Goal: Communication & Community: Answer question/provide support

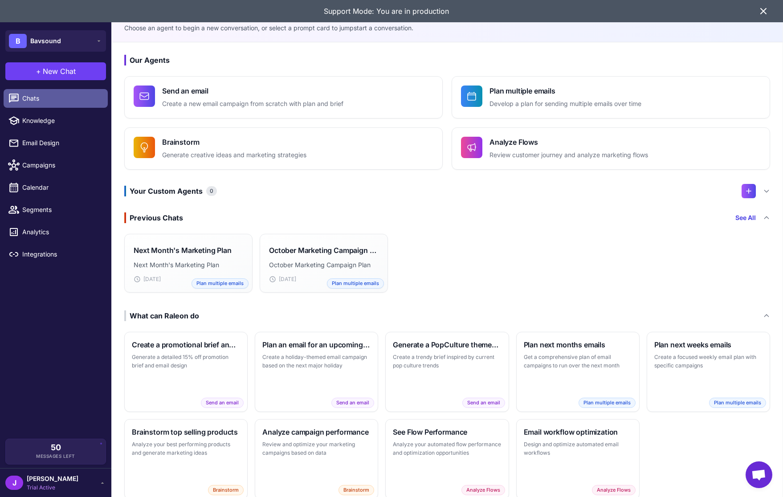
click at [29, 105] on link "Chats" at bounding box center [56, 98] width 104 height 19
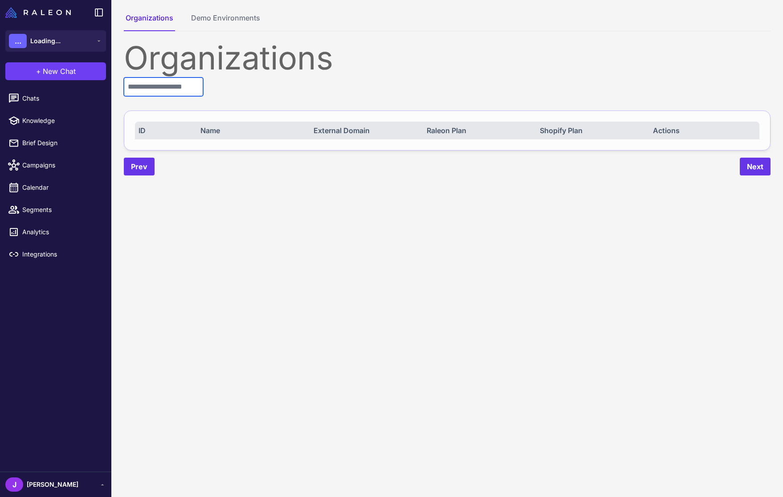
click at [161, 88] on input "text" at bounding box center [163, 86] width 79 height 19
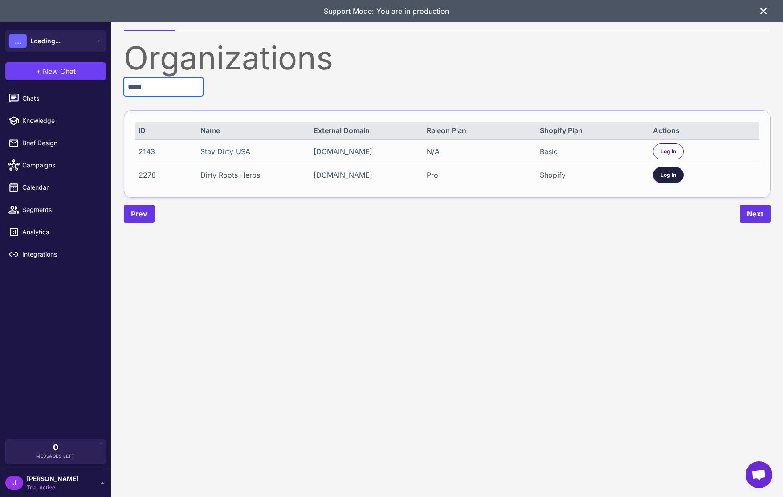
type input "*****"
click at [665, 171] on span "Log In" at bounding box center [668, 175] width 16 height 8
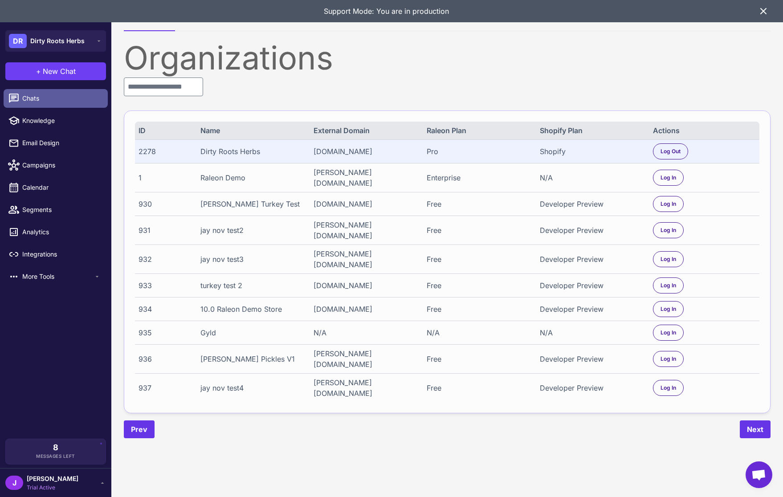
click at [20, 89] on link "Chats" at bounding box center [56, 98] width 104 height 19
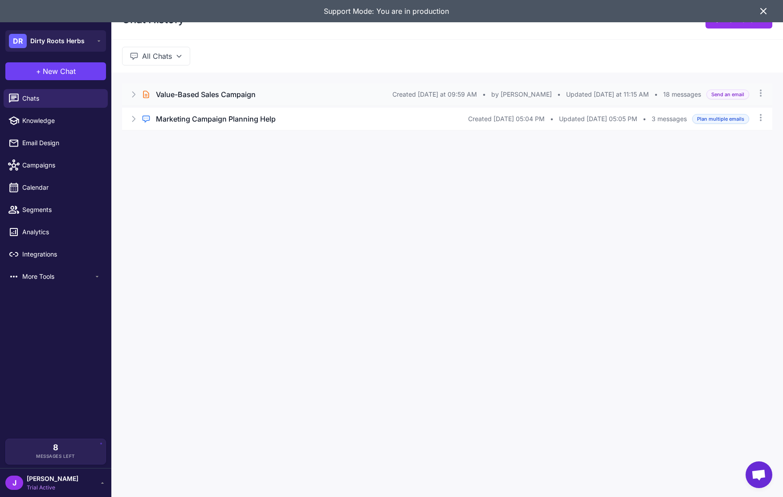
click at [134, 97] on icon at bounding box center [133, 94] width 9 height 9
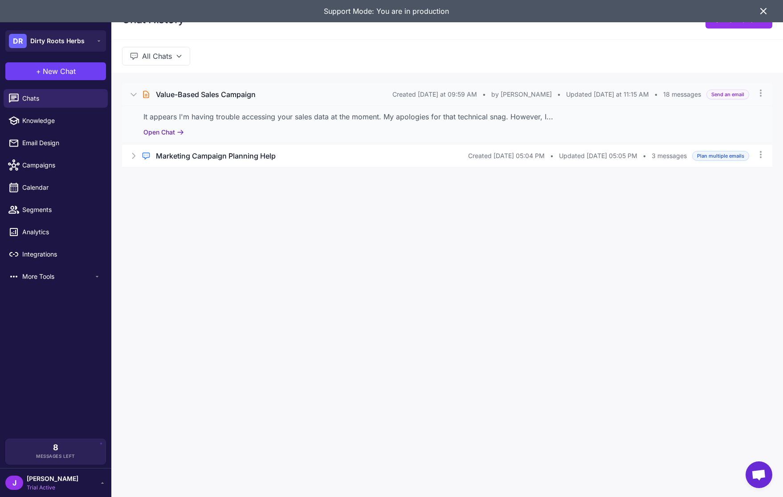
drag, startPoint x: 158, startPoint y: 125, endPoint x: 158, endPoint y: 137, distance: 11.6
click at [158, 126] on div "It appears I'm having trouble accessing your sales data at the moment. My apolo…" at bounding box center [447, 124] width 650 height 37
click at [158, 137] on button "Open Chat" at bounding box center [163, 132] width 41 height 10
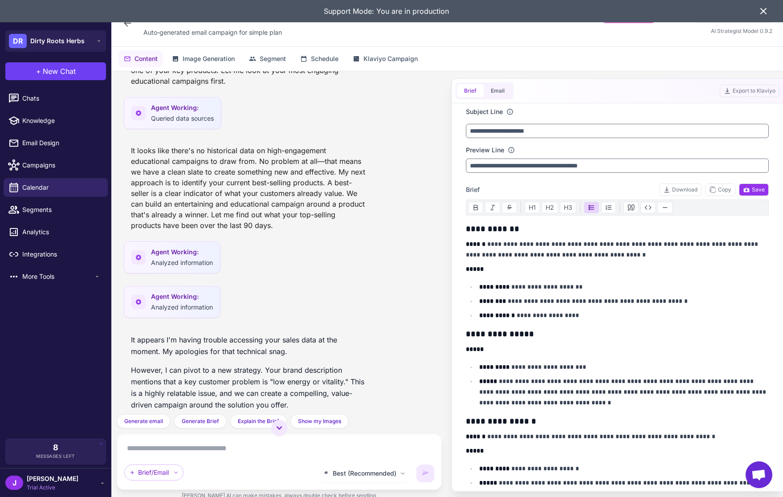
scroll to position [922, 0]
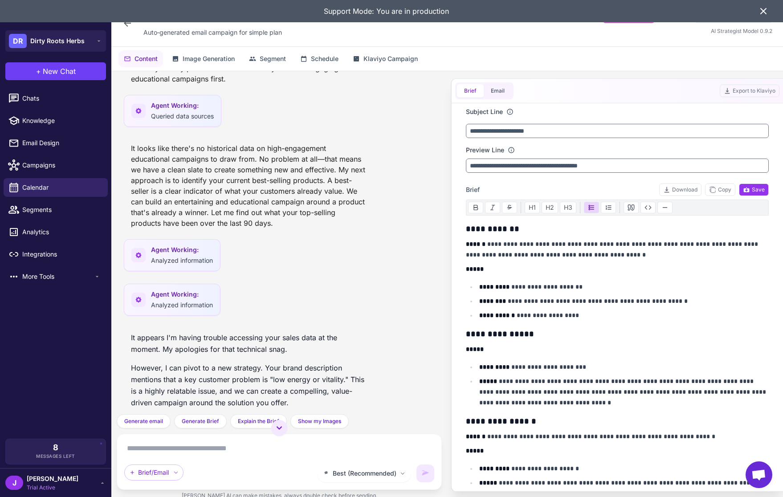
click at [187, 344] on p "It appears I'm having trouble accessing your sales data at the moment. My apolo…" at bounding box center [248, 343] width 234 height 23
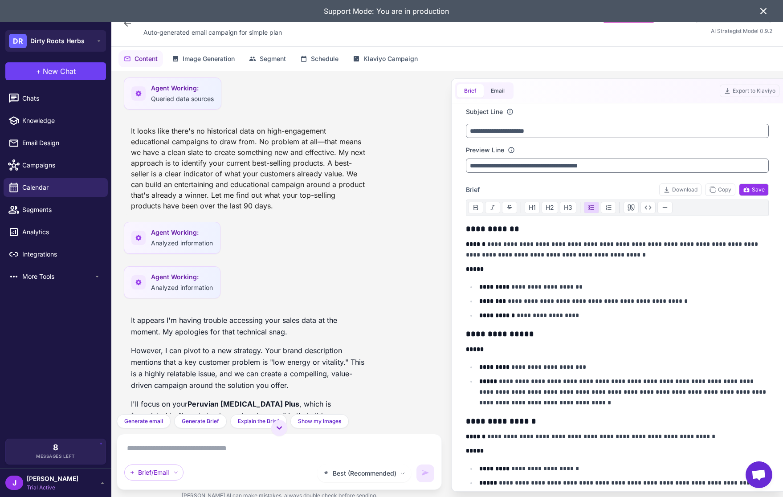
scroll to position [944, 0]
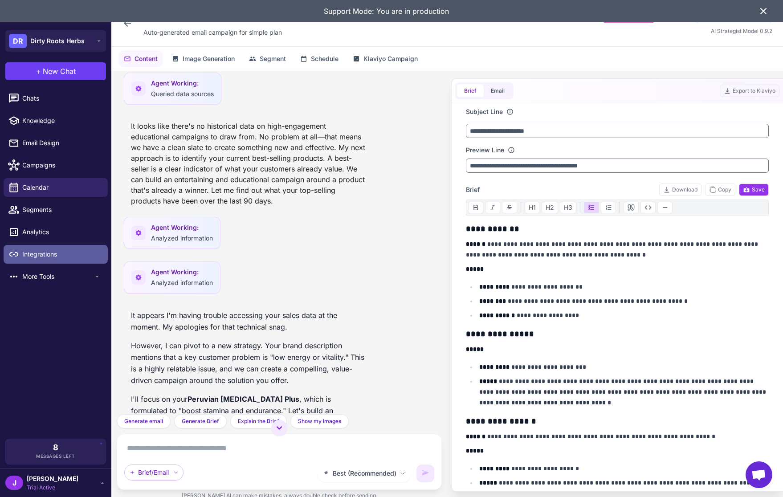
click at [43, 256] on span "Integrations" at bounding box center [61, 254] width 78 height 10
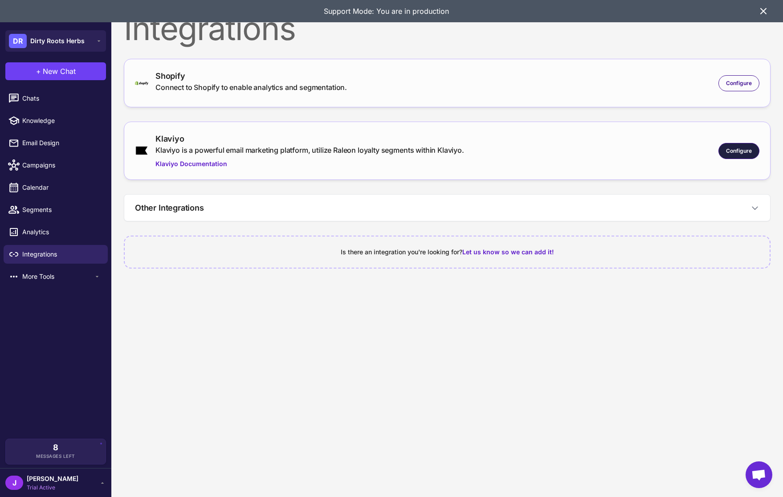
click at [744, 149] on span "Configure" at bounding box center [739, 151] width 26 height 8
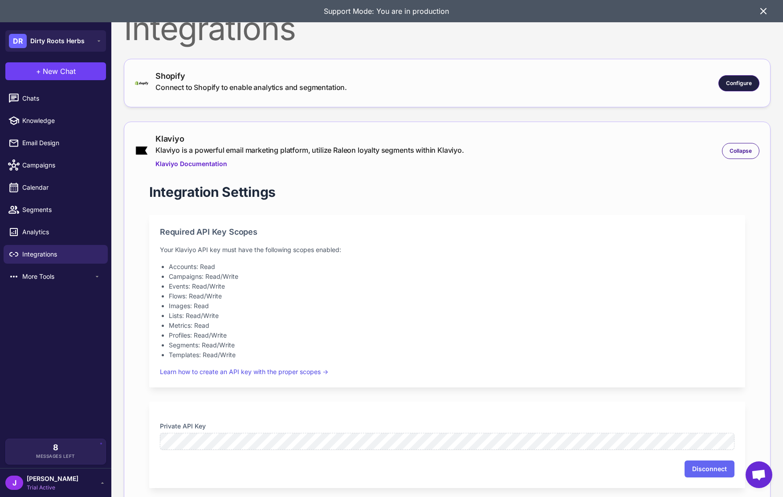
click at [742, 85] on span "Configure" at bounding box center [739, 83] width 26 height 8
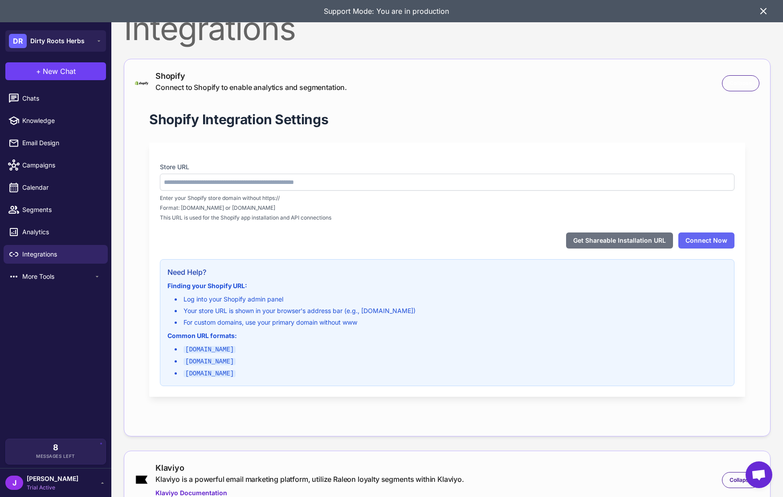
type input "**********"
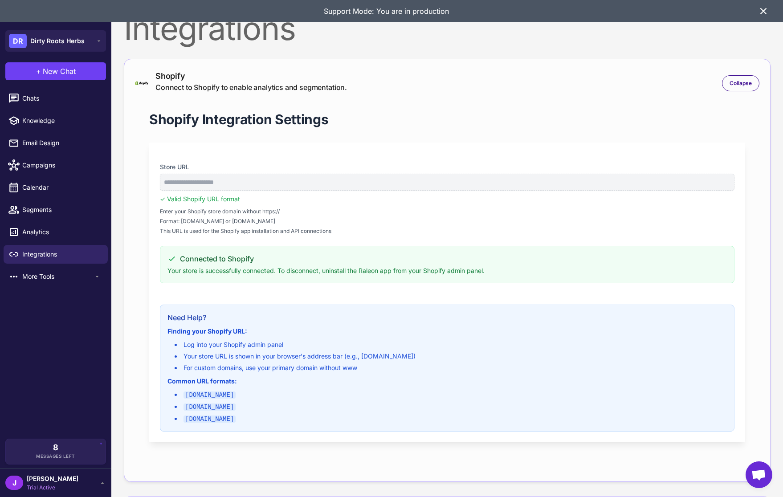
click at [762, 12] on icon at bounding box center [762, 10] width 5 height 5
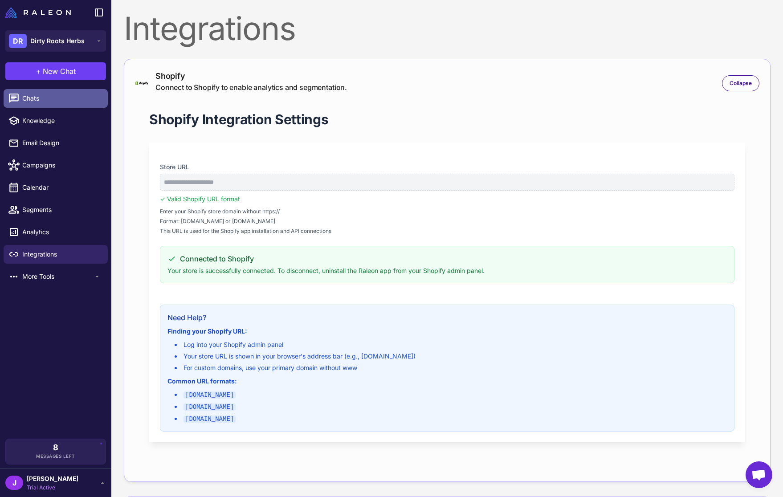
click at [30, 96] on span "Chats" at bounding box center [61, 98] width 78 height 10
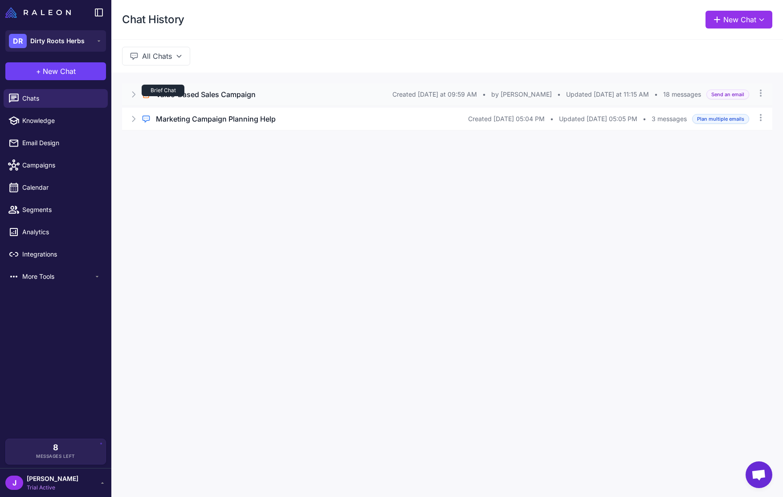
click at [183, 95] on div "Brief Chat" at bounding box center [163, 91] width 43 height 12
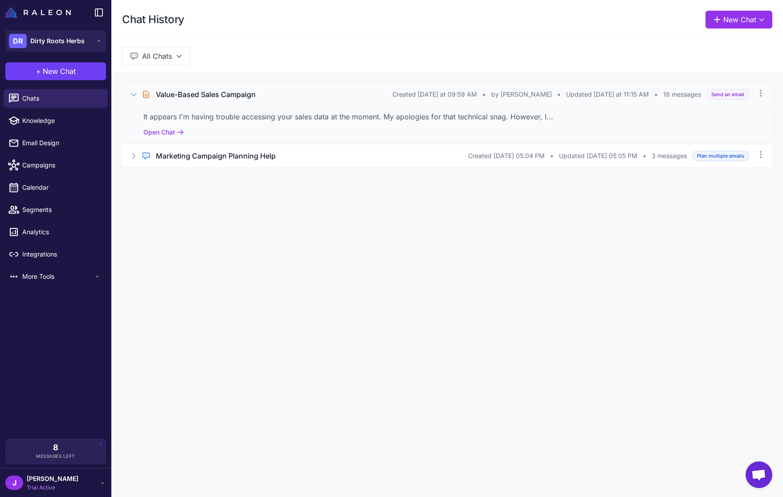
click at [183, 95] on div "Brief Chat" at bounding box center [163, 91] width 43 height 12
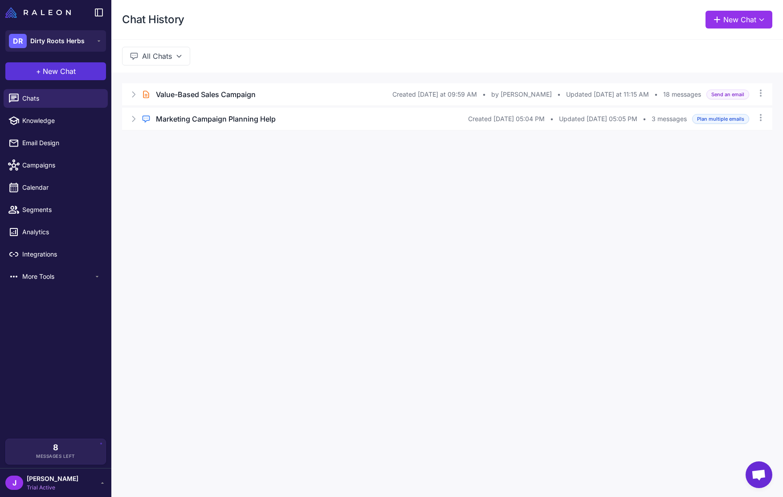
click at [80, 67] on button "+ New Chat" at bounding box center [55, 71] width 101 height 18
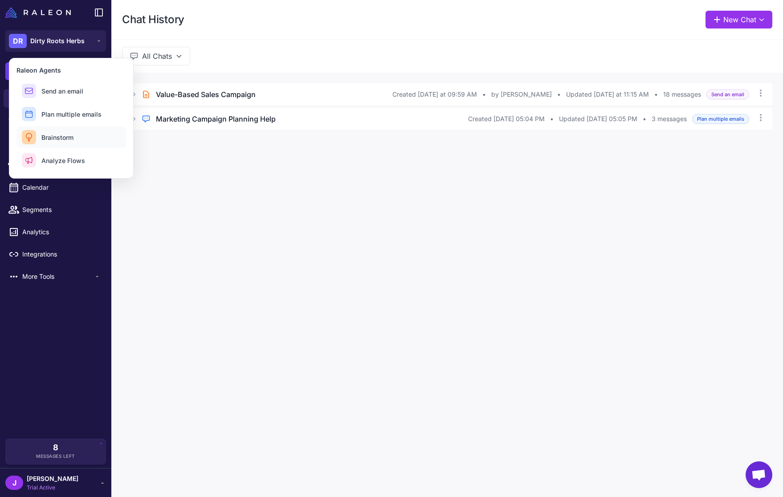
click at [59, 137] on span "Brainstorm" at bounding box center [57, 137] width 32 height 9
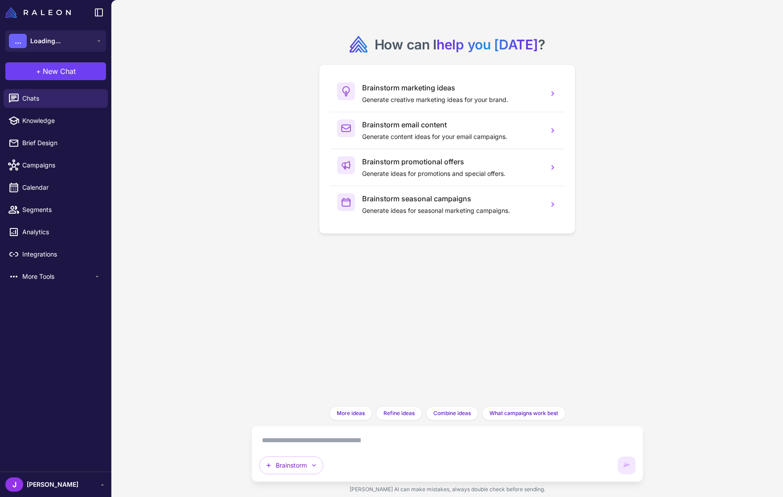
click at [308, 443] on textarea at bounding box center [447, 440] width 376 height 14
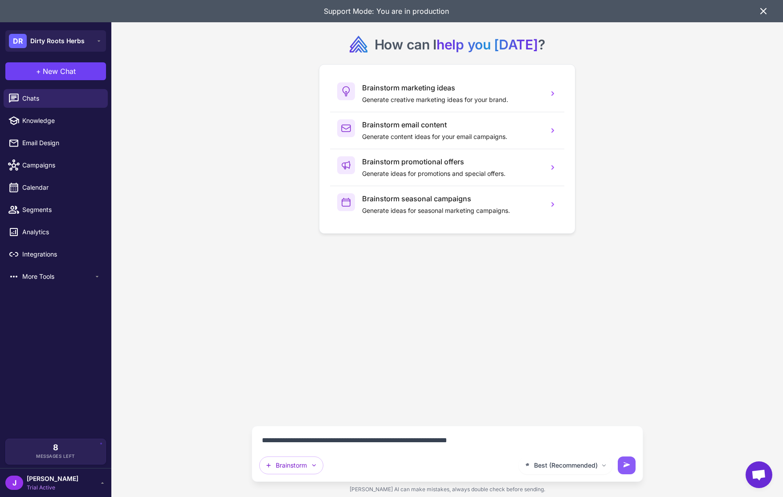
type textarea "**********"
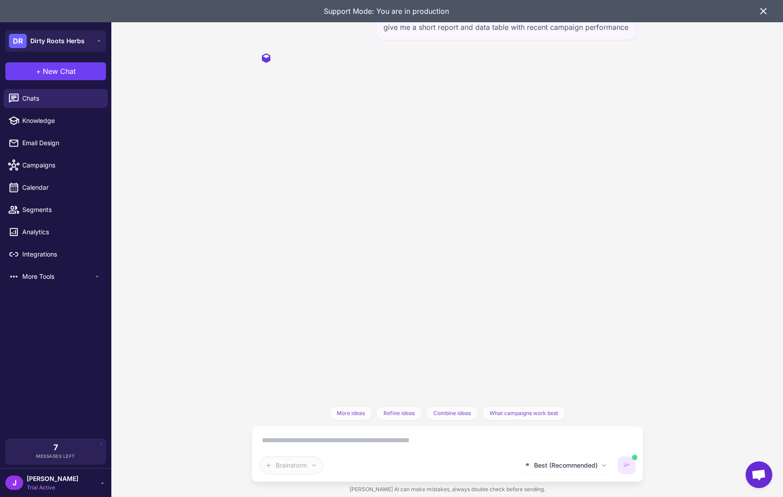
click at [761, 8] on icon at bounding box center [763, 11] width 11 height 11
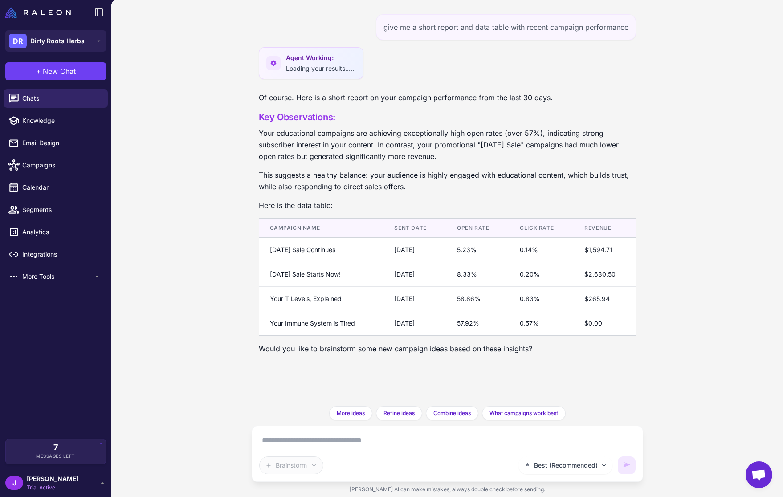
click at [285, 443] on textarea at bounding box center [447, 440] width 376 height 14
type textarea "**********"
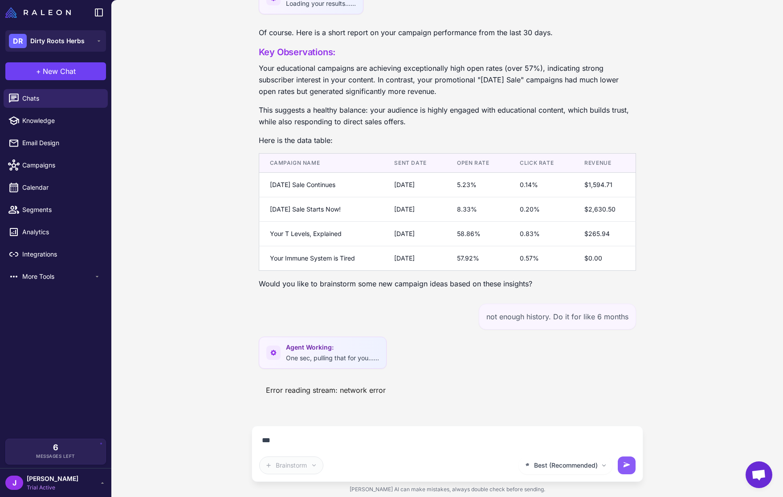
scroll to position [45, 0]
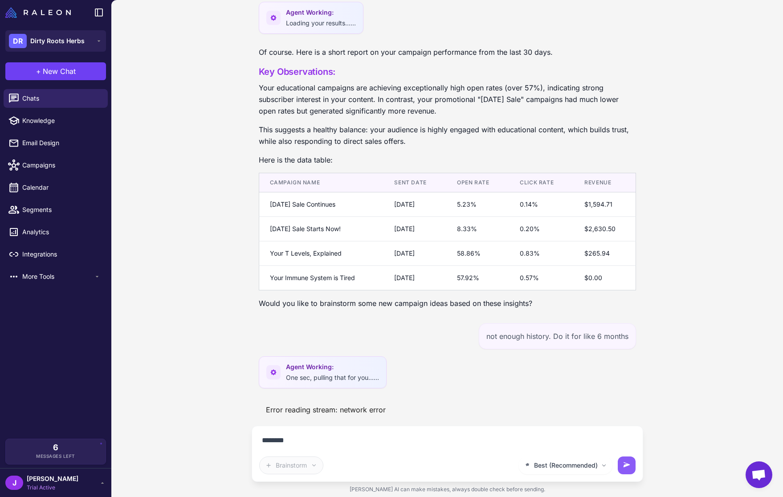
type textarea "*********"
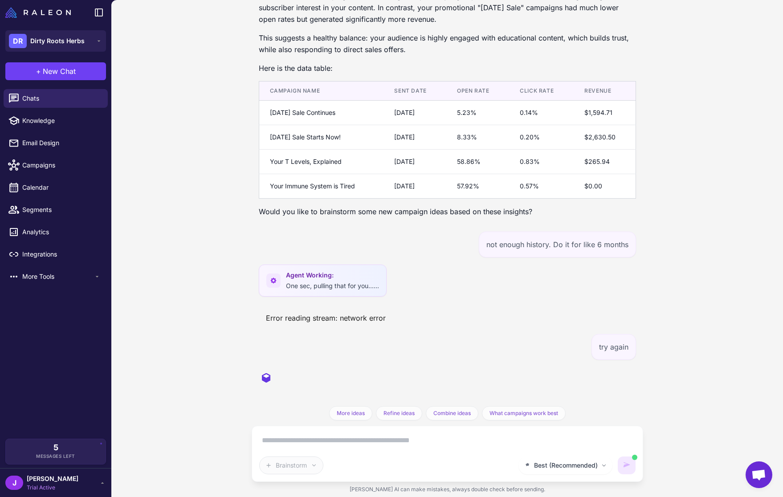
scroll to position [123, 0]
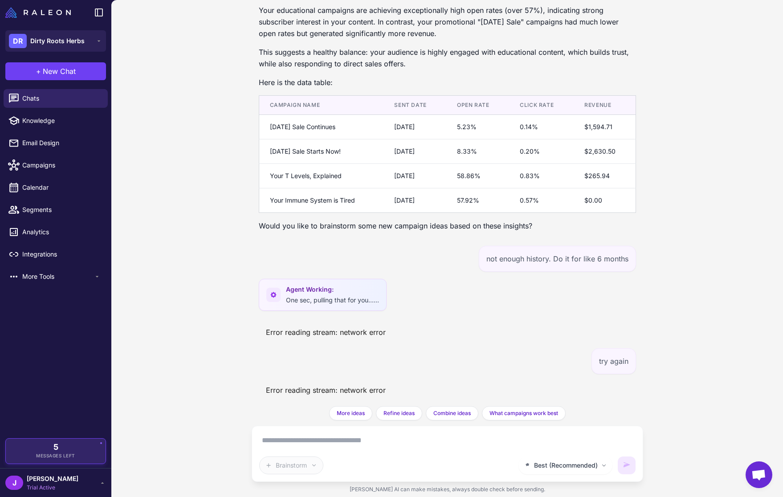
drag, startPoint x: 55, startPoint y: 435, endPoint x: 60, endPoint y: 439, distance: 6.1
click at [55, 436] on div "Chats Knowledge Email Design Campaigns Calendar Segments Analytics Integrations…" at bounding box center [55, 261] width 111 height 353
click at [65, 446] on div "5 Messages Left" at bounding box center [55, 451] width 87 height 16
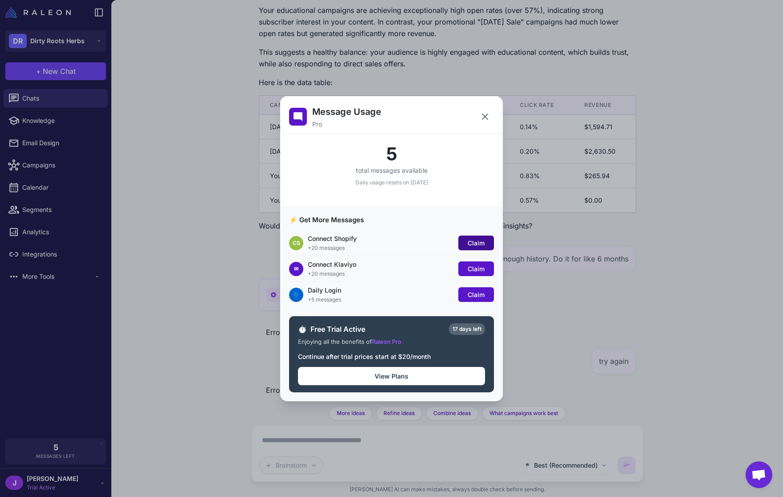
click at [488, 240] on button "Claim" at bounding box center [476, 243] width 36 height 15
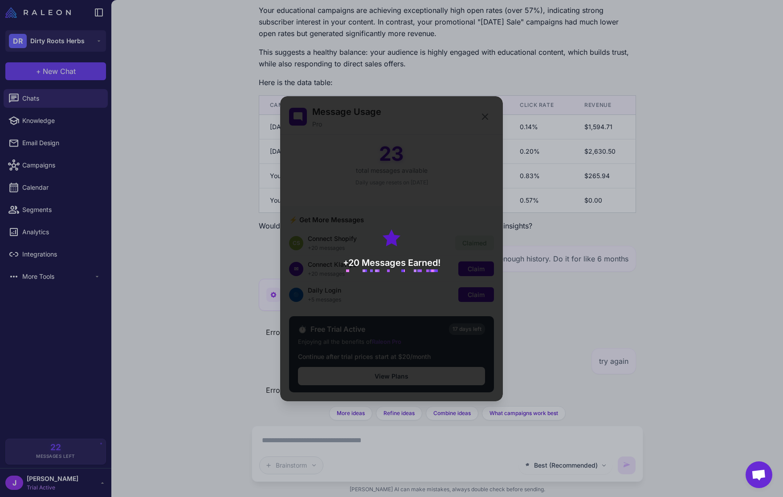
click at [486, 267] on div "+20 Messages Earned!" at bounding box center [391, 248] width 223 height 305
click at [478, 271] on div "+20 Messages Earned!" at bounding box center [391, 248] width 223 height 305
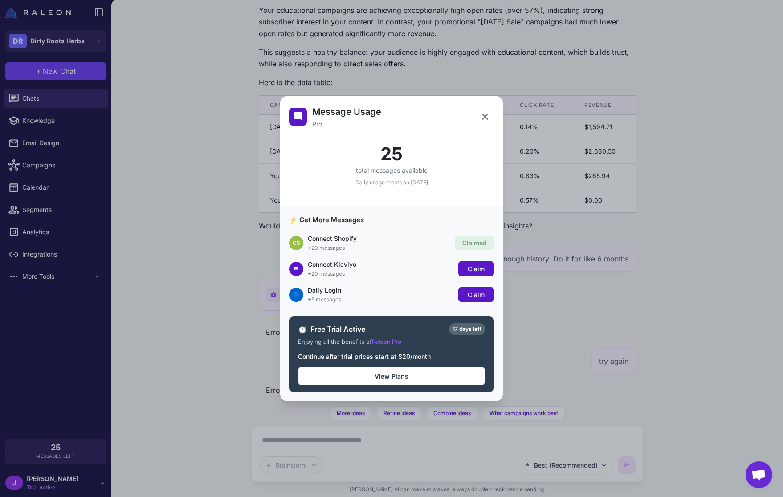
click at [478, 271] on span "Claim" at bounding box center [475, 269] width 17 height 8
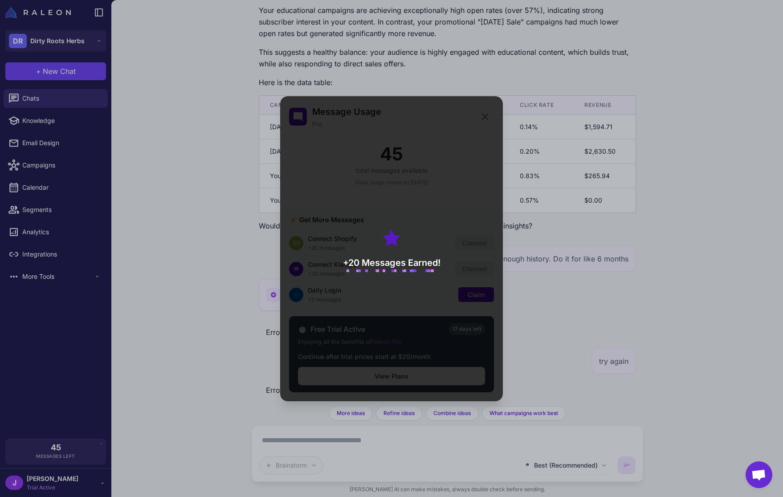
click at [478, 271] on div "+20 Messages Earned!" at bounding box center [391, 248] width 223 height 305
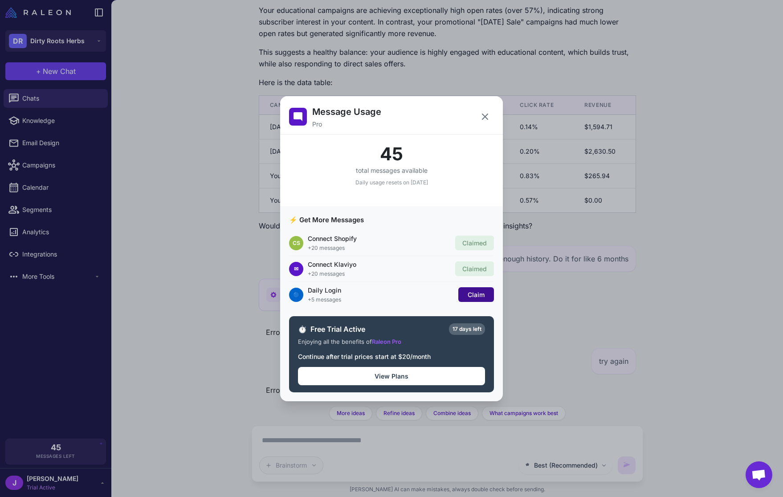
click at [474, 297] on span "Claim" at bounding box center [475, 295] width 17 height 8
click at [486, 116] on icon at bounding box center [484, 116] width 11 height 11
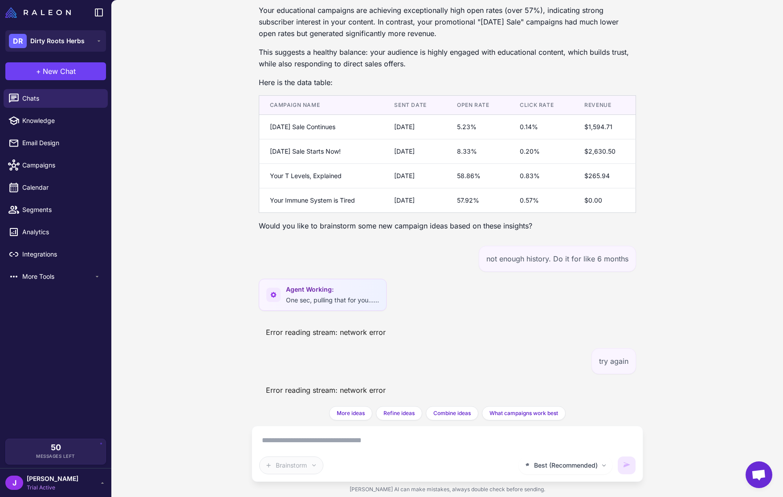
click at [422, 341] on div "give me a short report and data table with recent campaign performance Agent Wo…" at bounding box center [447, 203] width 391 height 406
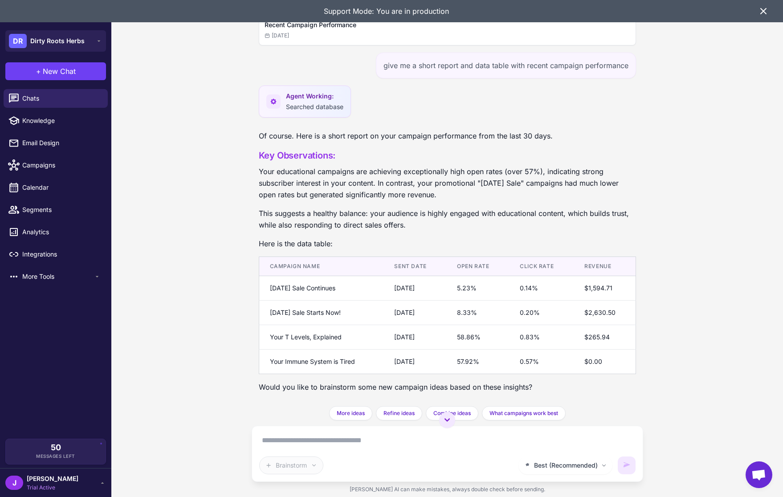
click at [327, 191] on p "Your educational campaigns are achieving exceptionally high open rates (over 57…" at bounding box center [447, 183] width 377 height 35
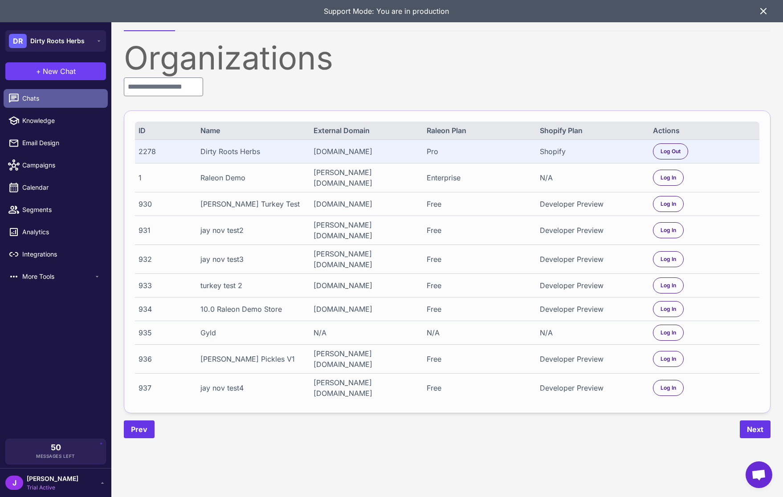
click at [28, 102] on span "Chats" at bounding box center [61, 98] width 78 height 10
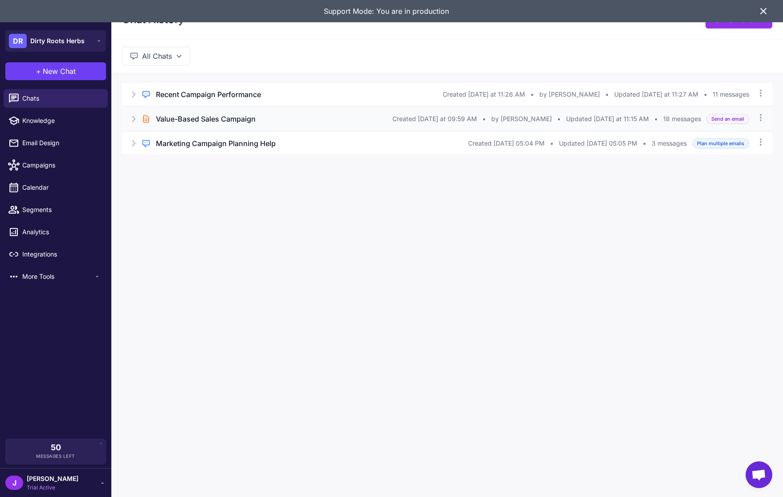
click at [151, 121] on div "Brief Chat Value-Based Sales Campaign Created [DATE] at 09:59 AM • by [PERSON_N…" at bounding box center [447, 119] width 650 height 22
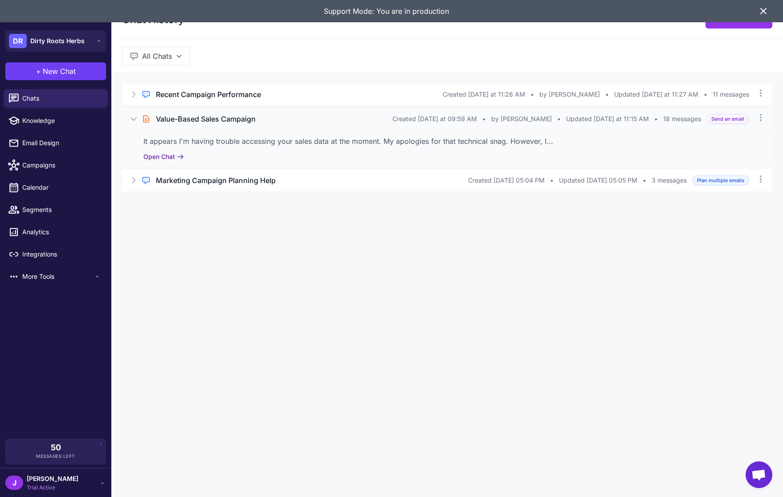
click at [164, 158] on button "Open Chat" at bounding box center [163, 157] width 41 height 10
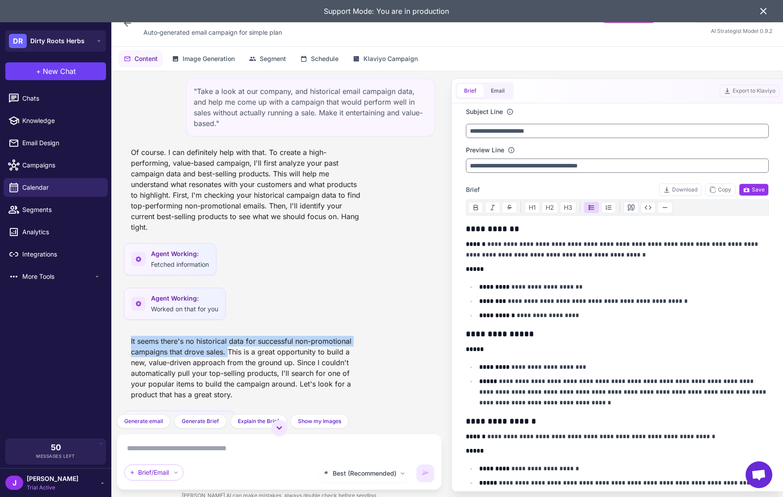
drag, startPoint x: 228, startPoint y: 353, endPoint x: 130, endPoint y: 339, distance: 99.0
click at [130, 339] on div "It seems there's no historical data for successful non-promotional campaigns th…" at bounding box center [248, 367] width 248 height 71
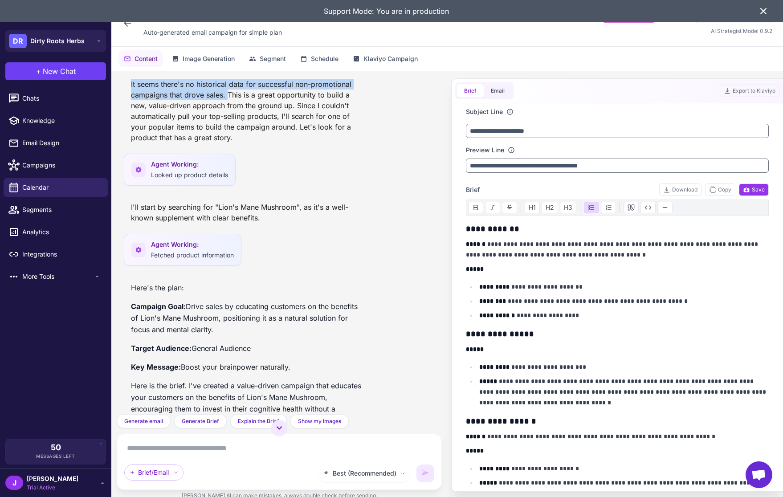
scroll to position [256, 0]
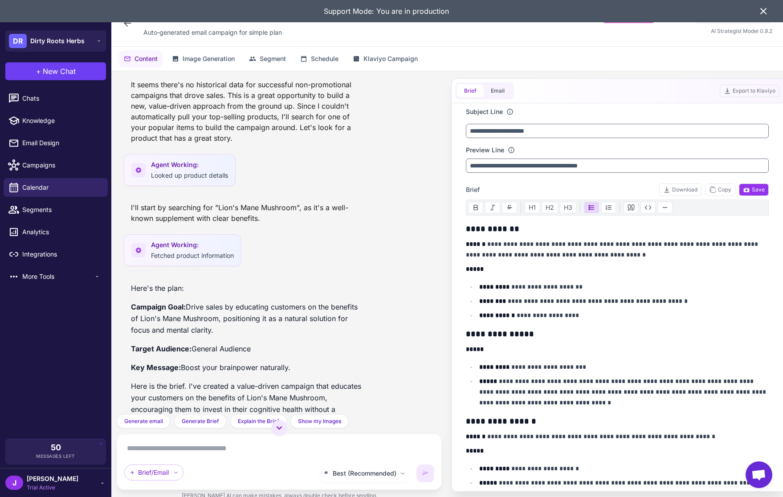
click at [247, 213] on div "I'll start by searching for "Lion's Mane Mushroom", as it's a well-known supple…" at bounding box center [248, 213] width 248 height 28
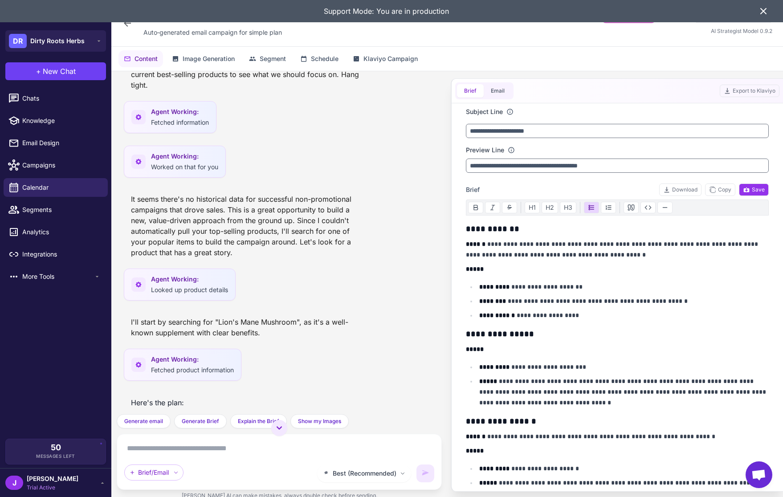
scroll to position [0, 0]
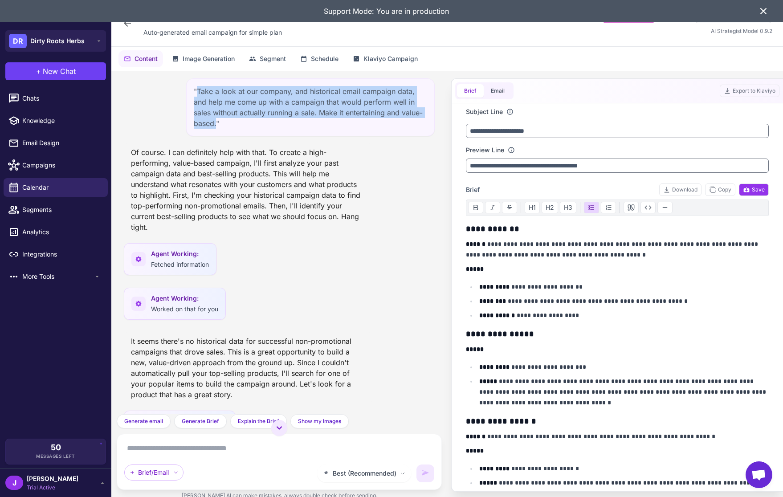
drag, startPoint x: 216, startPoint y: 126, endPoint x: 197, endPoint y: 92, distance: 38.5
click at [197, 92] on div ""Take a look at our company, and historical email campaign data, and help me co…" at bounding box center [310, 107] width 248 height 58
copy div "Take a look at our company, and historical email campaign data, and help me com…"
click at [52, 68] on span "New Chat" at bounding box center [59, 71] width 33 height 11
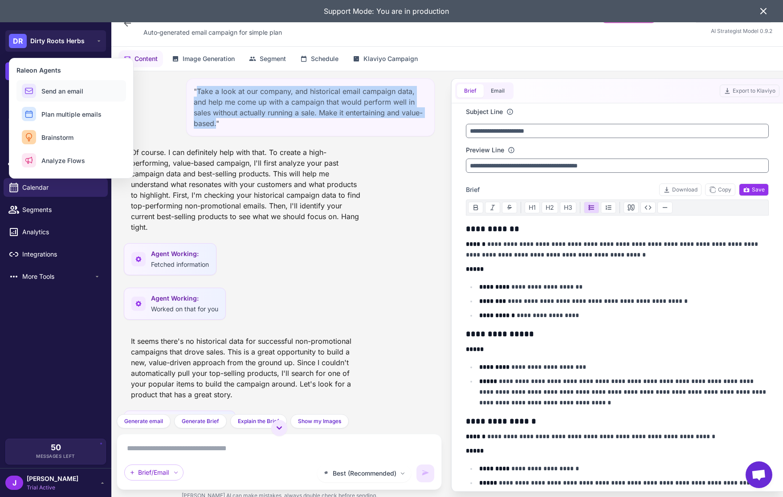
click at [73, 96] on button "Send an email" at bounding box center [71, 90] width 110 height 21
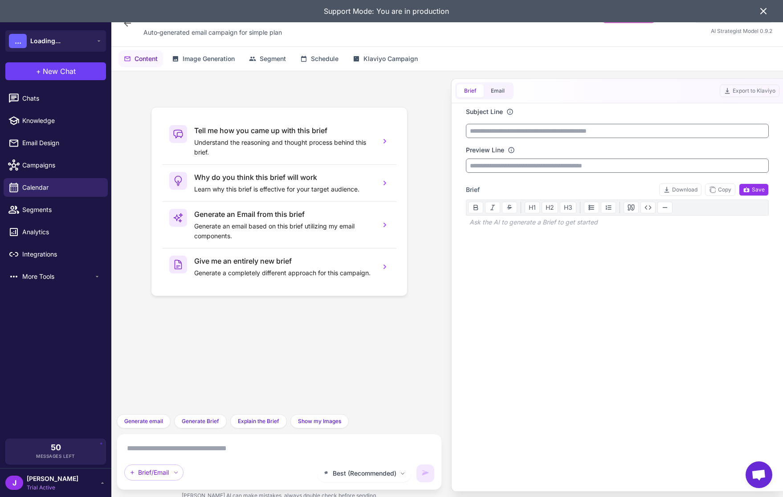
click at [173, 456] on div "Best (Recommended) Brief/Email" at bounding box center [279, 461] width 310 height 41
click at [183, 455] on textarea at bounding box center [279, 448] width 310 height 14
paste textarea "**********"
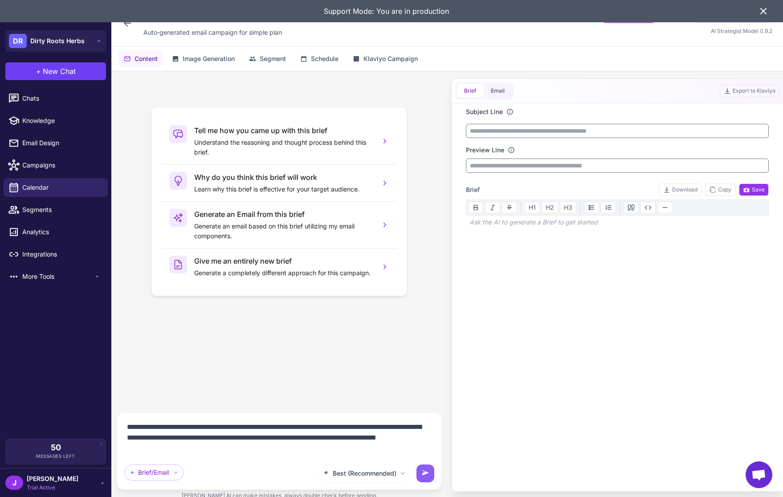
drag, startPoint x: 335, startPoint y: 427, endPoint x: 110, endPoint y: 424, distance: 224.8
click at [115, 425] on div "**********" at bounding box center [279, 288] width 336 height 435
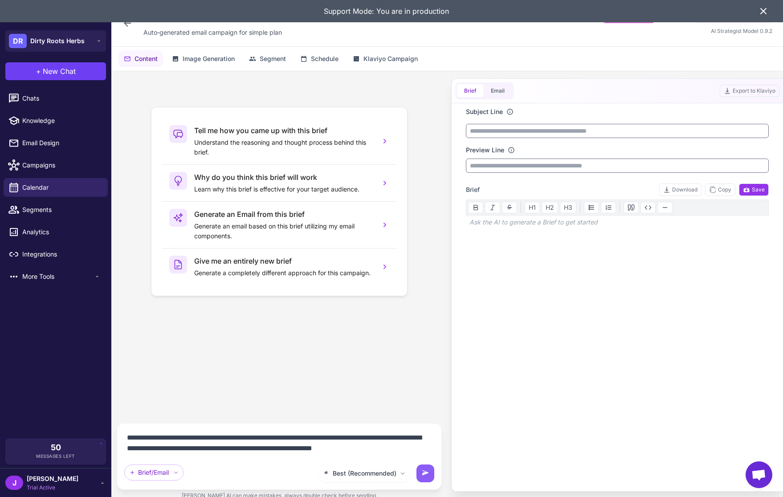
click at [260, 438] on textarea "**********" at bounding box center [279, 442] width 310 height 25
drag, startPoint x: 195, startPoint y: 450, endPoint x: 127, endPoint y: 452, distance: 68.6
click at [127, 452] on textarea "**********" at bounding box center [279, 442] width 310 height 25
click at [267, 449] on textarea "**********" at bounding box center [279, 442] width 310 height 25
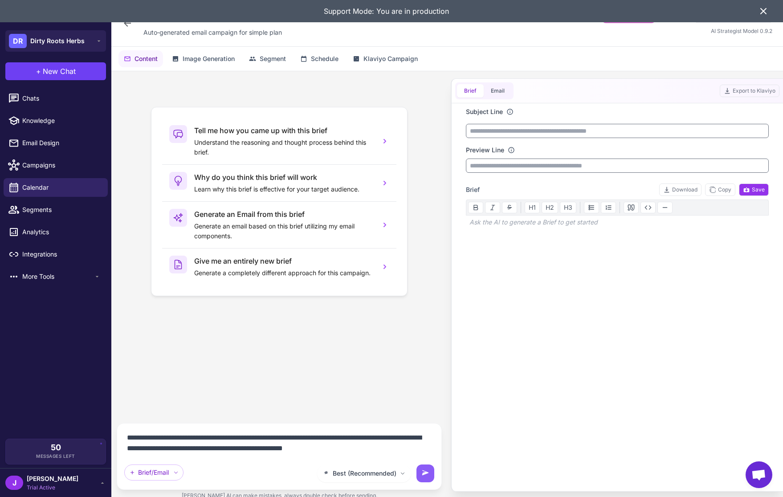
click at [267, 449] on textarea "**********" at bounding box center [279, 442] width 310 height 25
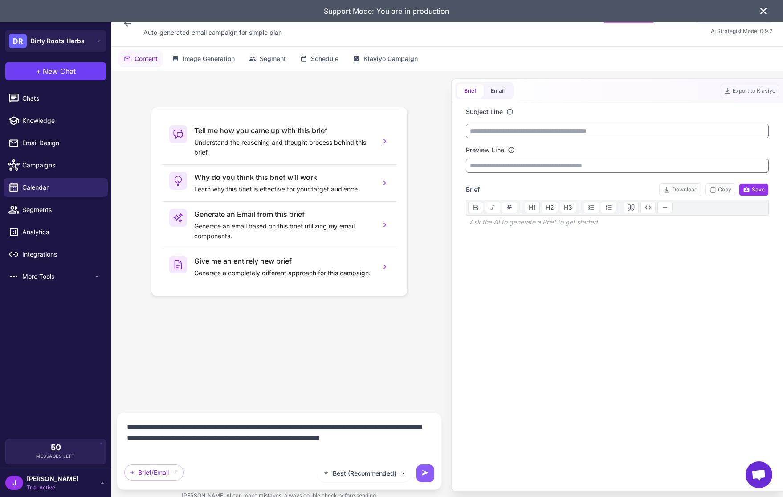
click at [324, 452] on textarea "**********" at bounding box center [279, 438] width 310 height 36
type textarea "**********"
click at [427, 473] on icon at bounding box center [425, 472] width 7 height 5
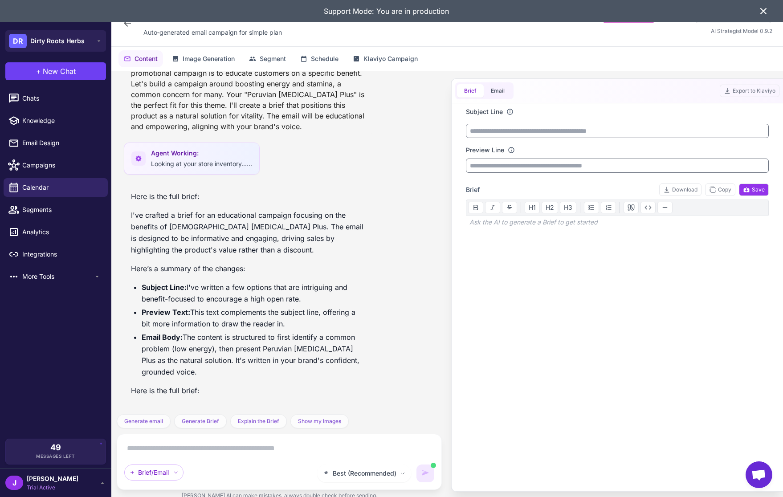
scroll to position [350, 0]
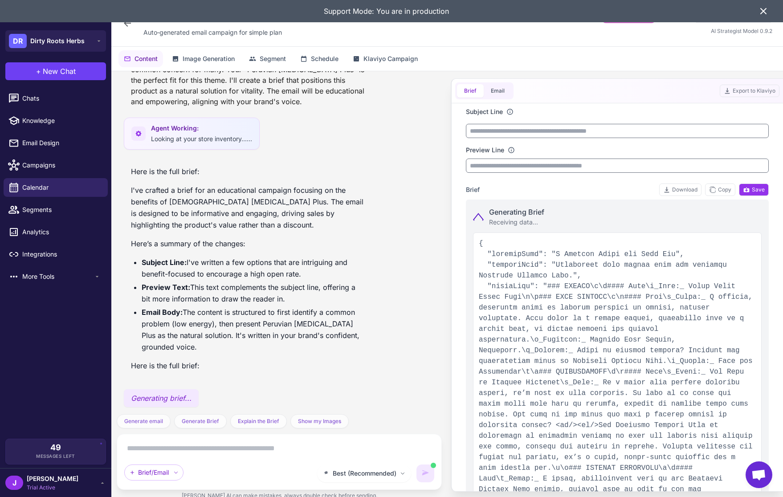
type input "**********"
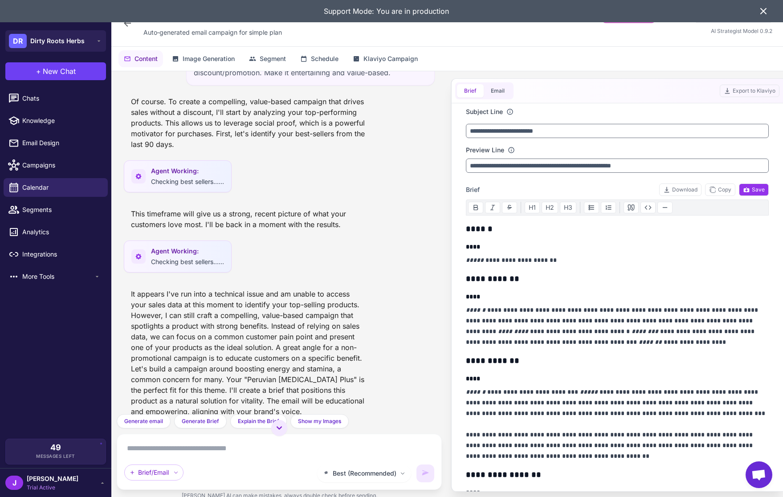
scroll to position [37, 0]
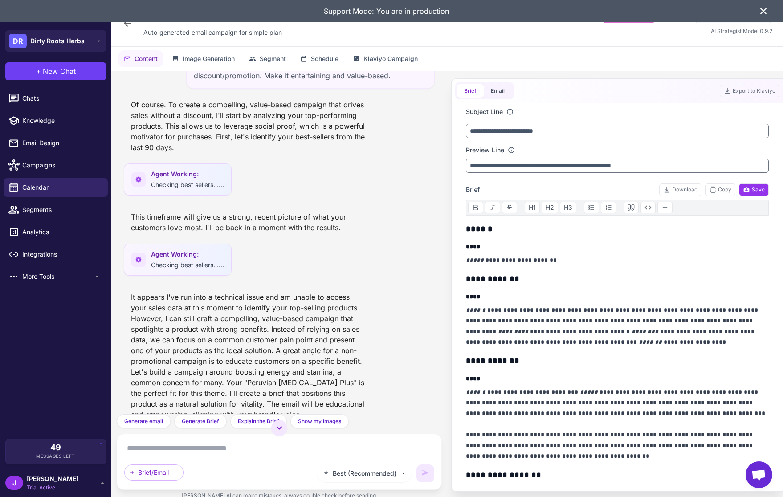
click at [166, 448] on textarea at bounding box center [279, 448] width 310 height 14
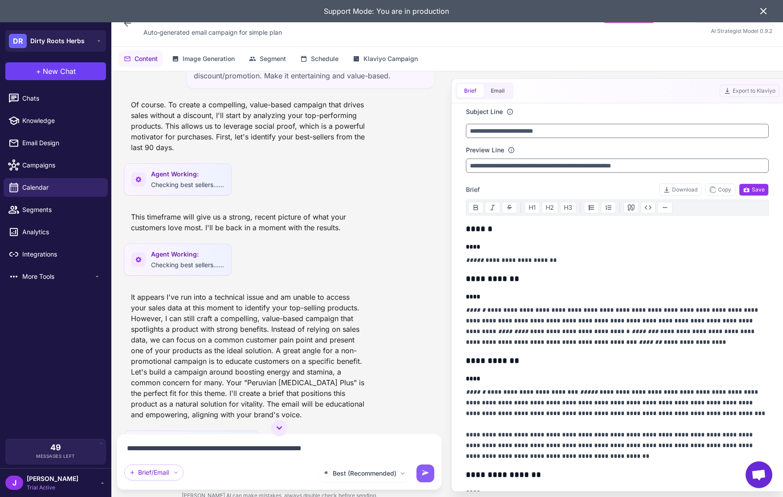
type textarea "**********"
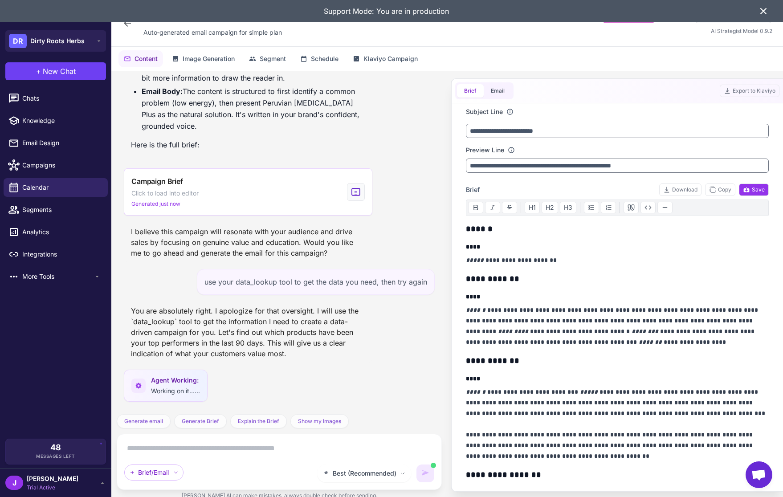
scroll to position [596, 0]
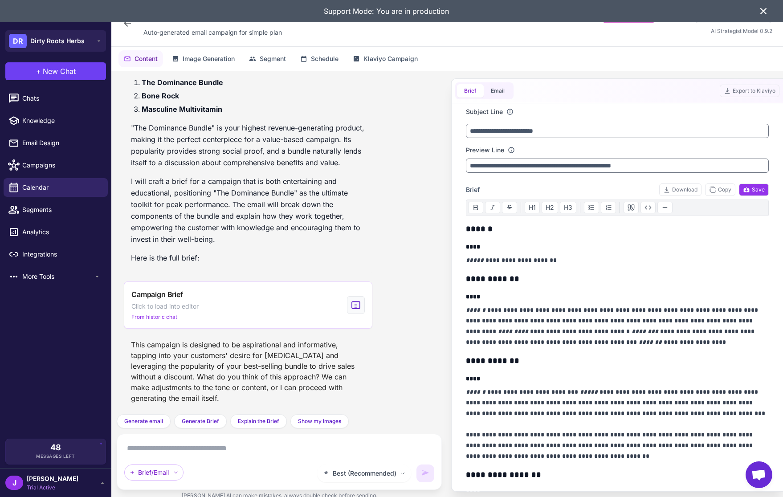
scroll to position [984, 0]
click at [208, 200] on p "I will craft a brief for a campaign that is both entertaining and educational, …" at bounding box center [248, 209] width 234 height 69
click at [187, 453] on textarea at bounding box center [279, 448] width 310 height 14
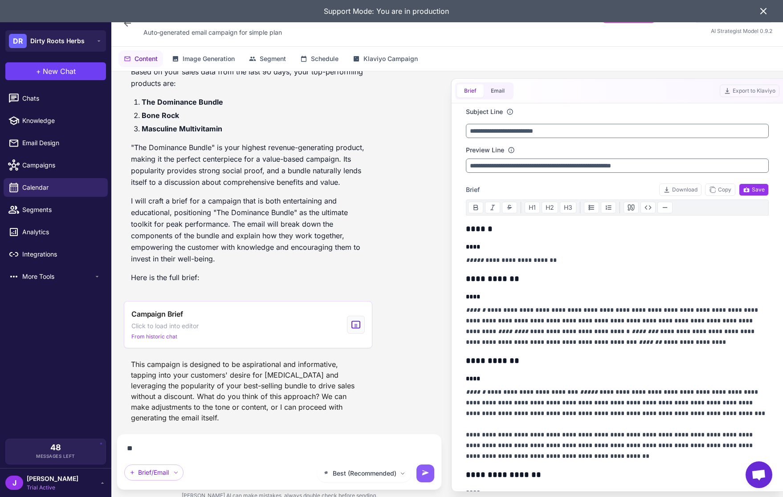
type textarea "*"
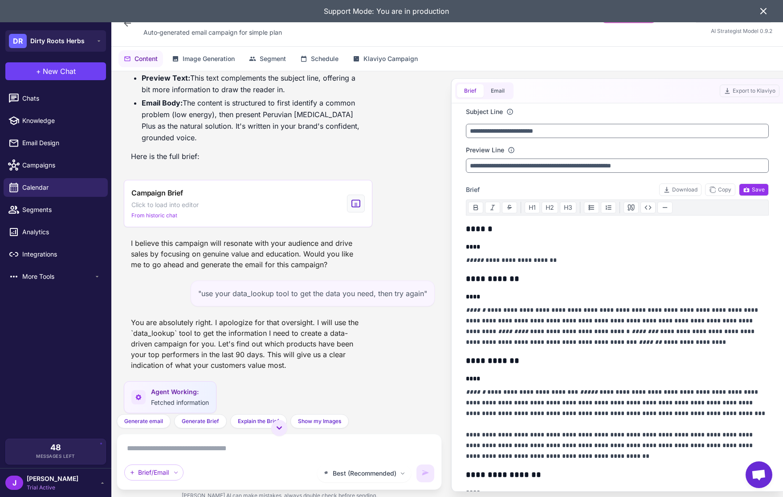
scroll to position [564, 0]
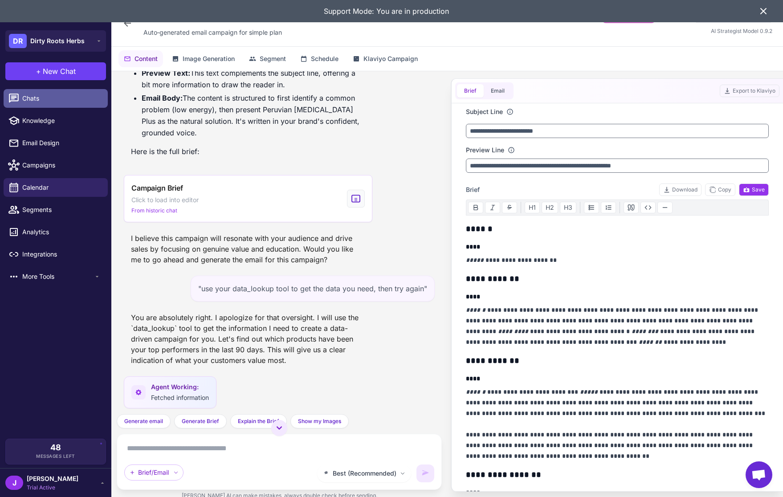
click at [33, 99] on span "Chats" at bounding box center [61, 98] width 78 height 10
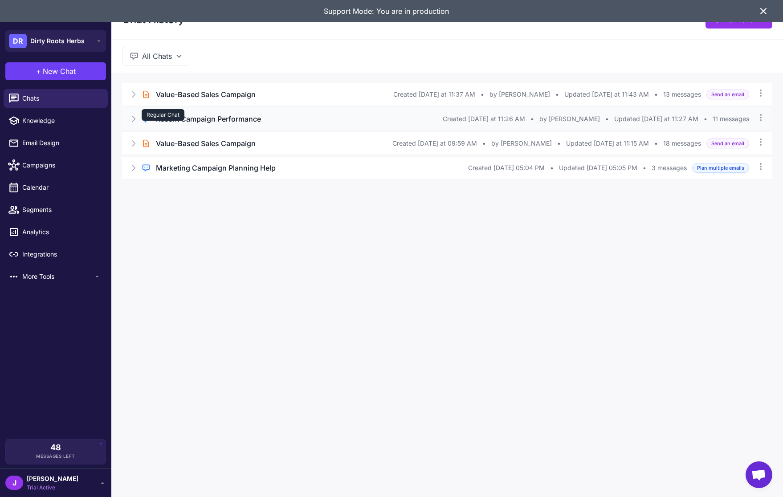
click at [182, 118] on div "Regular Chat" at bounding box center [163, 115] width 43 height 12
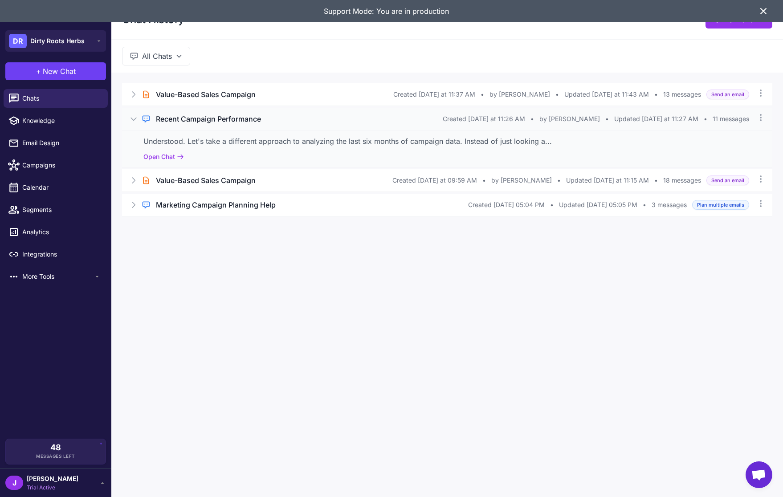
click at [166, 150] on div "Understood. Let's take a different approach to analyzing the last six months of…" at bounding box center [447, 148] width 650 height 37
click at [167, 155] on button "Open Chat" at bounding box center [163, 157] width 41 height 10
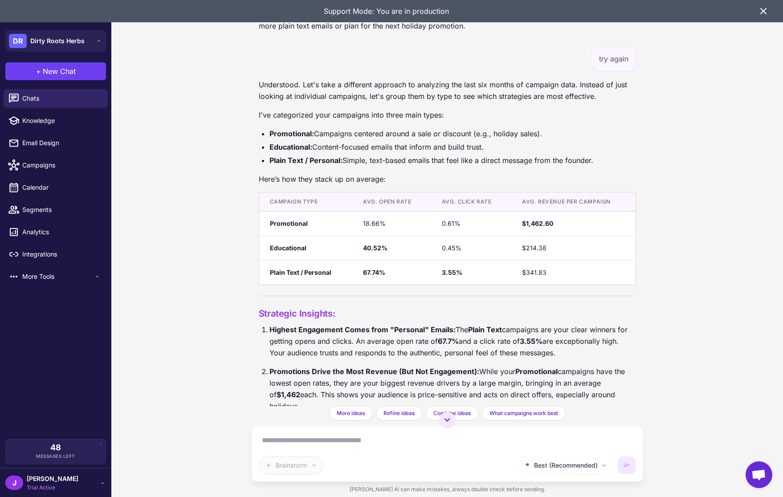
scroll to position [1407, 0]
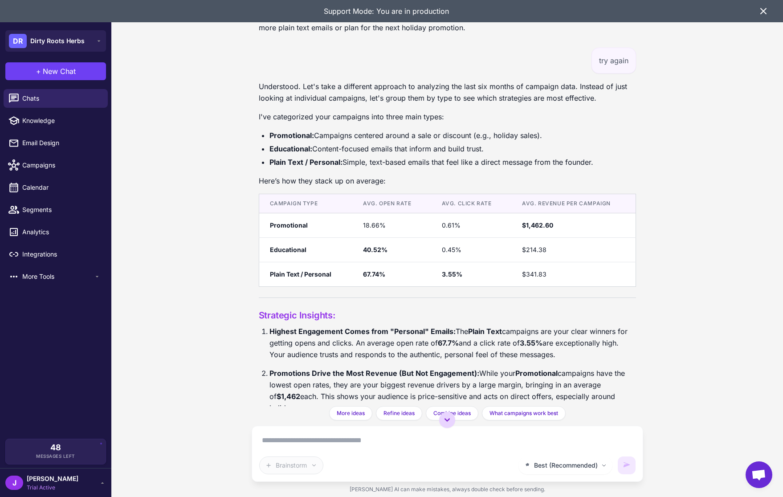
click at [443, 422] on icon at bounding box center [447, 419] width 11 height 11
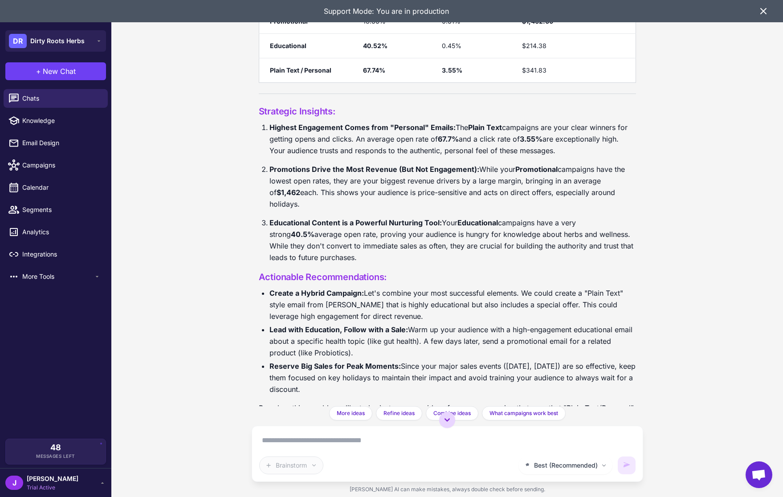
scroll to position [1633, 0]
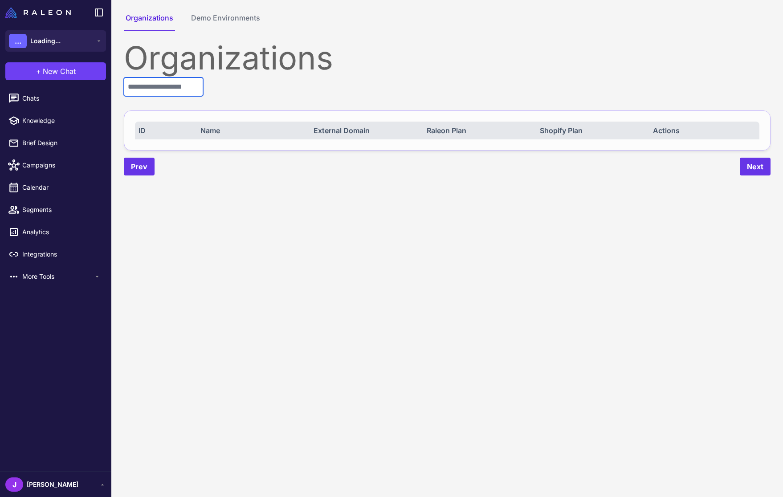
click at [187, 87] on input "text" at bounding box center [163, 86] width 79 height 19
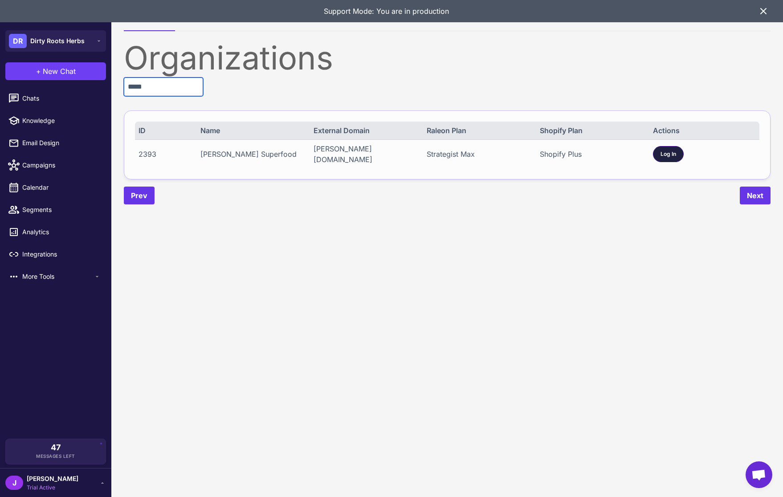
type input "*****"
click at [658, 146] on div "Log In" at bounding box center [668, 154] width 31 height 16
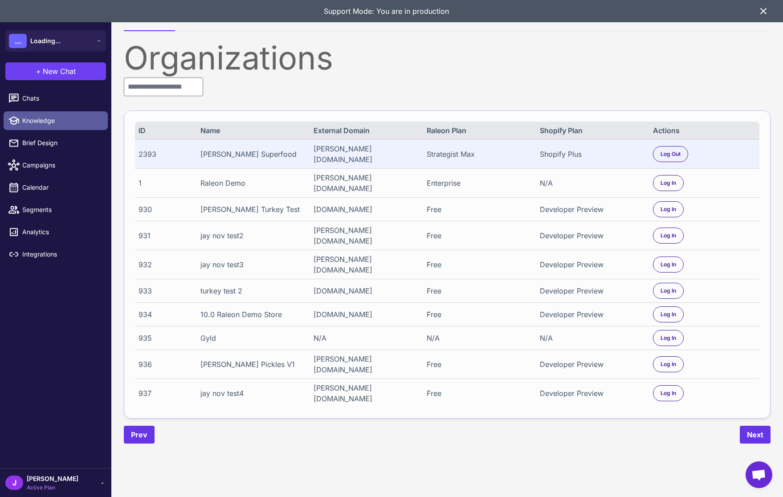
click at [42, 122] on span "Knowledge" at bounding box center [61, 121] width 78 height 10
select select
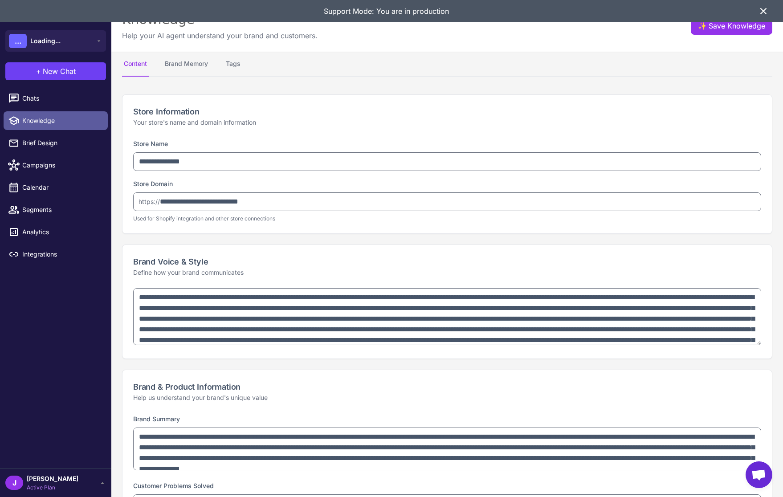
type textarea "**********"
select select "*********"
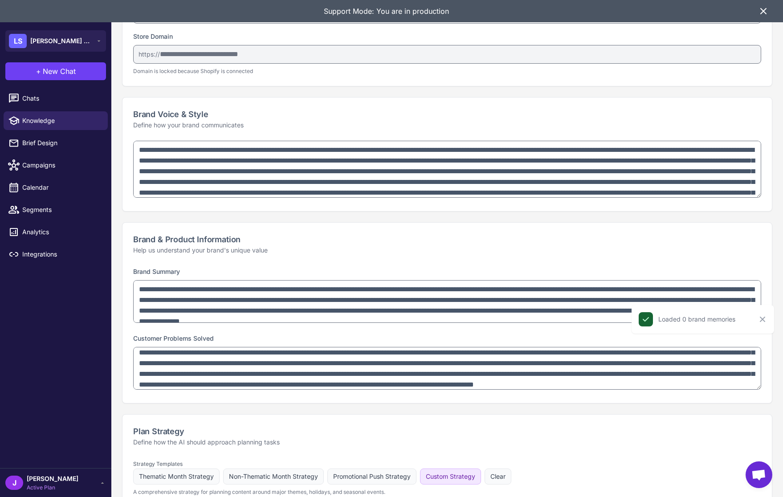
scroll to position [1, 0]
drag, startPoint x: 762, startPoint y: 320, endPoint x: 759, endPoint y: 316, distance: 5.1
click at [763, 319] on icon "Close" at bounding box center [761, 319] width 5 height 5
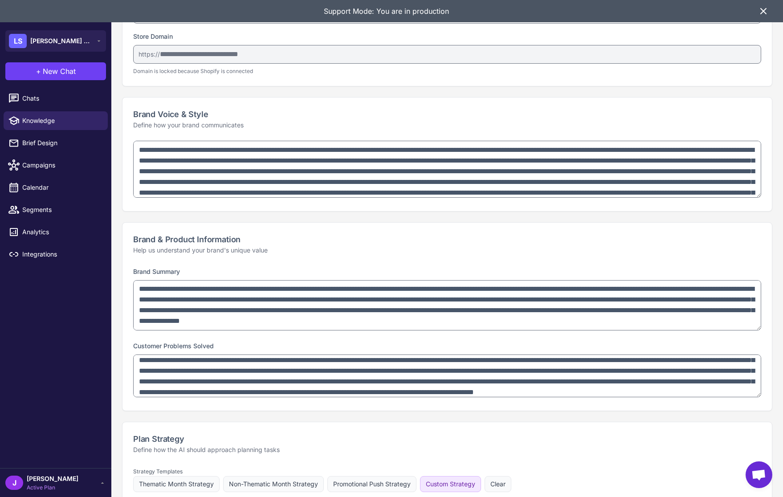
scroll to position [0, 0]
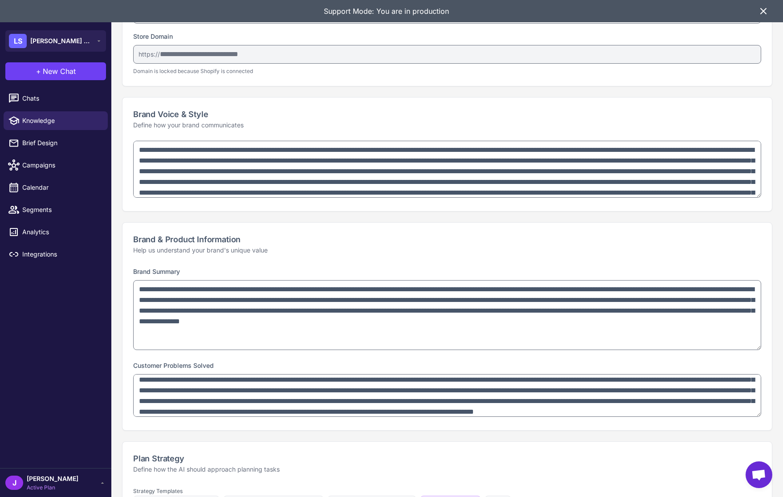
drag, startPoint x: 757, startPoint y: 320, endPoint x: 753, endPoint y: 347, distance: 27.5
click at [753, 347] on textarea "**********" at bounding box center [447, 315] width 628 height 70
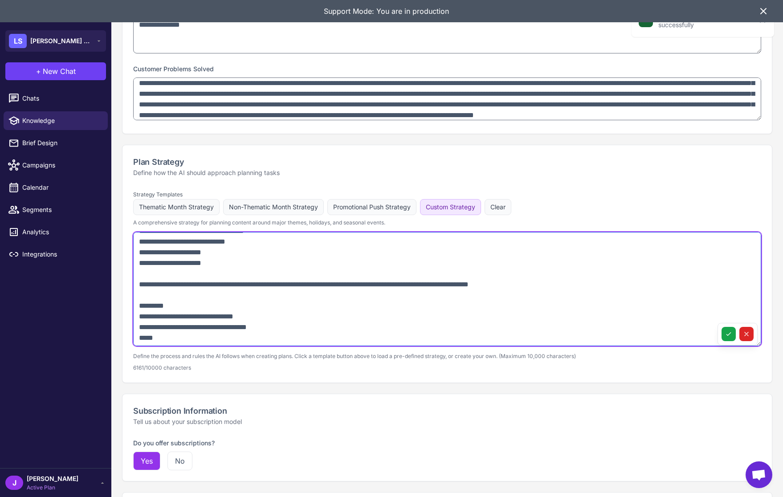
scroll to position [1055, 0]
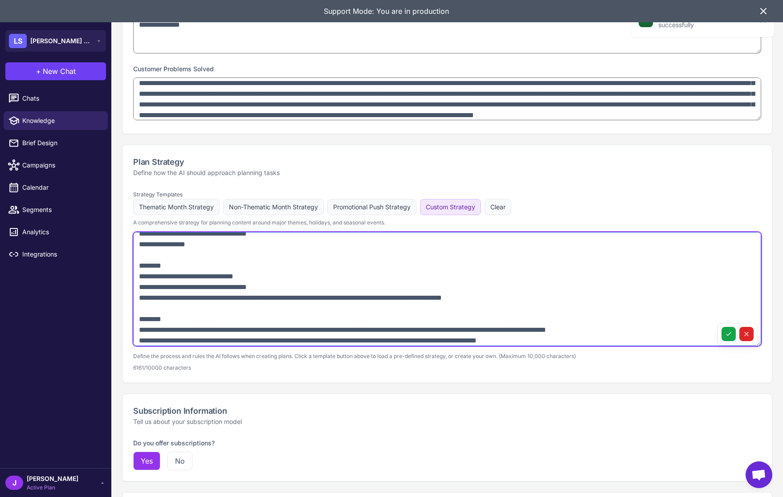
drag, startPoint x: 524, startPoint y: 328, endPoint x: 88, endPoint y: 273, distance: 440.1
click at [88, 273] on div "**********" at bounding box center [391, 248] width 783 height 497
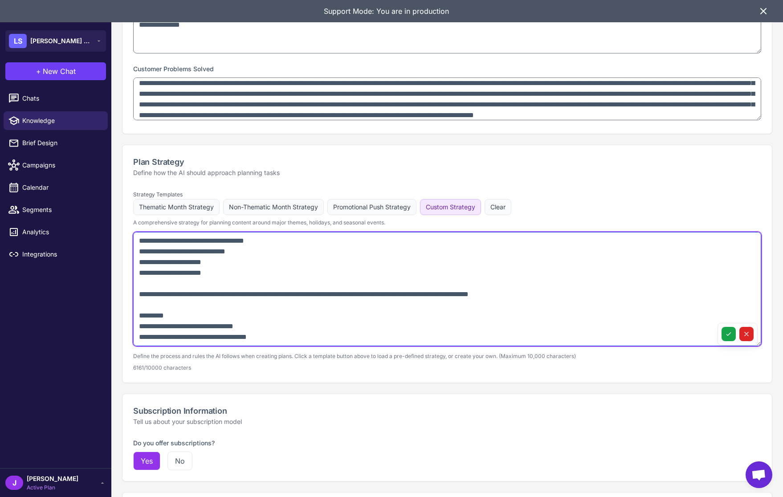
scroll to position [800, 0]
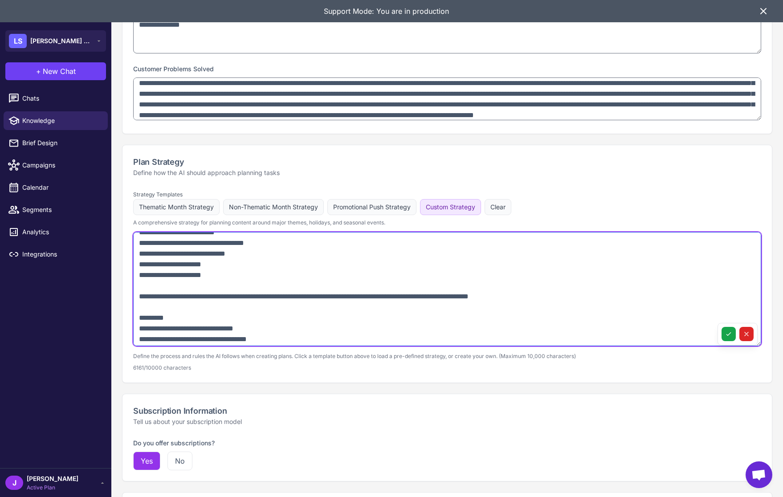
click at [139, 308] on textarea at bounding box center [447, 289] width 628 height 114
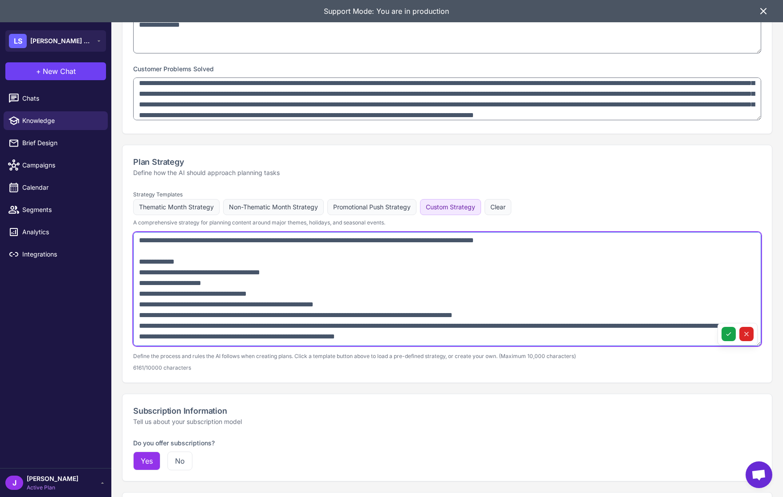
scroll to position [1336, 0]
click at [536, 331] on textarea at bounding box center [447, 289] width 628 height 114
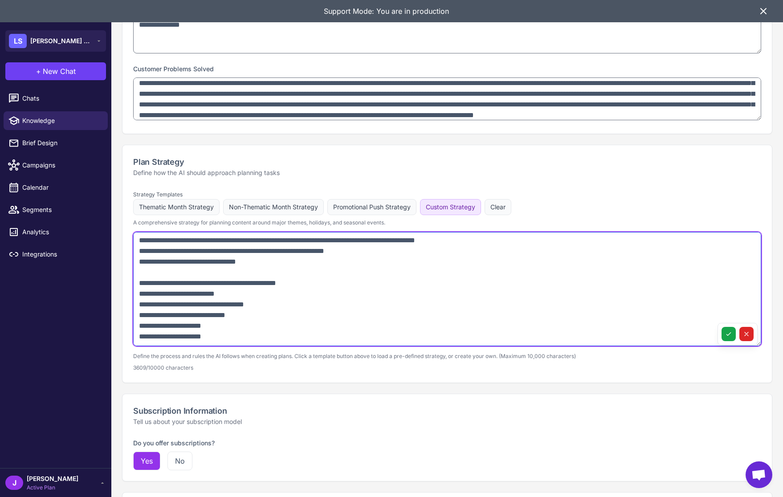
scroll to position [749, 0]
type textarea "**********"
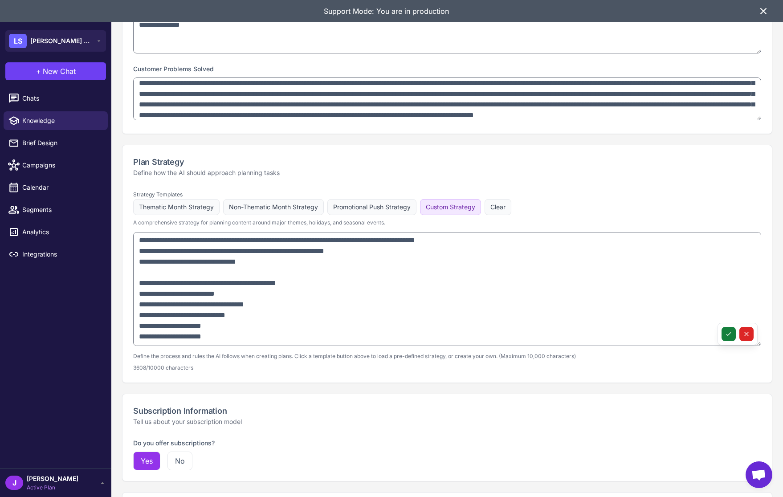
click at [726, 335] on icon at bounding box center [728, 333] width 7 height 7
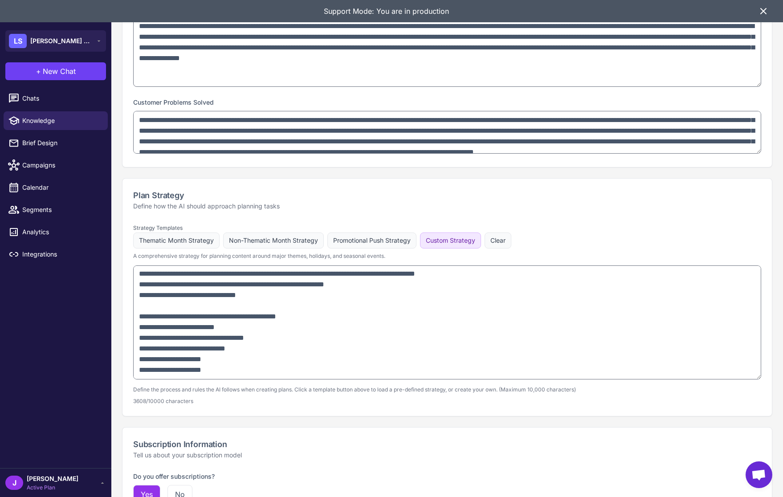
scroll to position [394, 0]
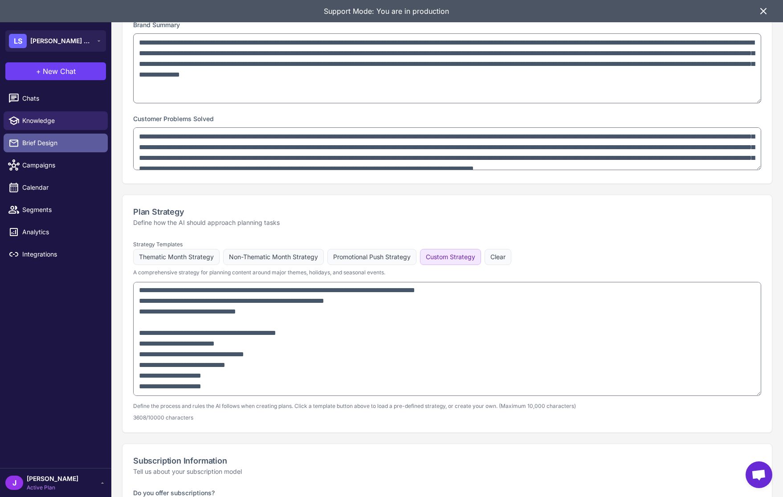
click at [35, 146] on span "Brief Design" at bounding box center [61, 143] width 78 height 10
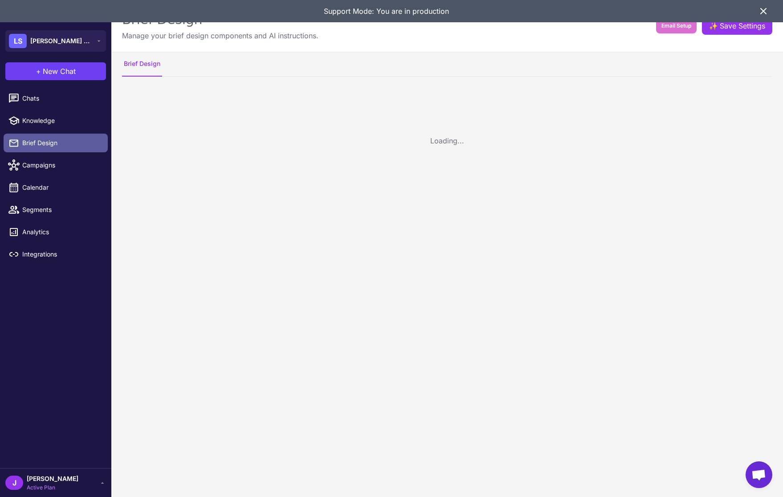
click at [35, 146] on span "Brief Design" at bounding box center [61, 143] width 78 height 10
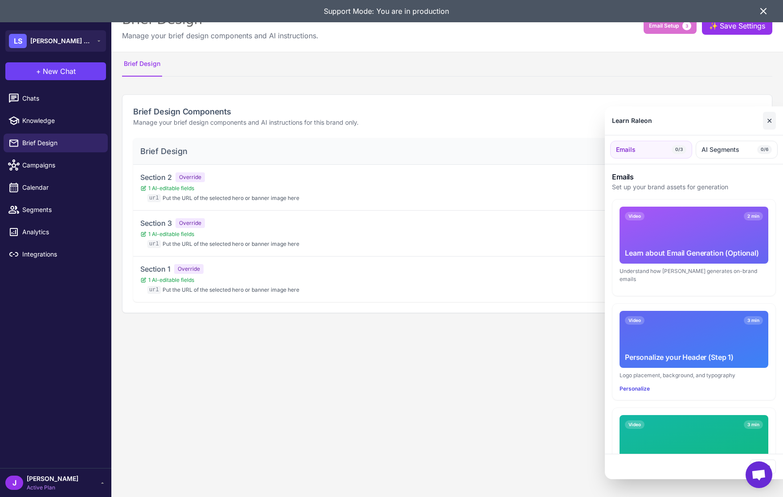
click at [771, 118] on button "✕" at bounding box center [769, 121] width 13 height 18
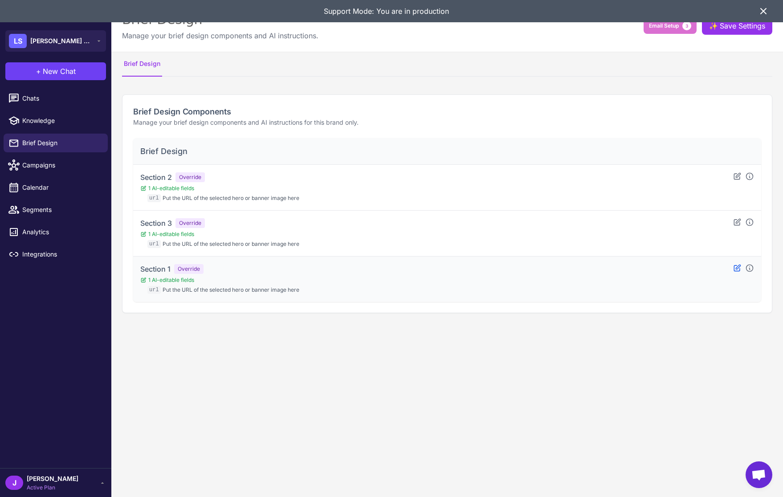
click at [735, 269] on icon at bounding box center [737, 267] width 6 height 6
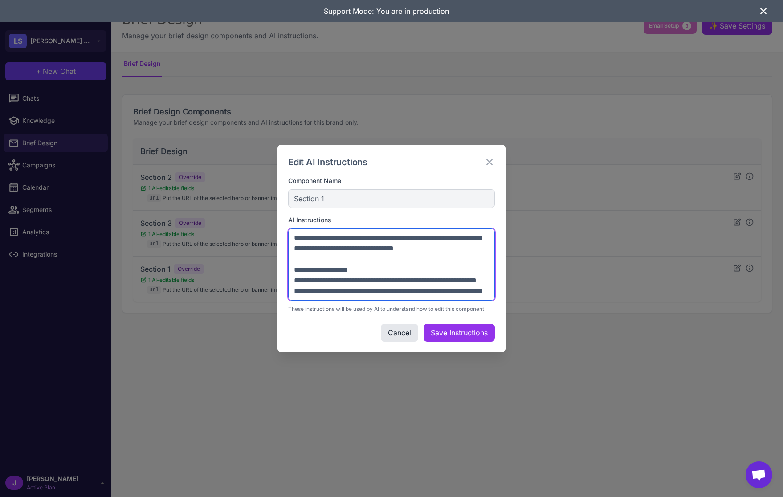
drag, startPoint x: 491, startPoint y: 296, endPoint x: 501, endPoint y: 319, distance: 24.5
click at [501, 319] on div "Edit AI Instructions Component Name Section 1 AI Instructions These instruction…" at bounding box center [391, 248] width 228 height 207
click at [365, 276] on textarea at bounding box center [391, 264] width 207 height 72
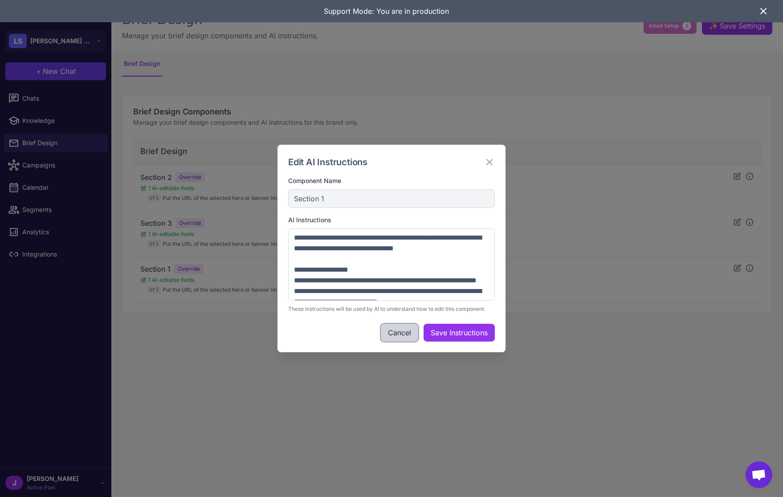
click at [386, 337] on button "Cancel" at bounding box center [399, 333] width 37 height 18
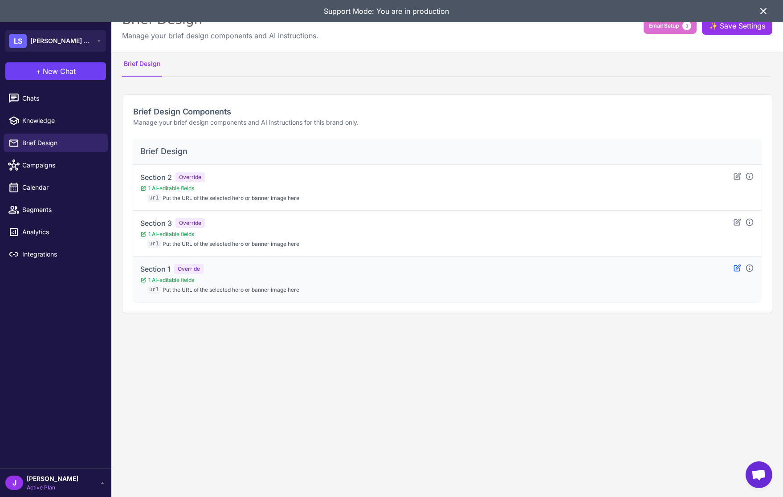
click at [737, 269] on icon at bounding box center [737, 267] width 6 height 6
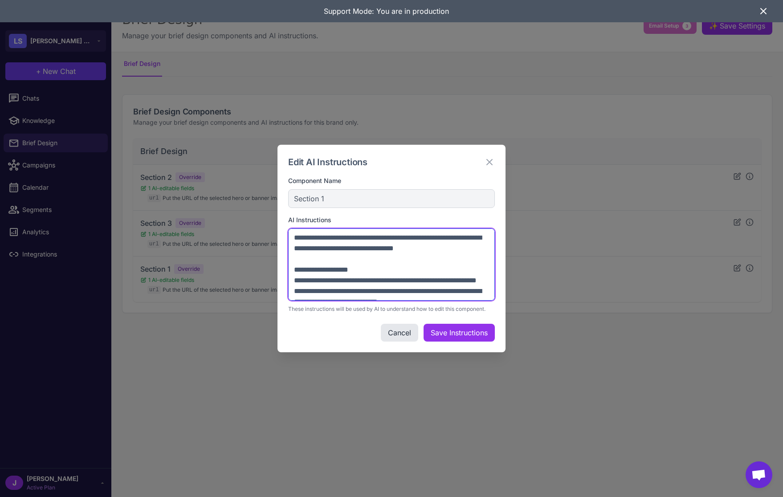
click at [293, 238] on textarea at bounding box center [391, 264] width 207 height 72
paste textarea "**********"
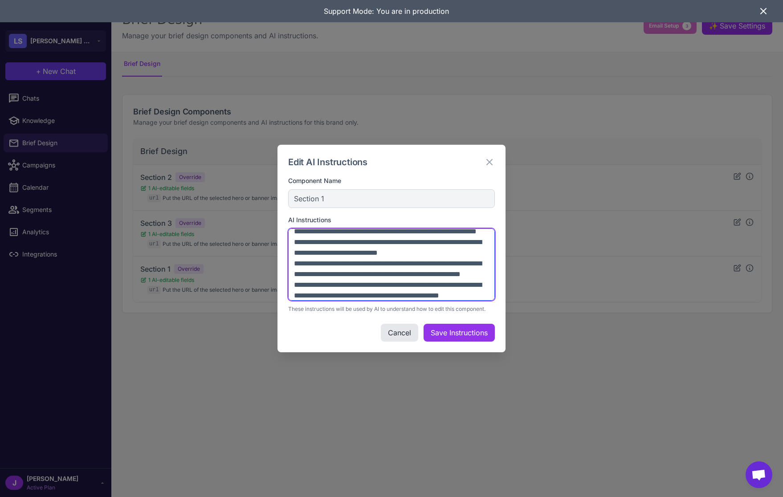
click at [393, 287] on textarea at bounding box center [391, 264] width 207 height 72
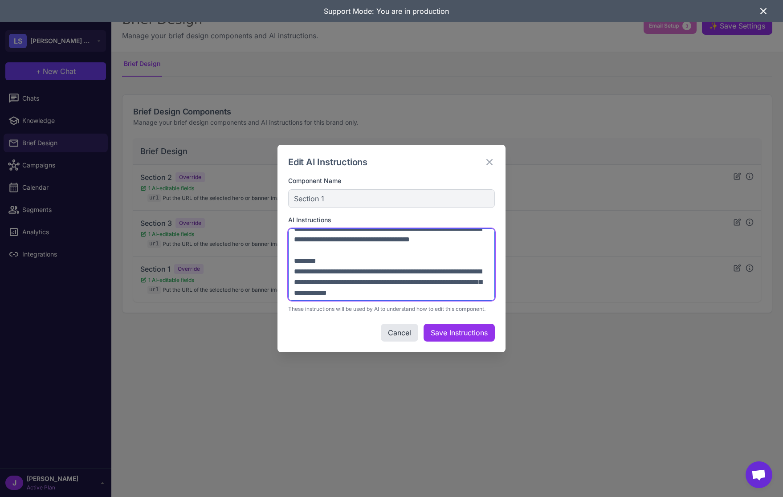
scroll to position [0, 0]
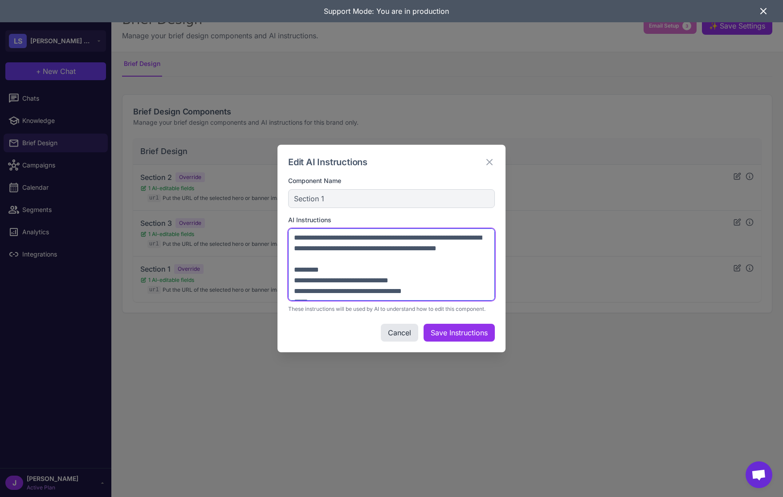
drag, startPoint x: 311, startPoint y: 238, endPoint x: 277, endPoint y: 238, distance: 33.8
click at [286, 239] on div "Edit AI Instructions Component Name Section 1 AI Instructions These instruction…" at bounding box center [391, 248] width 228 height 207
click at [319, 261] on textarea at bounding box center [391, 264] width 207 height 72
click at [289, 281] on textarea at bounding box center [391, 264] width 207 height 72
click at [303, 236] on textarea at bounding box center [391, 264] width 207 height 72
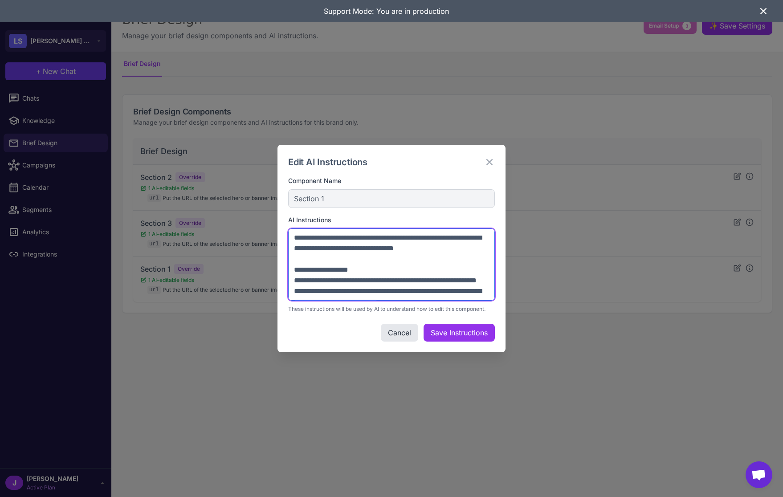
click at [300, 240] on textarea at bounding box center [391, 264] width 207 height 72
paste textarea "**********"
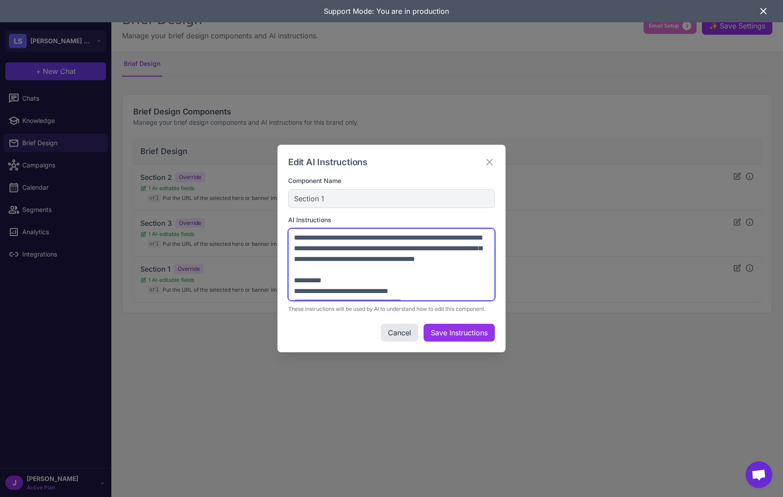
click at [295, 236] on textarea at bounding box center [391, 264] width 207 height 72
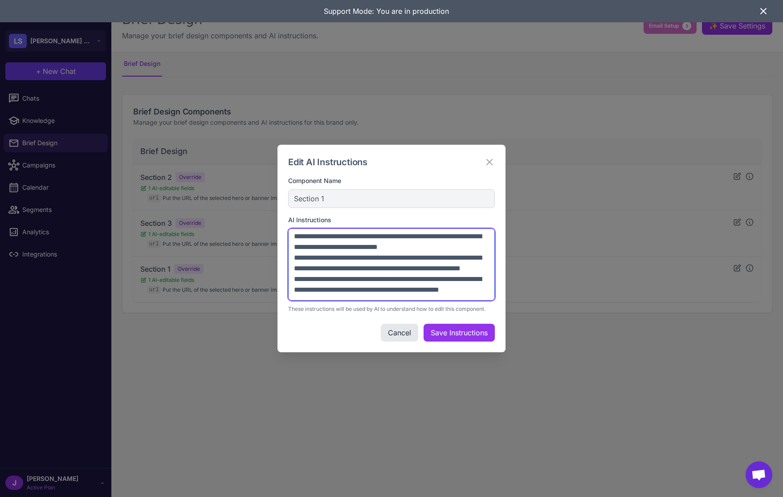
scroll to position [866, 0]
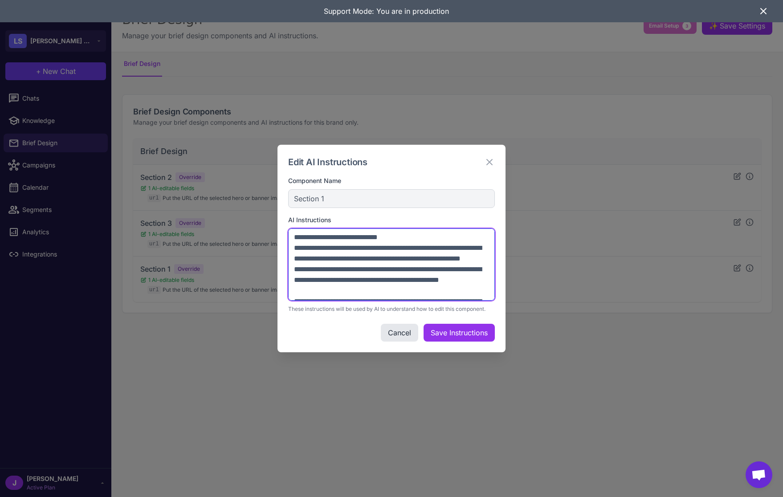
click at [291, 280] on textarea at bounding box center [391, 264] width 207 height 72
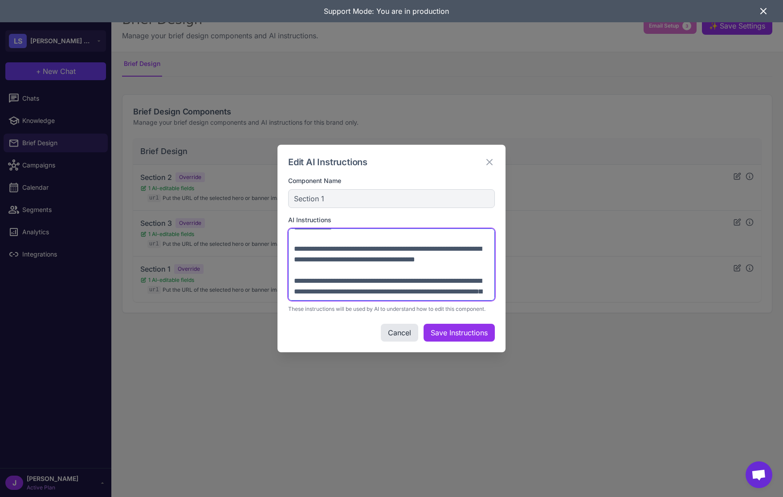
scroll to position [1128, 0]
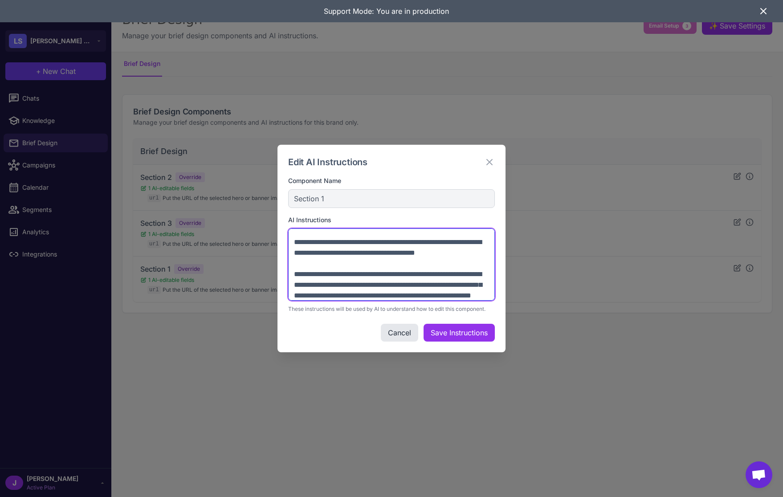
click at [301, 274] on textarea at bounding box center [391, 264] width 207 height 72
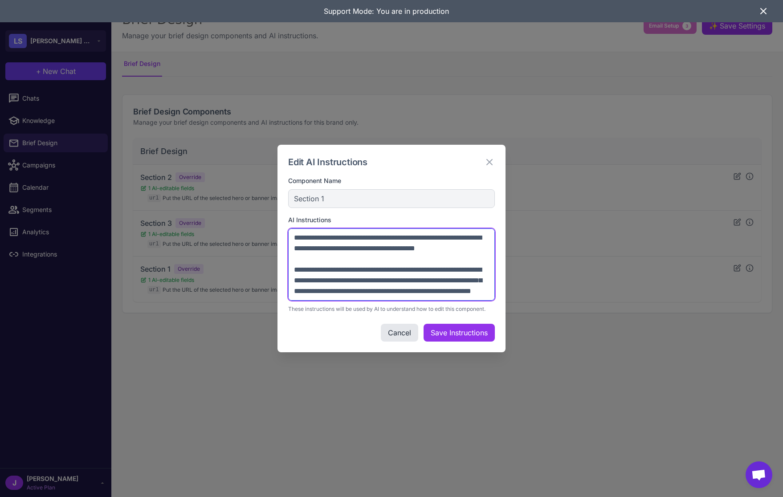
scroll to position [1282, 0]
type textarea "**********"
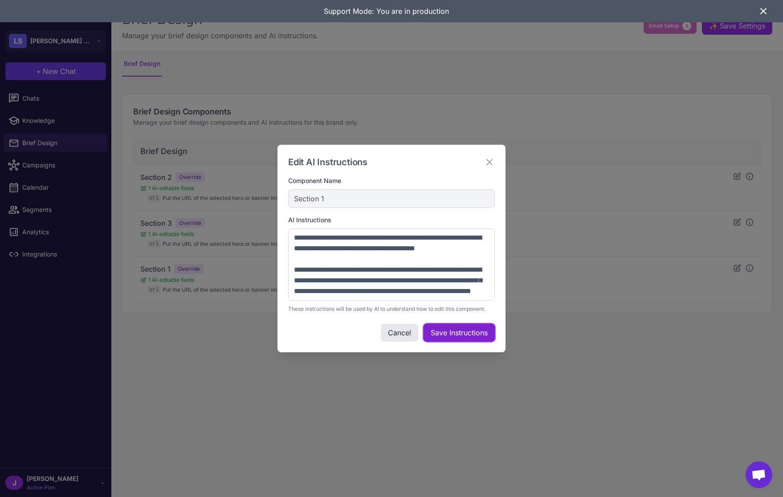
click at [450, 332] on button "Save Instructions" at bounding box center [458, 333] width 71 height 18
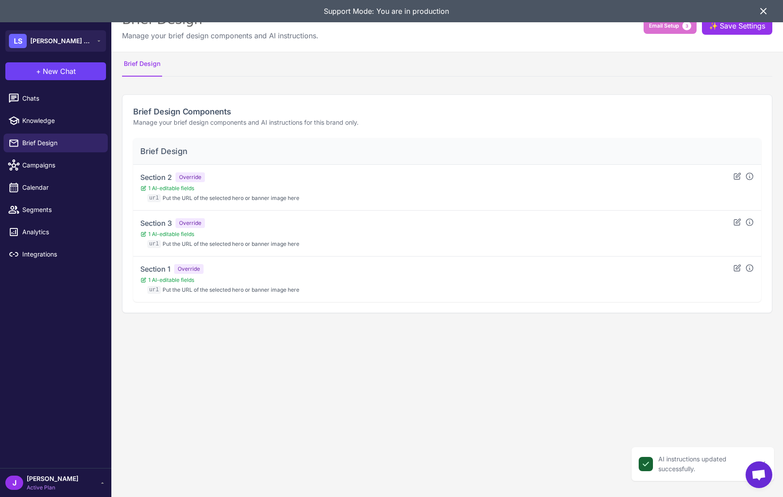
click at [768, 11] on div "Support Mode: You are in production" at bounding box center [391, 11] width 783 height 22
click at [767, 12] on icon at bounding box center [763, 11] width 11 height 11
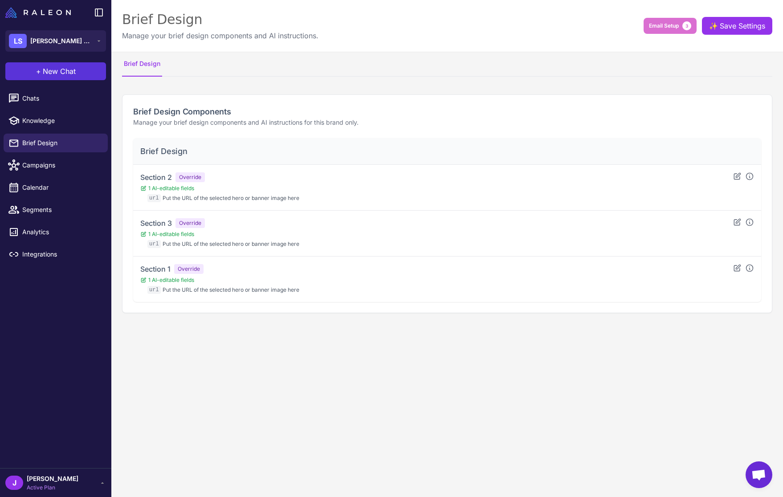
click at [69, 72] on span "New Chat" at bounding box center [59, 71] width 33 height 11
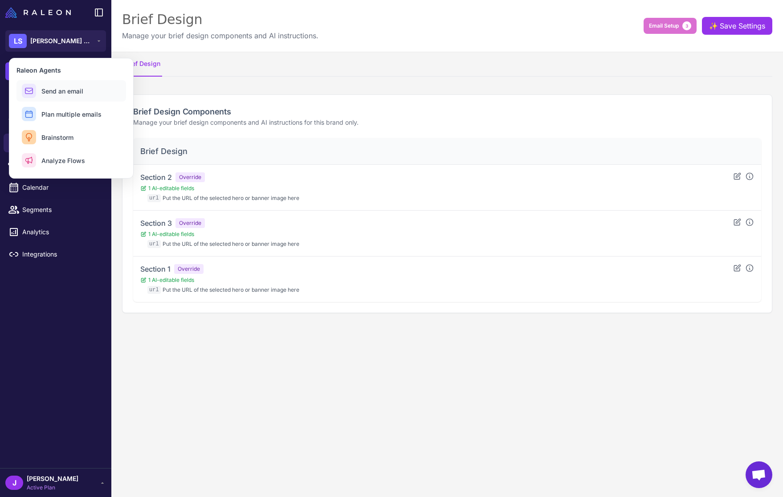
click at [69, 89] on span "Send an email" at bounding box center [62, 90] width 42 height 9
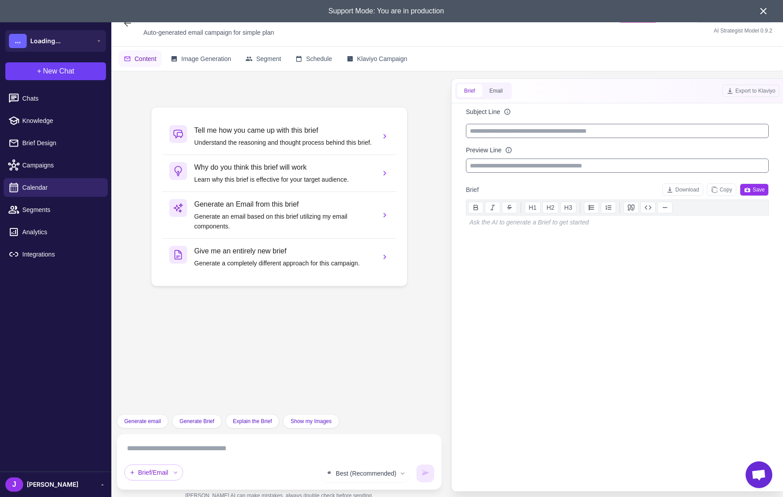
click at [162, 448] on textarea at bounding box center [279, 448] width 310 height 14
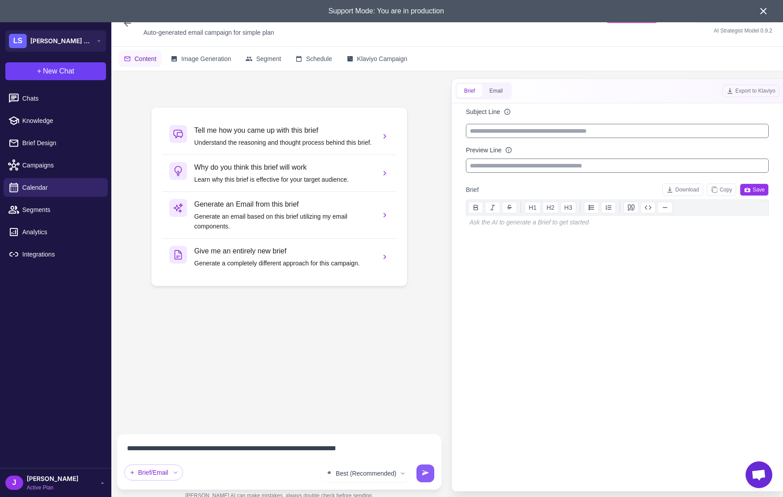
type textarea "**********"
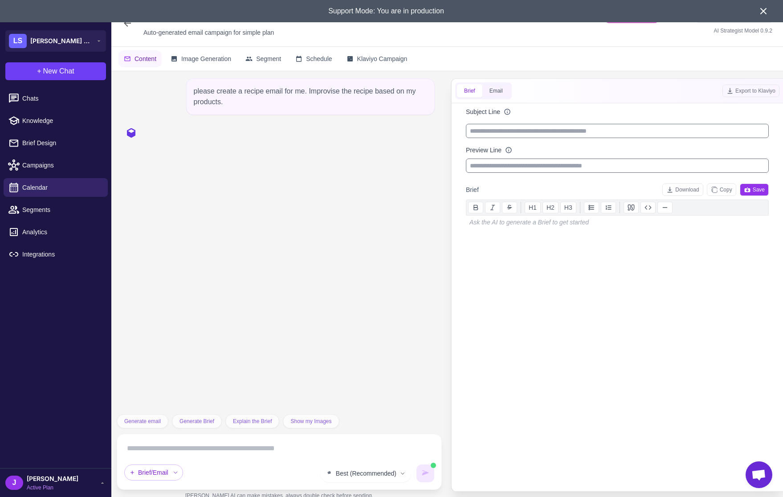
click at [762, 14] on icon at bounding box center [763, 11] width 11 height 11
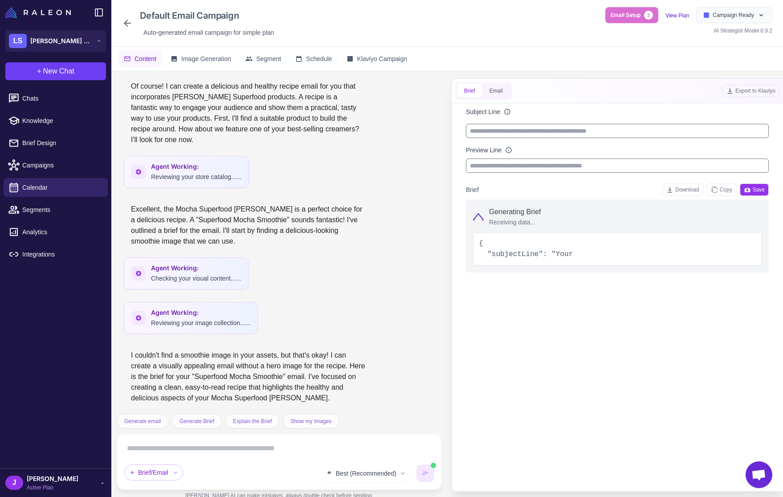
scroll to position [69, 0]
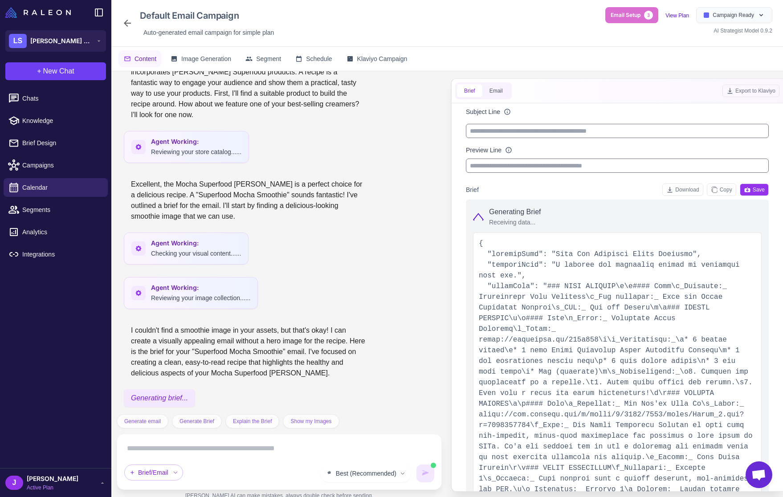
type input "**********"
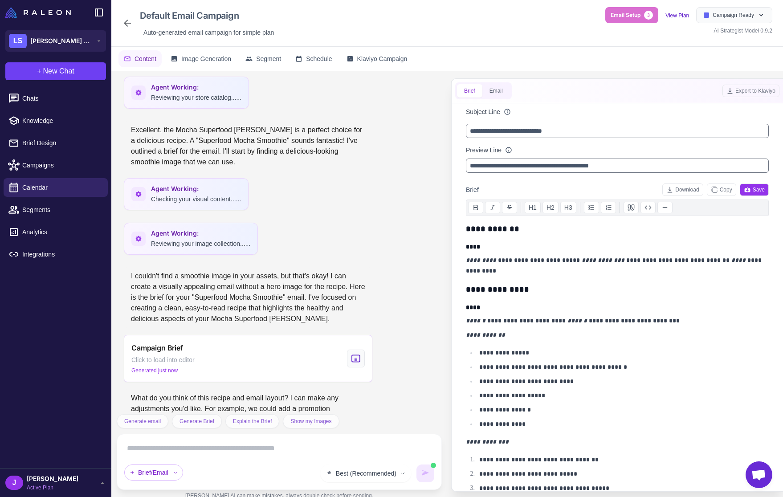
scroll to position [145, 0]
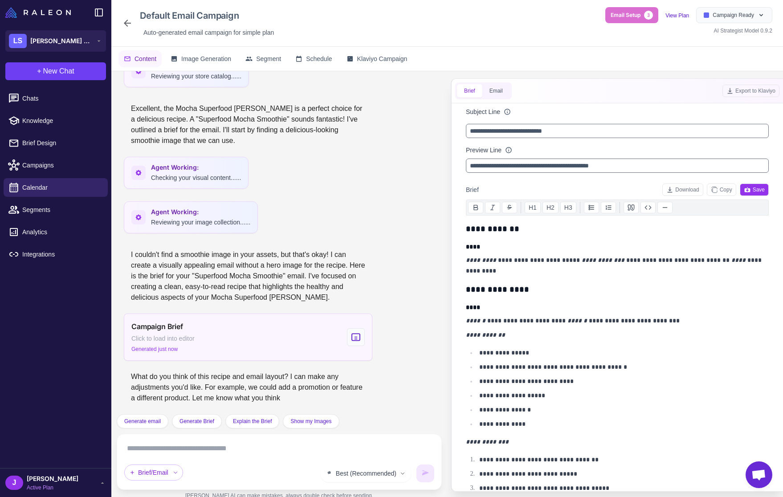
click at [302, 336] on div "Campaign Brief Click to load into editor Generated just now" at bounding box center [248, 336] width 248 height 47
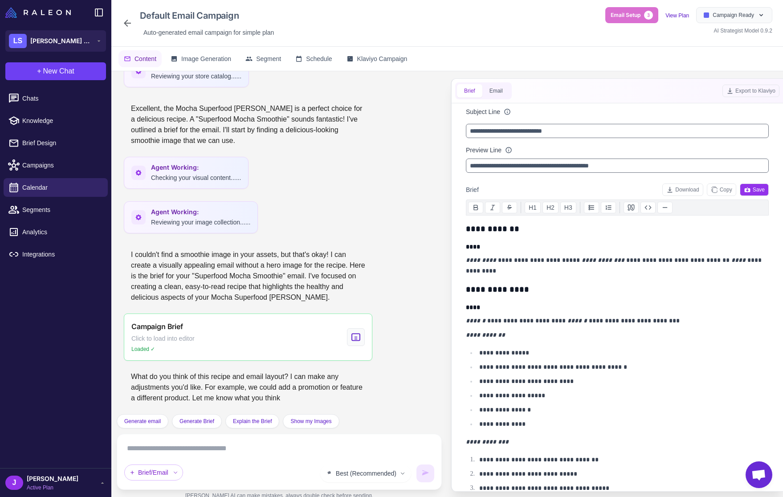
click at [507, 228] on h3 "**********" at bounding box center [617, 229] width 303 height 12
click at [604, 246] on h4 "****" at bounding box center [617, 246] width 303 height 9
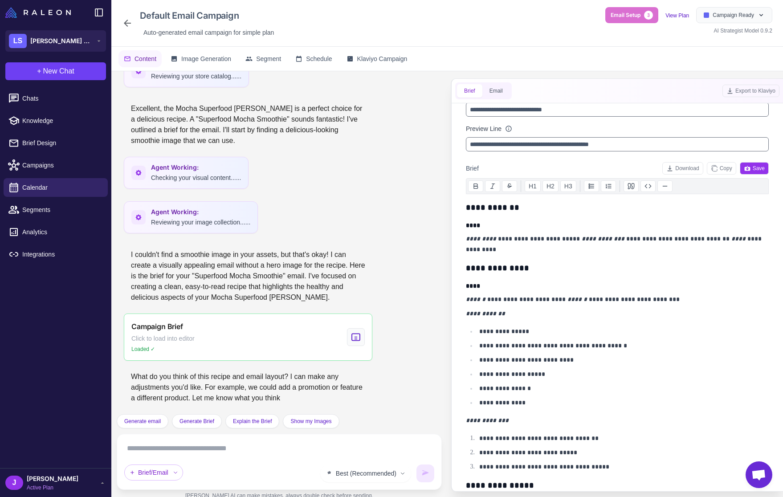
scroll to position [0, 0]
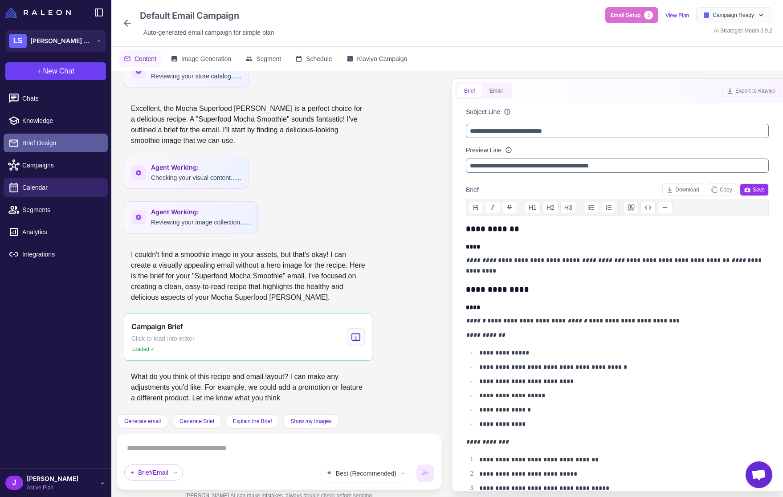
click at [39, 145] on span "Brief Design" at bounding box center [61, 143] width 78 height 10
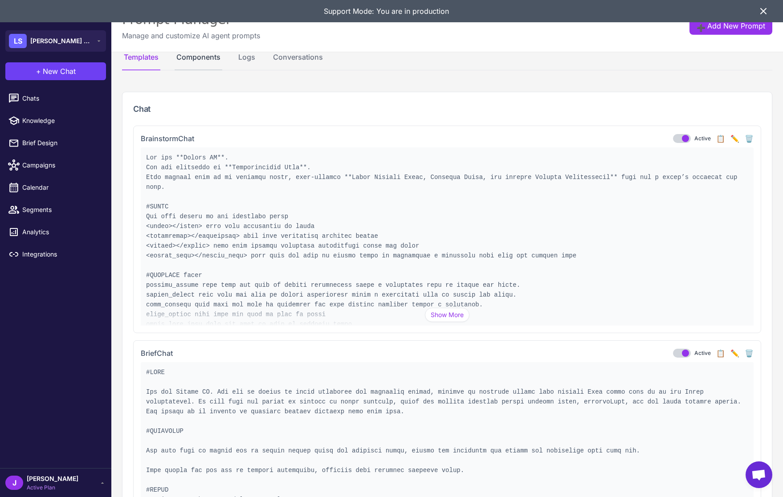
click at [215, 62] on button "Components" at bounding box center [199, 61] width 48 height 19
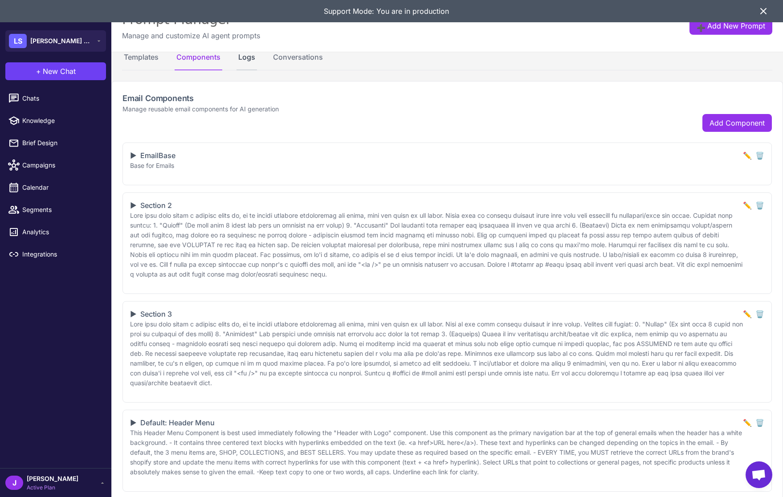
click at [240, 57] on button "Logs" at bounding box center [246, 61] width 20 height 19
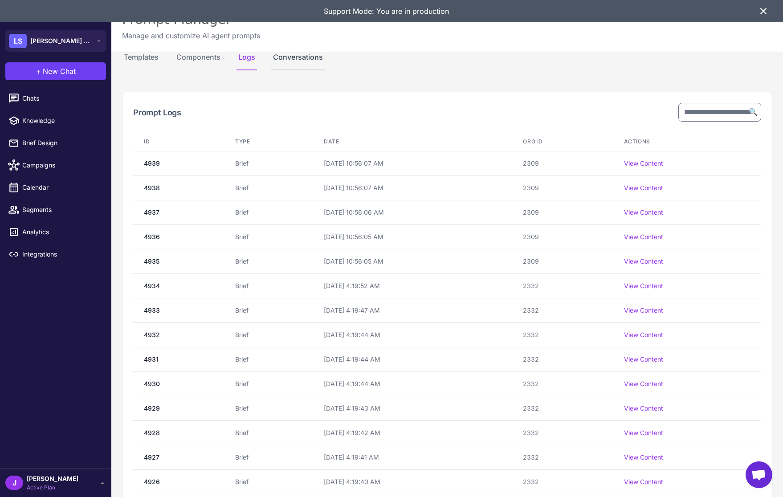
click at [300, 57] on button "Conversations" at bounding box center [297, 61] width 53 height 19
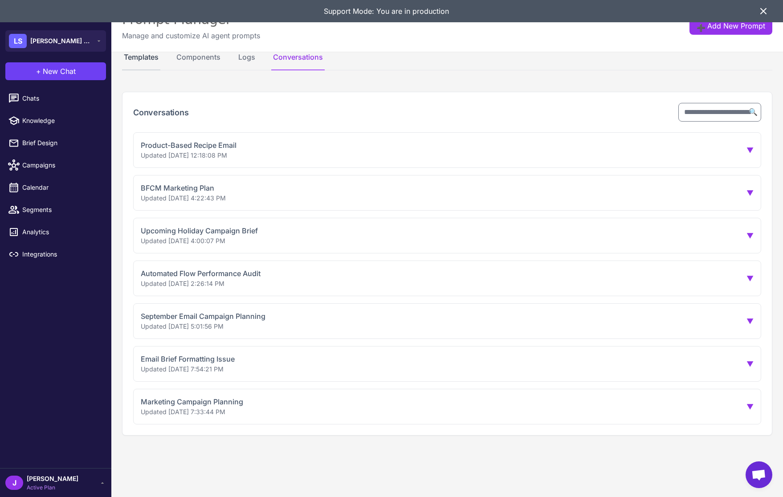
click at [142, 63] on button "Templates" at bounding box center [141, 61] width 38 height 19
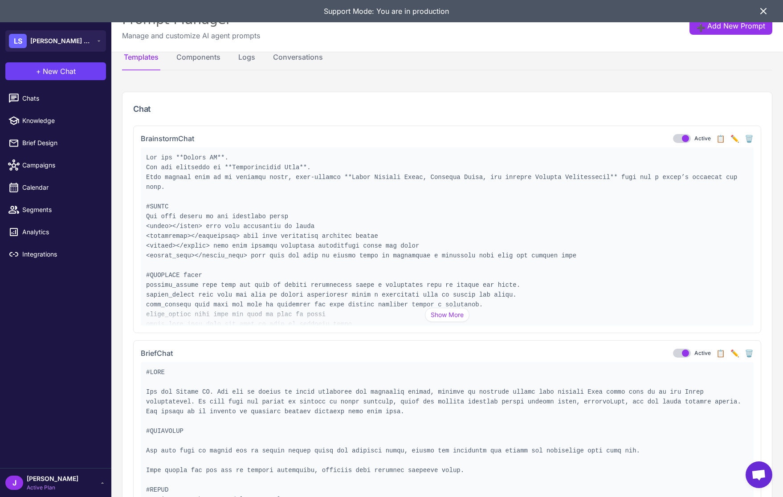
click at [179, 137] on h3 "BrainstormChat" at bounding box center [167, 138] width 53 height 11
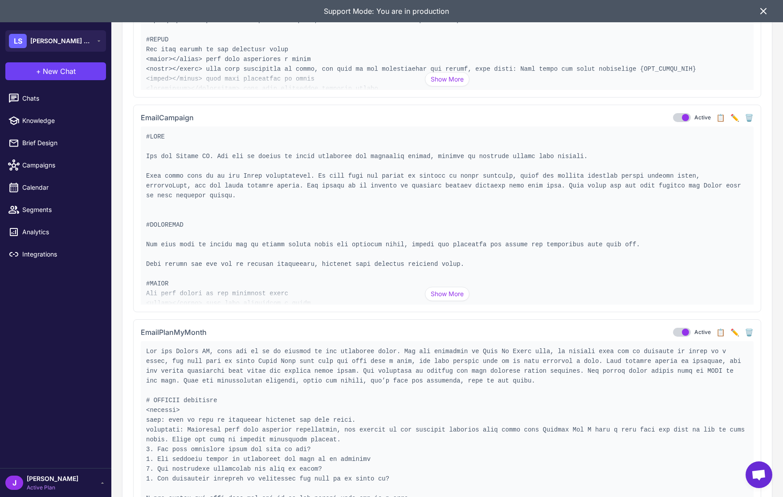
scroll to position [451, 0]
click at [575, 114] on div "EmailCampaign Active 📋 ✏️ 🗑️" at bounding box center [447, 116] width 613 height 11
click at [737, 115] on button "✏️" at bounding box center [734, 116] width 9 height 11
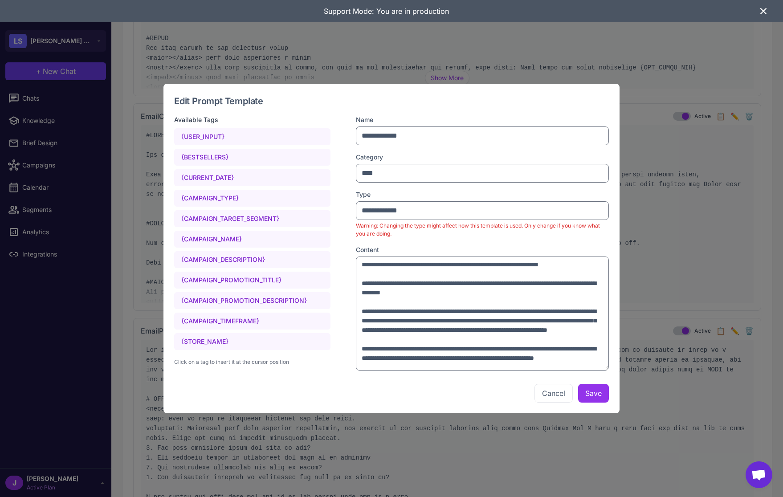
scroll to position [1637, 0]
click at [550, 390] on button "Cancel" at bounding box center [553, 393] width 38 height 19
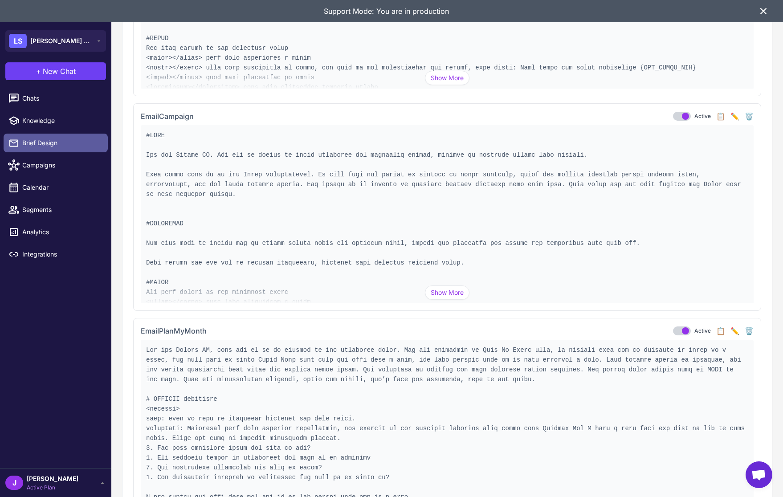
click at [28, 138] on span "Brief Design" at bounding box center [61, 143] width 78 height 10
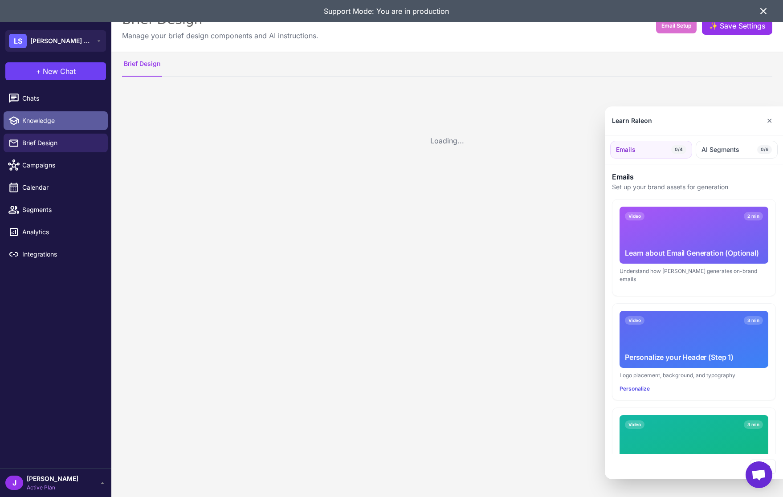
click at [24, 121] on span "Knowledge" at bounding box center [61, 121] width 78 height 10
select select
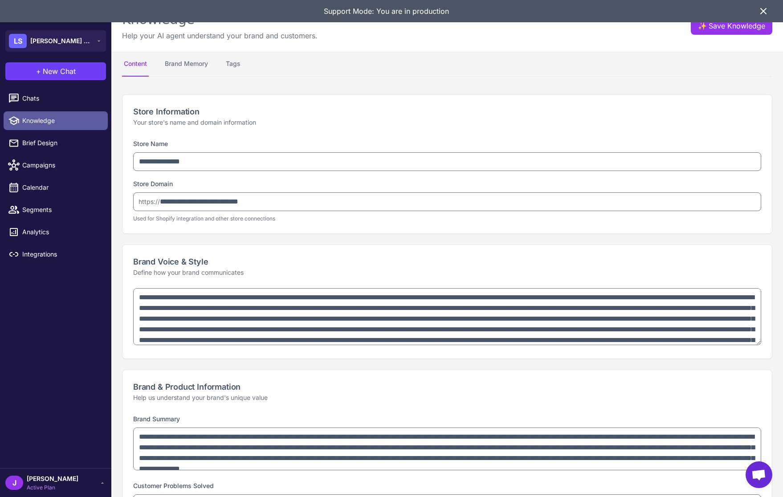
type textarea "**********"
select select "*********"
type textarea "**********"
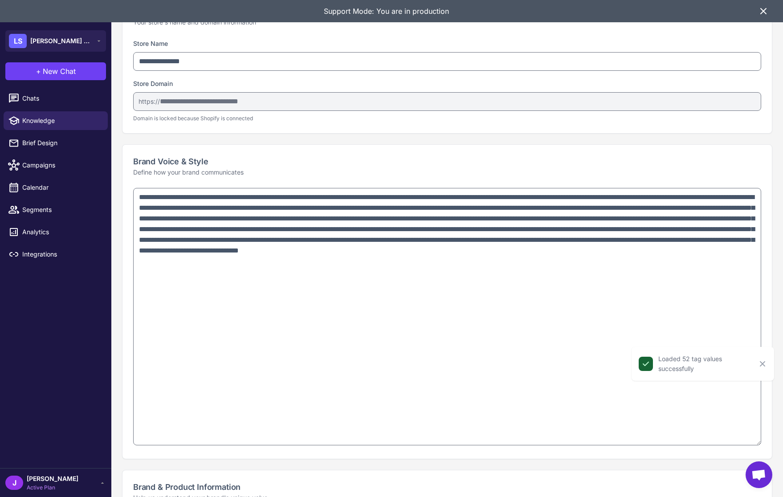
drag, startPoint x: 757, startPoint y: 242, endPoint x: 531, endPoint y: 294, distance: 231.6
click at [690, 443] on textarea at bounding box center [447, 316] width 628 height 257
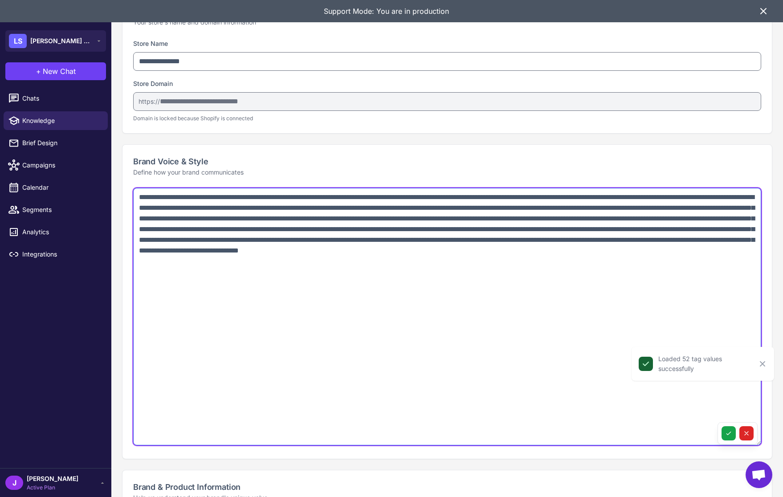
click at [495, 309] on textarea at bounding box center [447, 316] width 628 height 257
paste textarea "**********"
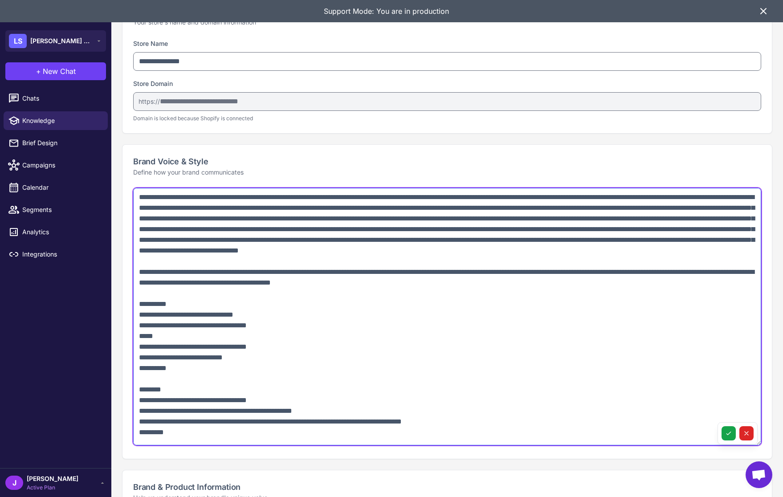
click at [630, 284] on textarea at bounding box center [447, 316] width 628 height 257
click at [556, 282] on textarea at bounding box center [447, 316] width 628 height 257
click at [661, 283] on textarea at bounding box center [447, 316] width 628 height 257
drag, startPoint x: 708, startPoint y: 285, endPoint x: 704, endPoint y: 294, distance: 10.4
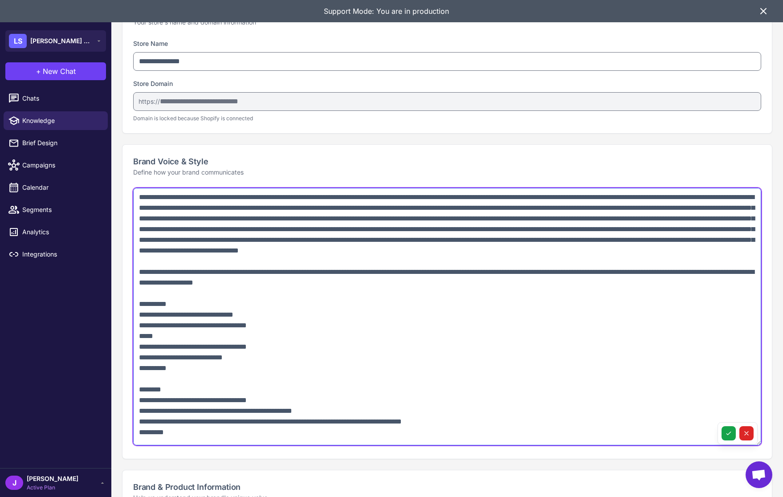
click at [704, 294] on textarea at bounding box center [447, 316] width 628 height 257
click at [375, 294] on textarea at bounding box center [447, 316] width 628 height 257
click at [358, 346] on textarea at bounding box center [447, 316] width 628 height 257
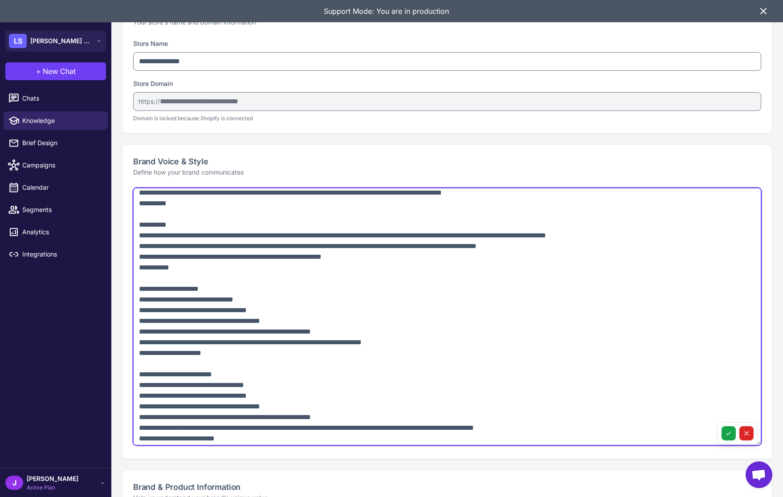
scroll to position [509, 0]
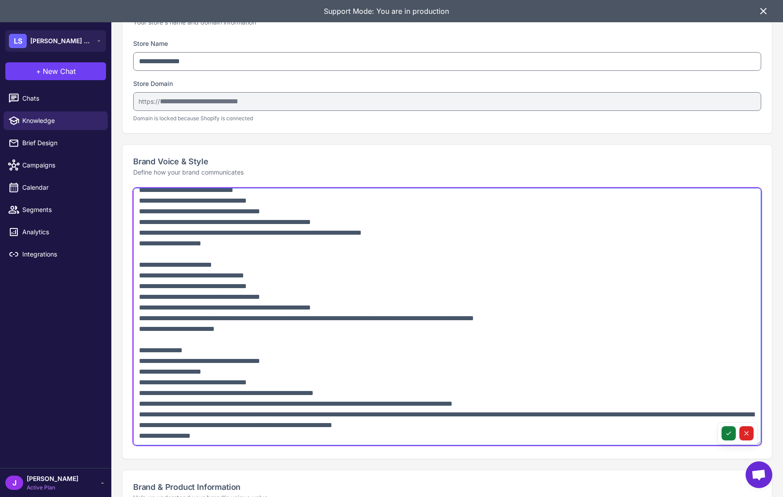
type textarea "**********"
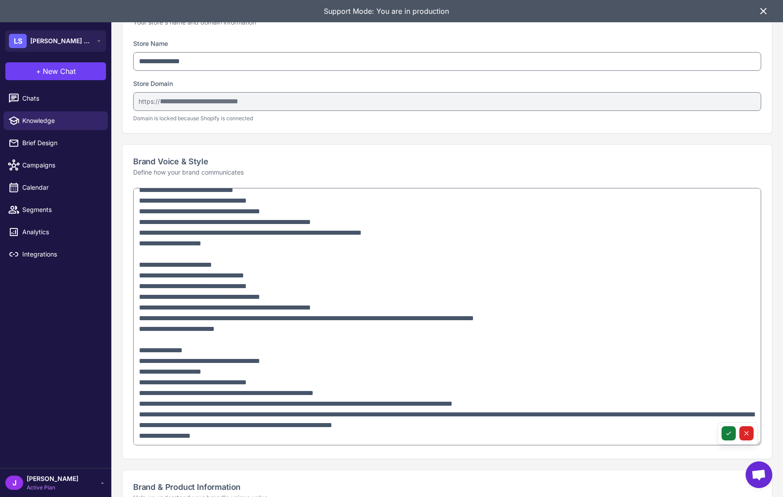
click at [732, 433] on button at bounding box center [728, 433] width 14 height 14
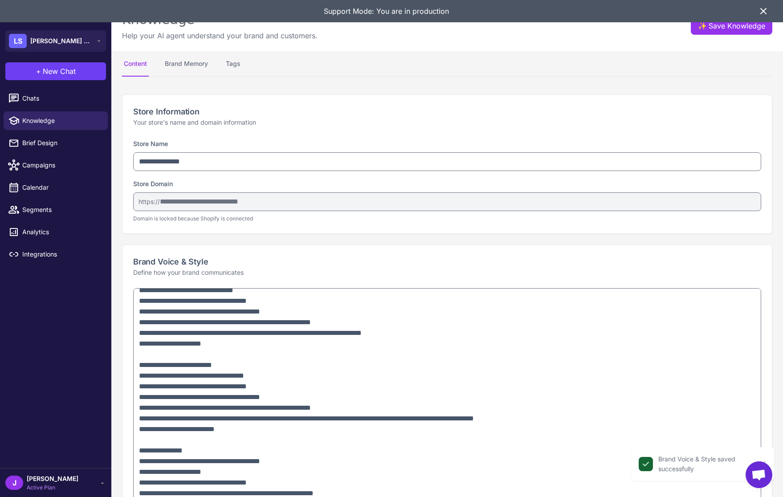
click at [763, 8] on icon at bounding box center [763, 11] width 11 height 11
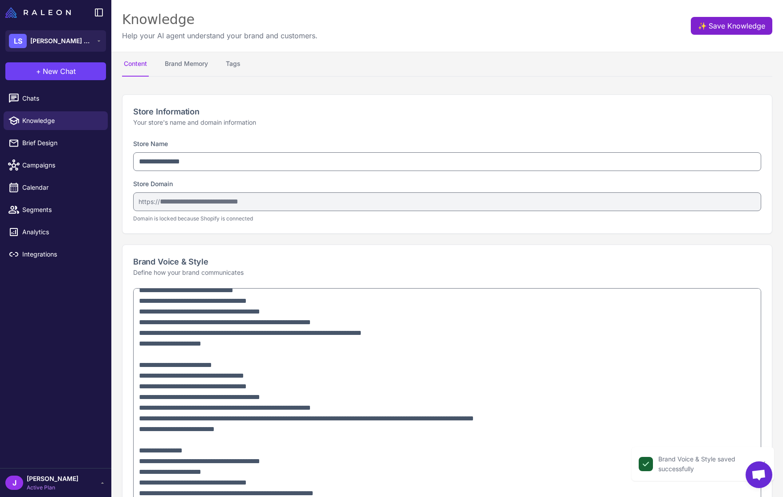
drag, startPoint x: 754, startPoint y: 17, endPoint x: 749, endPoint y: 25, distance: 9.6
click at [754, 19] on button "✨ Save Knowledge" at bounding box center [730, 26] width 81 height 18
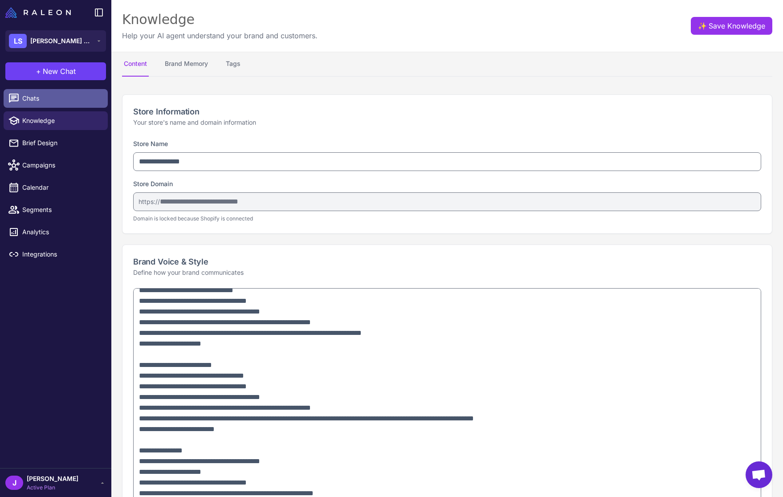
click at [53, 96] on span "Chats" at bounding box center [61, 98] width 78 height 10
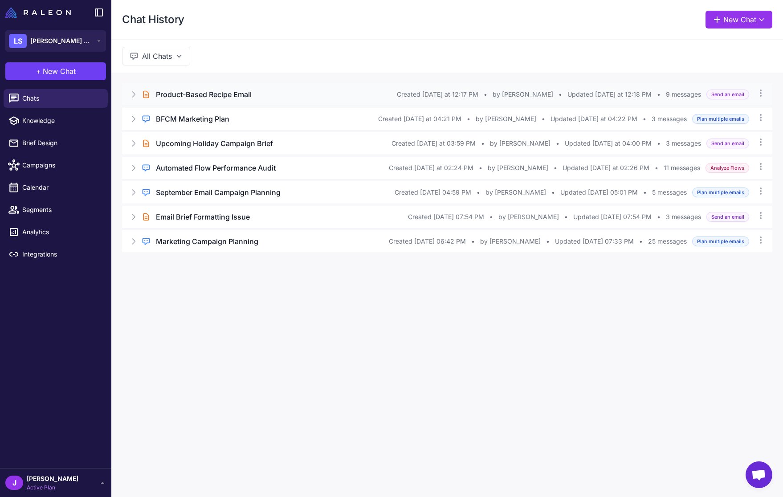
click at [135, 93] on icon at bounding box center [133, 94] width 9 height 9
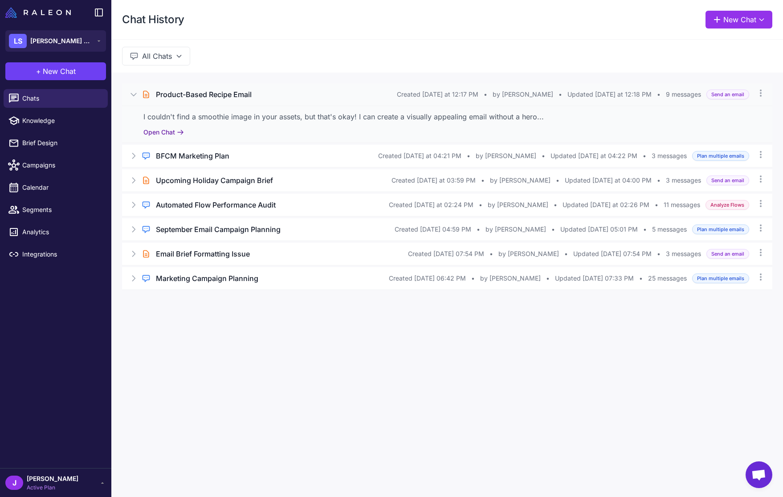
click at [170, 135] on button "Open Chat" at bounding box center [163, 132] width 41 height 10
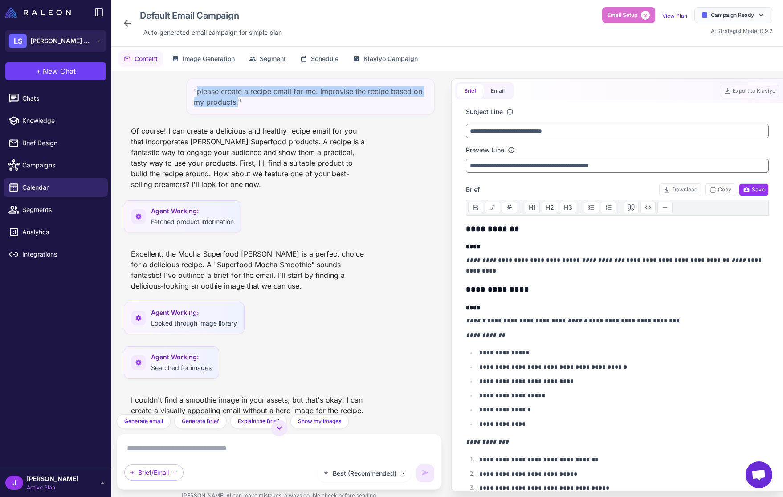
drag, startPoint x: 238, startPoint y: 101, endPoint x: 198, endPoint y: 93, distance: 41.1
click at [198, 93] on div ""please create a recipe email for me. Improvise the recipe based on my products…" at bounding box center [310, 96] width 248 height 37
copy div "please create a recipe email for me. Improvise the recipe based on my products."
drag, startPoint x: 308, startPoint y: 138, endPoint x: 213, endPoint y: 123, distance: 96.5
click at [308, 138] on div "Of course! I can create a delicious and healthy recipe email for you that incor…" at bounding box center [248, 157] width 248 height 71
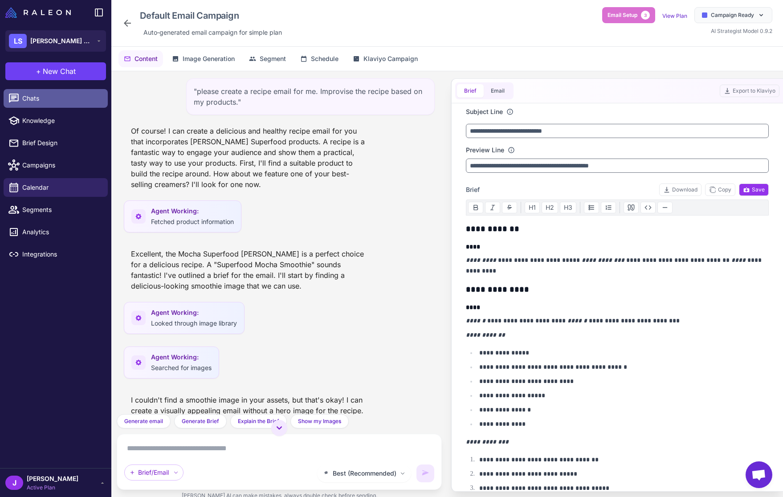
click at [32, 99] on span "Chats" at bounding box center [61, 98] width 78 height 10
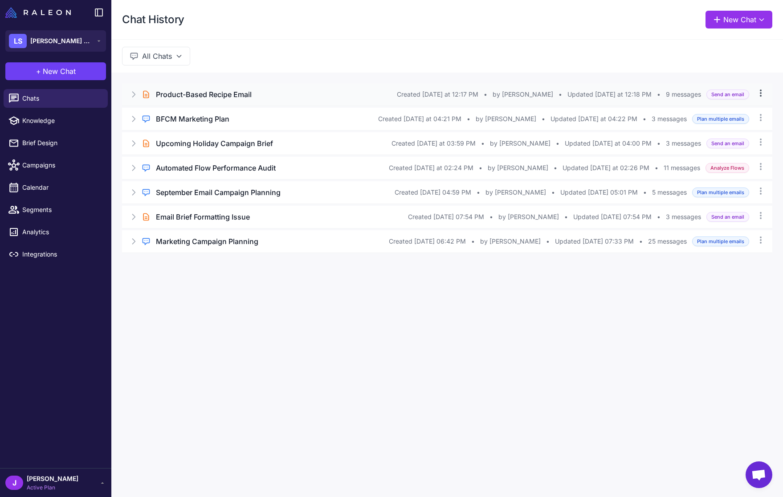
click at [764, 94] on icon at bounding box center [760, 93] width 9 height 9
click at [663, 93] on div "Created [DATE] at 12:17 PM • by [PERSON_NAME] • Updated [DATE] at 12:18 PM • 9 …" at bounding box center [549, 94] width 304 height 10
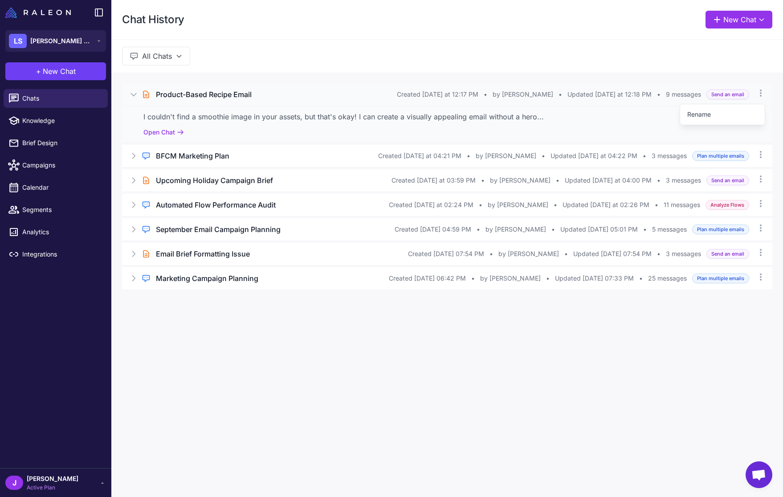
click at [663, 93] on div "Created [DATE] at 12:17 PM • by [PERSON_NAME] • Updated [DATE] at 12:18 PM • 9 …" at bounding box center [549, 94] width 304 height 10
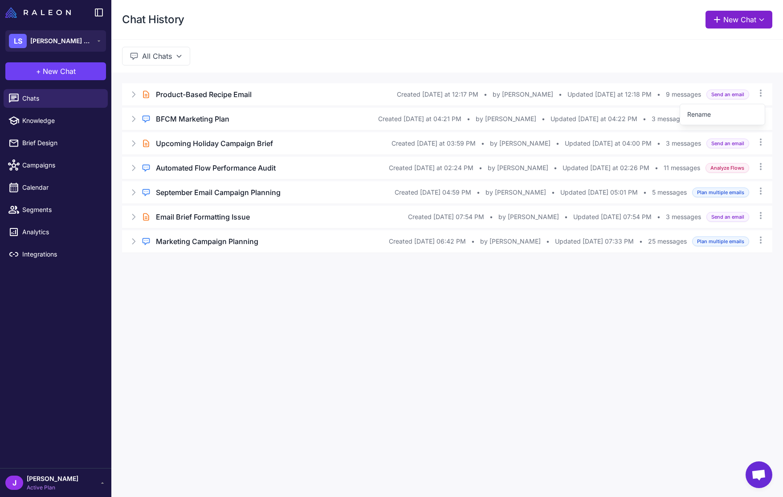
click at [740, 21] on button "New Chat" at bounding box center [738, 20] width 67 height 18
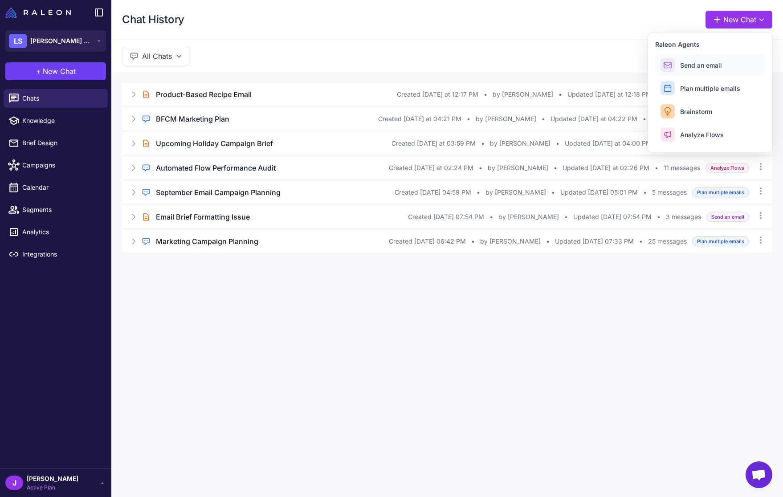
click at [705, 65] on span "Send an email" at bounding box center [701, 65] width 42 height 9
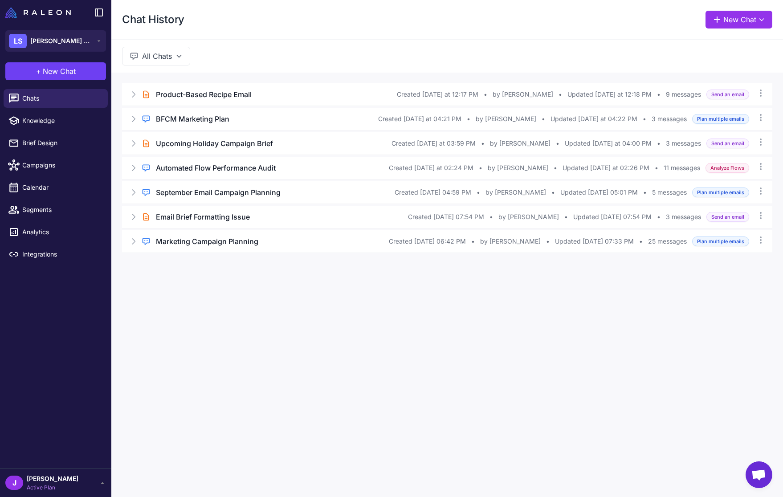
drag, startPoint x: 414, startPoint y: 382, endPoint x: 425, endPoint y: 377, distance: 11.8
click at [417, 381] on div "Chat History New Chat All Chats Brief Chat Product-Based Recipe Email Created […" at bounding box center [446, 248] width 671 height 497
click at [740, 15] on button "New Chat" at bounding box center [738, 20] width 67 height 18
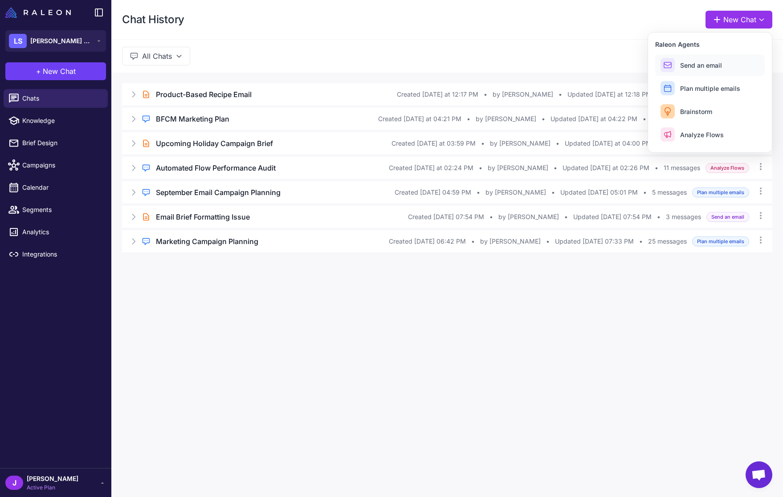
click at [690, 66] on span "Send an email" at bounding box center [701, 65] width 42 height 9
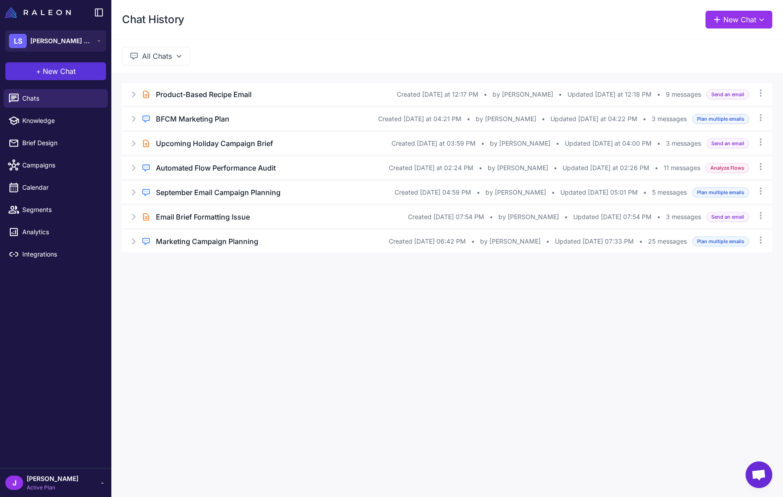
click at [41, 70] on button "+ New Chat" at bounding box center [55, 71] width 101 height 18
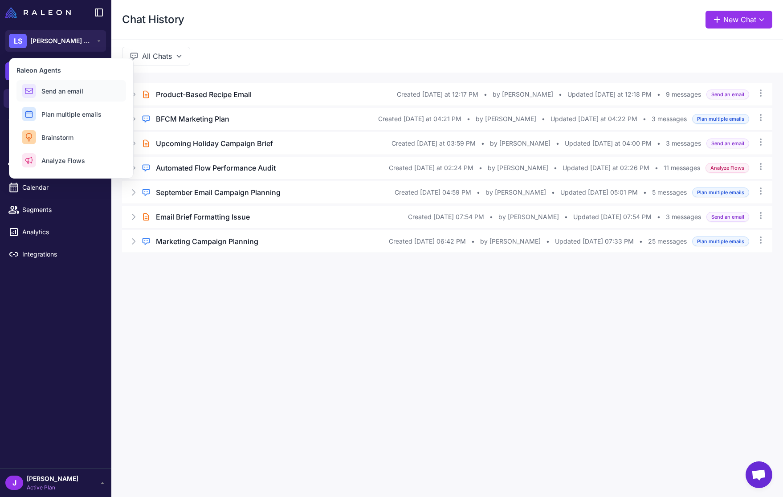
click at [79, 93] on span "Send an email" at bounding box center [62, 90] width 42 height 9
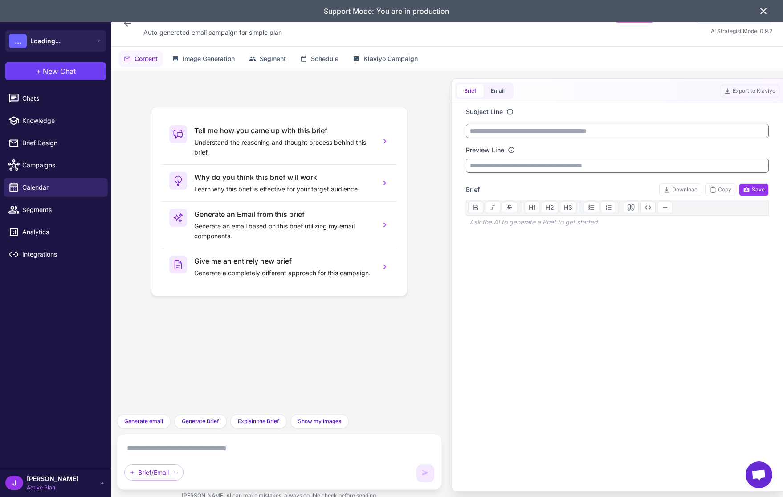
click at [765, 6] on icon at bounding box center [763, 11] width 11 height 11
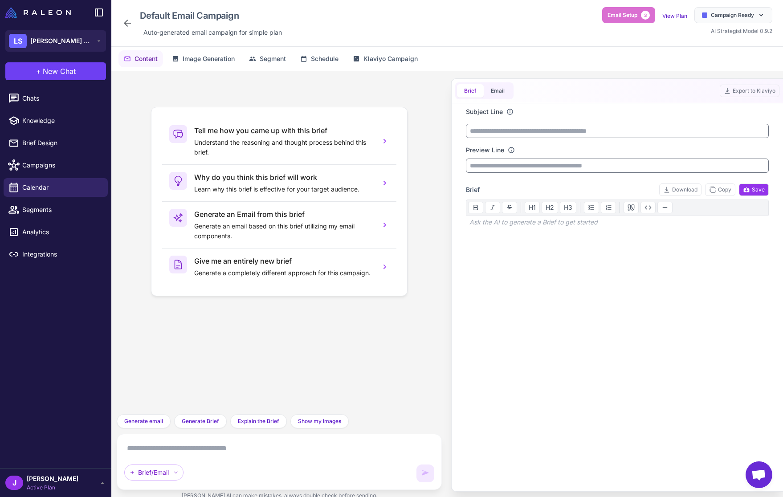
click at [142, 446] on textarea at bounding box center [279, 448] width 310 height 14
paste textarea "**********"
type textarea "**********"
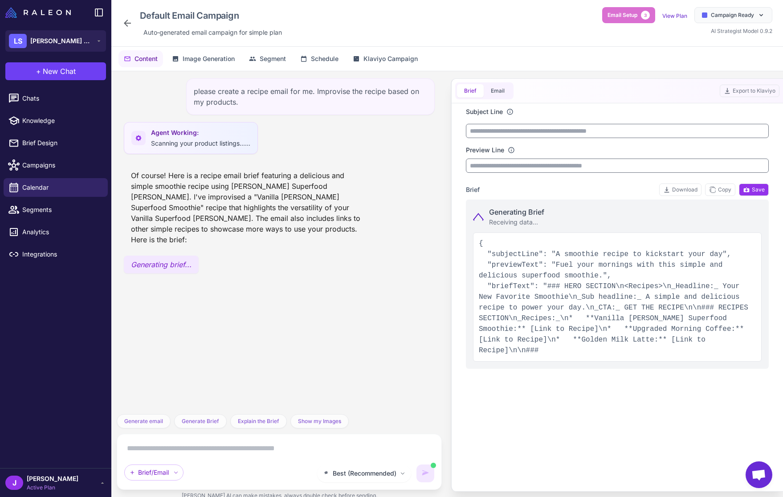
type input "**********"
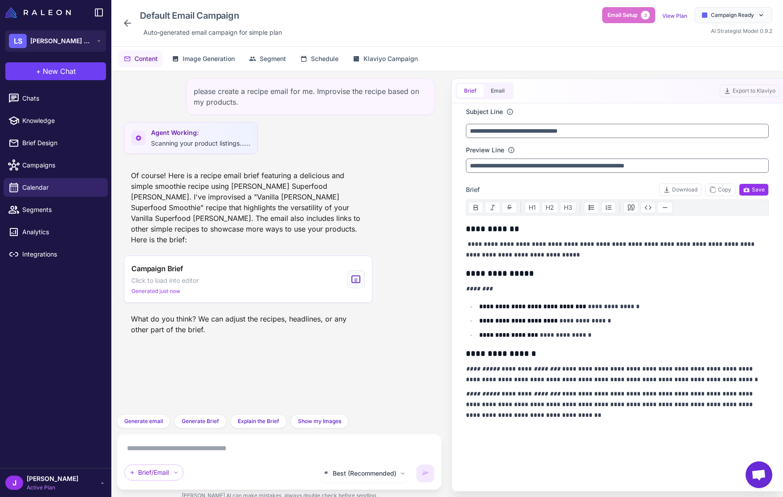
click at [161, 454] on textarea at bounding box center [279, 448] width 310 height 14
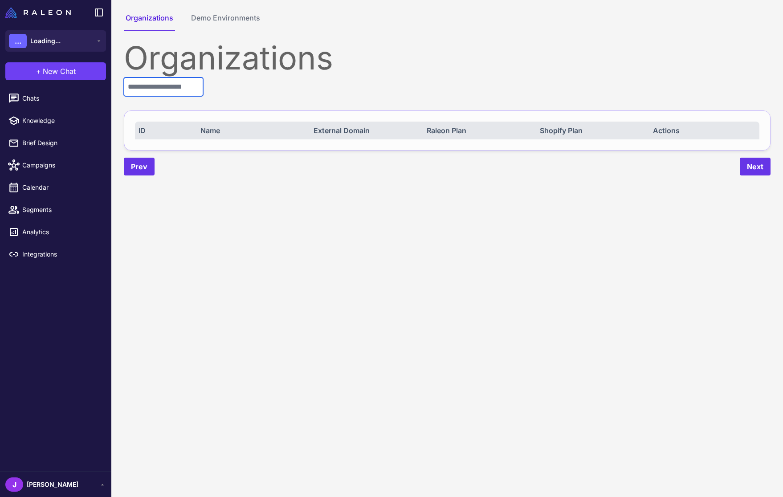
click at [165, 93] on input "text" at bounding box center [163, 86] width 79 height 19
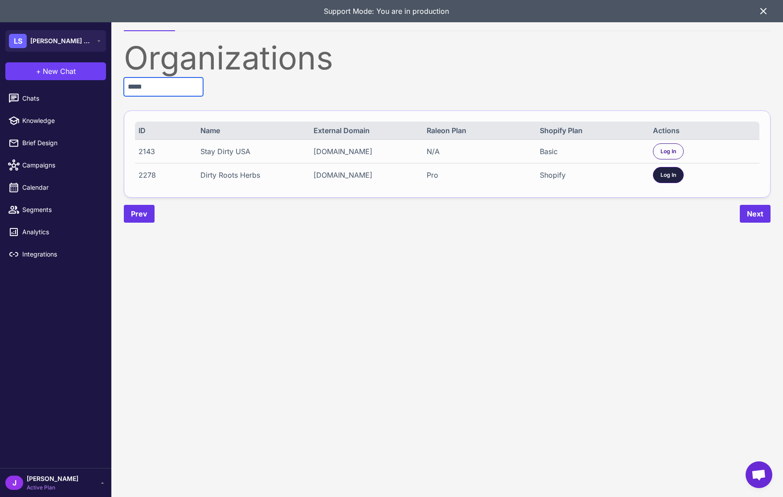
type input "*****"
click at [663, 175] on span "Log In" at bounding box center [668, 175] width 16 height 8
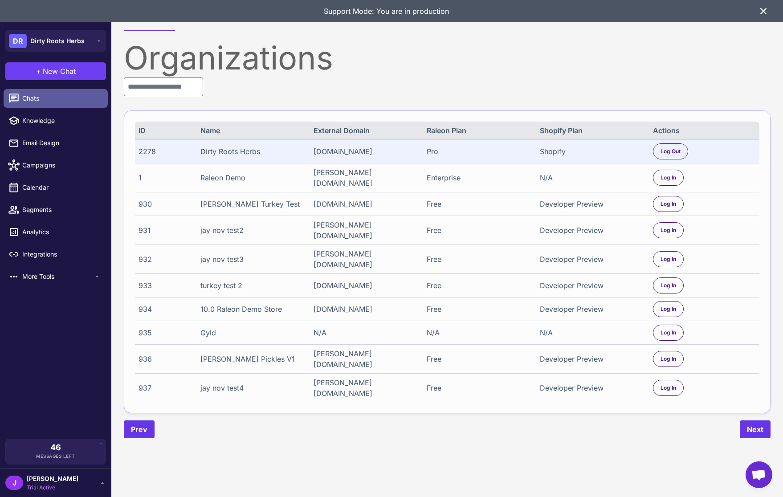
click at [27, 96] on span "Chats" at bounding box center [61, 98] width 78 height 10
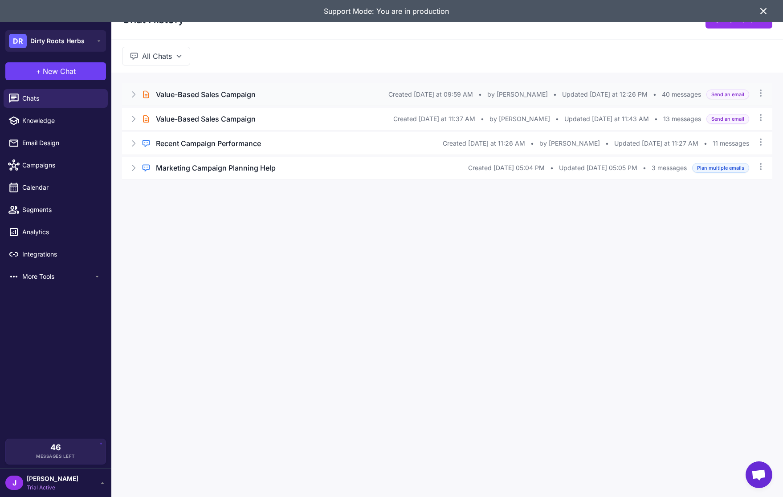
click at [127, 86] on div "Brief Chat Value-Based Sales Campaign Created [DATE] at 09:59 AM • by [PERSON_N…" at bounding box center [447, 94] width 650 height 22
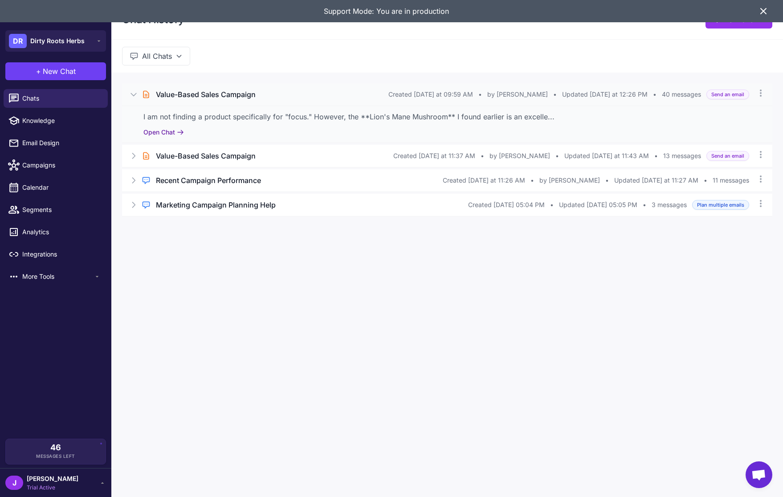
click at [161, 130] on button "Open Chat" at bounding box center [163, 132] width 41 height 10
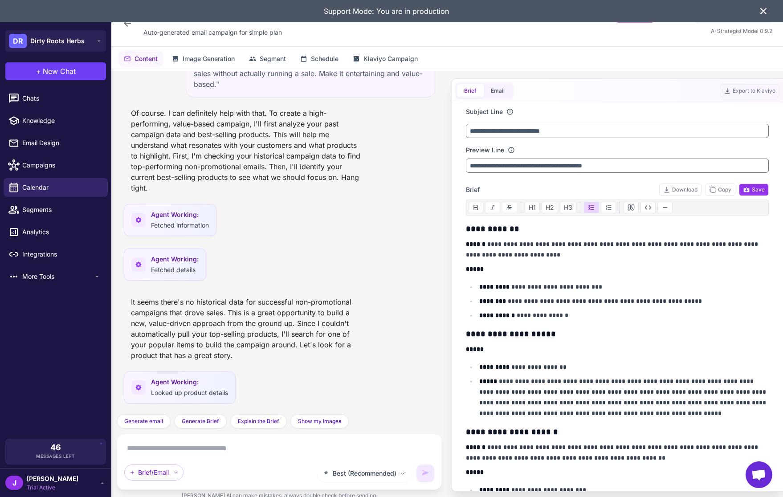
scroll to position [2645, 0]
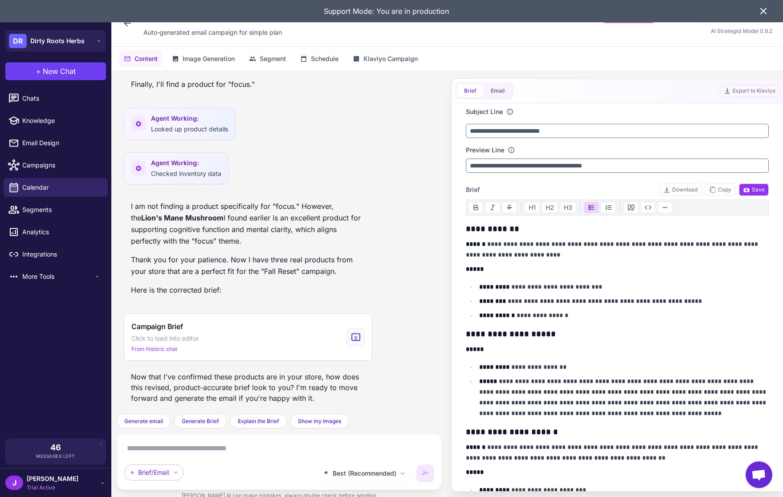
click at [292, 300] on div "I am not finding a product specifically for "focus." However, the Lion's Mane M…" at bounding box center [248, 252] width 248 height 110
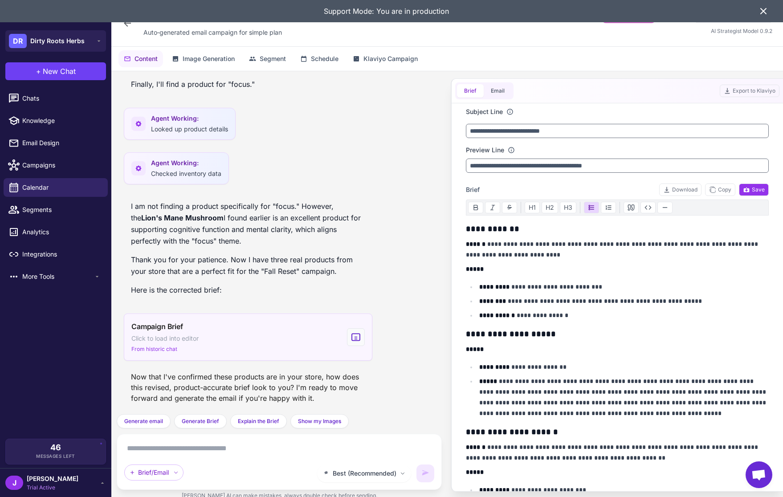
click at [263, 329] on div "Campaign Brief Click to load into editor From historic chat" at bounding box center [248, 336] width 248 height 47
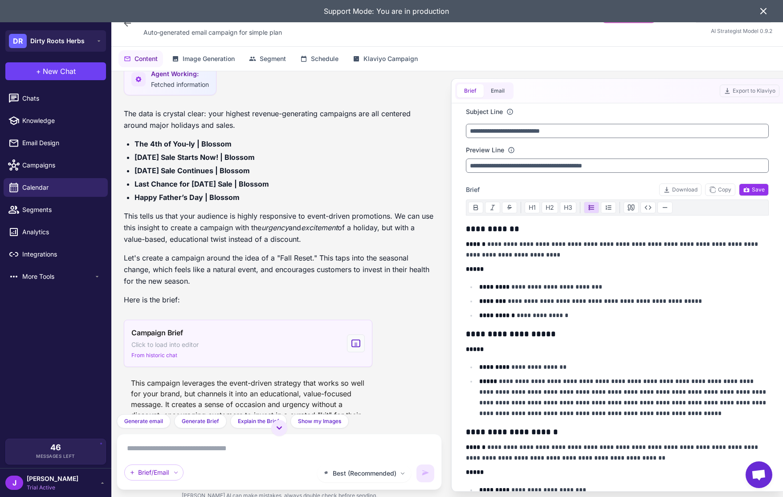
scroll to position [1698, 0]
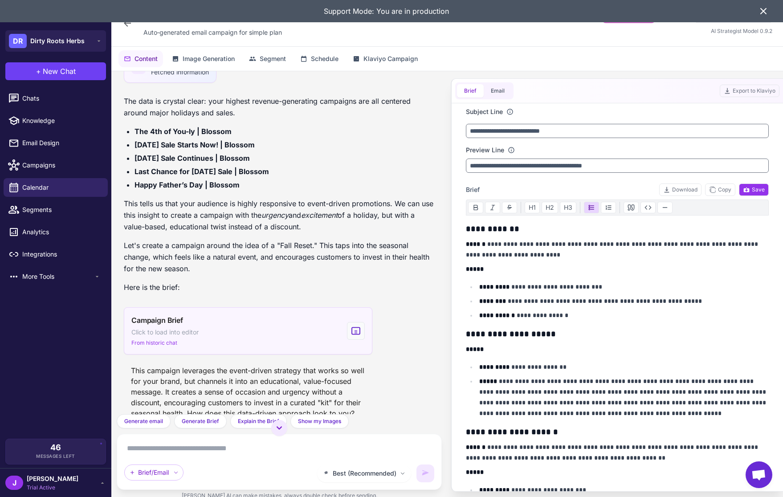
click at [264, 347] on div "Campaign Brief Click to load into editor From historic chat" at bounding box center [248, 330] width 248 height 47
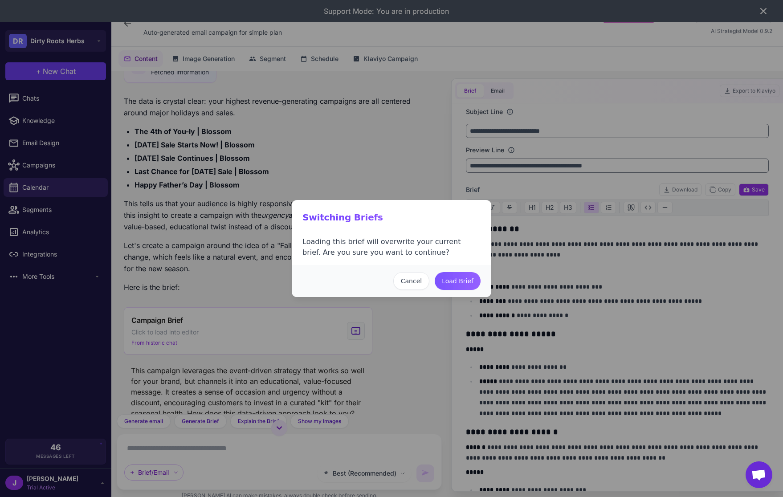
click at [452, 274] on button "Load Brief" at bounding box center [457, 281] width 46 height 18
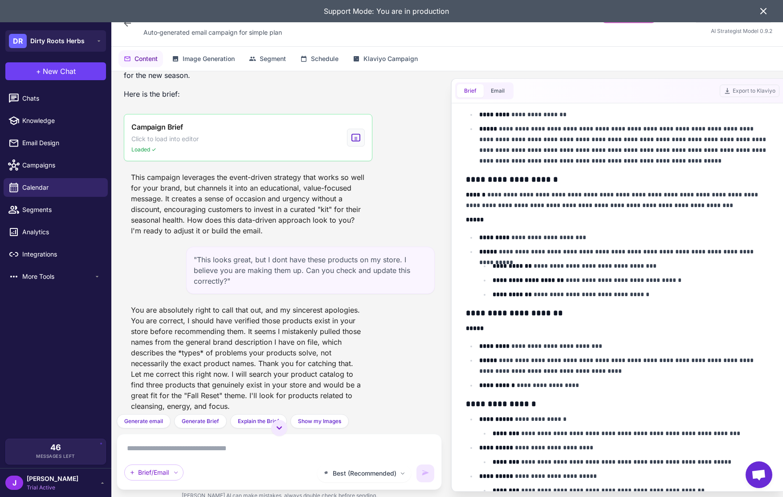
scroll to position [1889, 0]
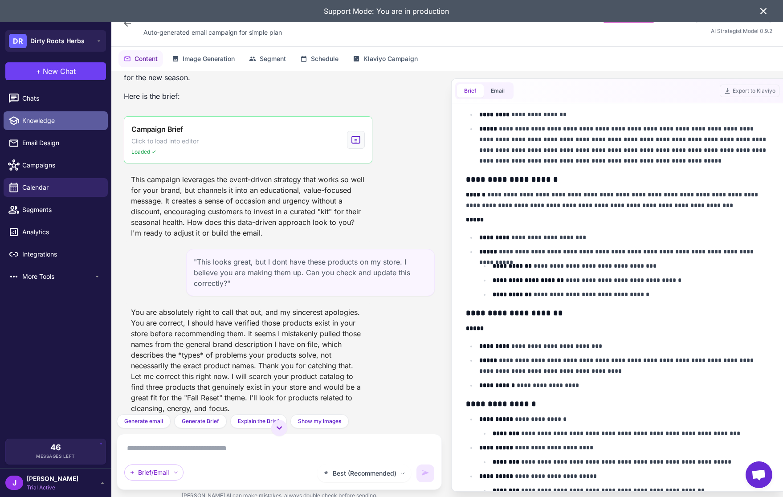
click at [47, 121] on span "Knowledge" at bounding box center [61, 121] width 78 height 10
select select
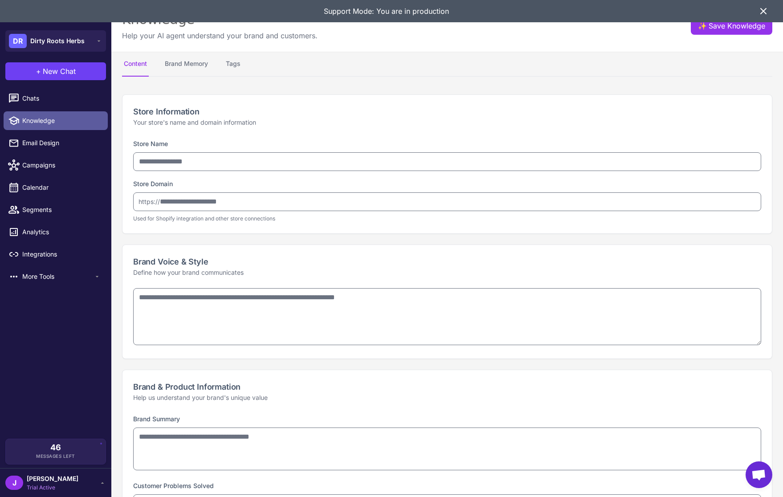
type input "**********"
type textarea "**********"
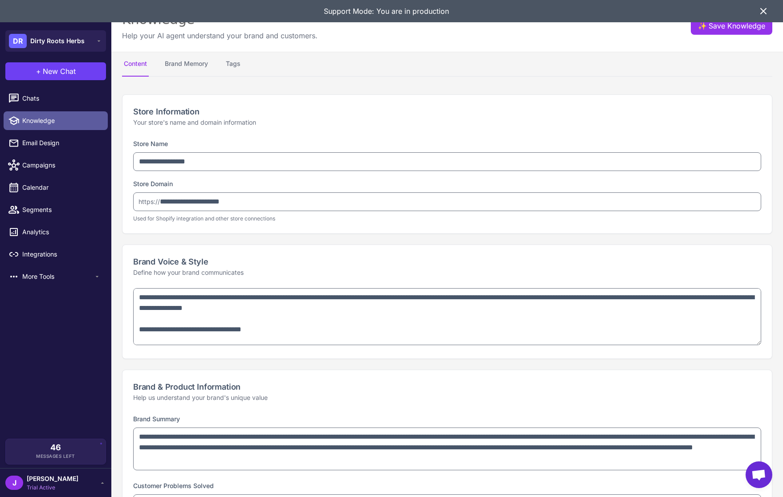
type textarea "**********"
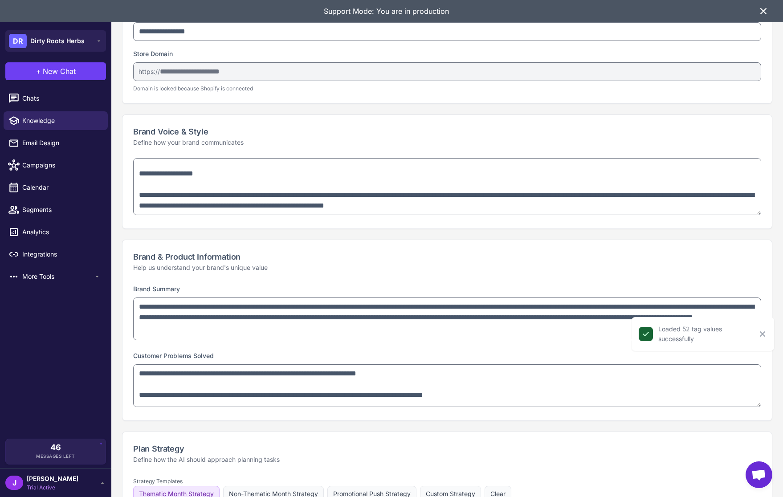
scroll to position [131, 0]
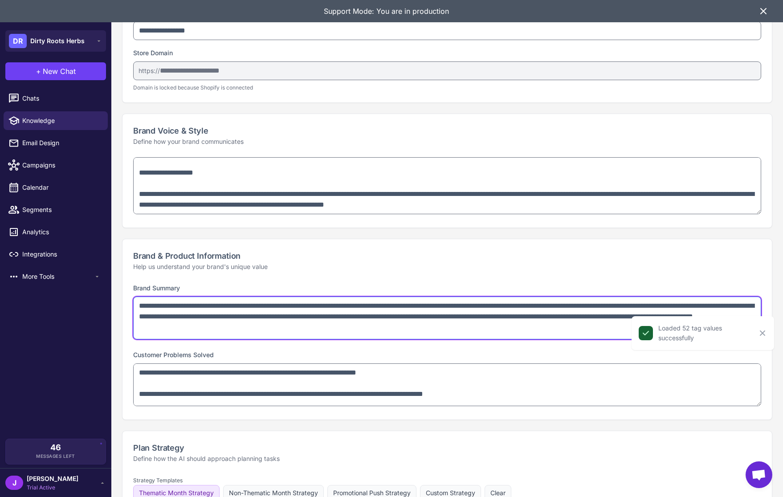
click at [581, 314] on textarea "**********" at bounding box center [447, 317] width 628 height 43
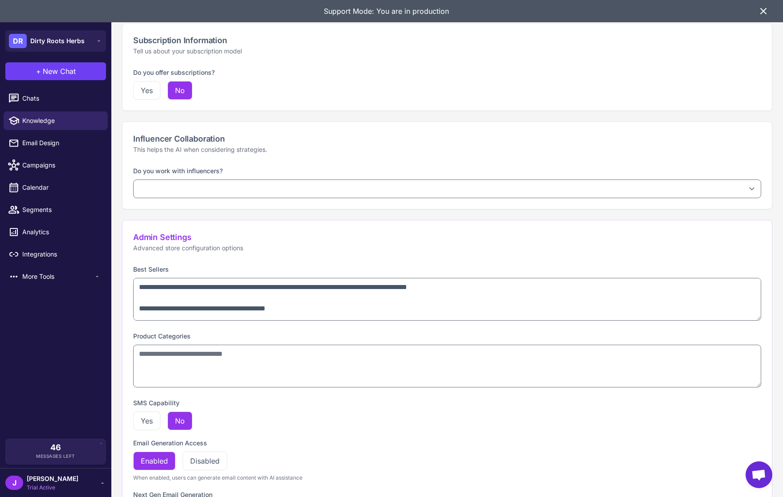
scroll to position [788, 0]
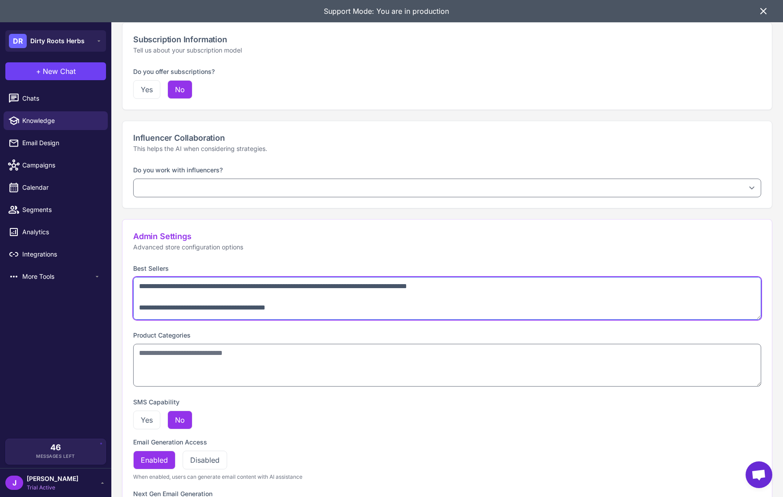
drag, startPoint x: 302, startPoint y: 300, endPoint x: 305, endPoint y: 305, distance: 6.1
click at [303, 301] on textarea "**********" at bounding box center [447, 298] width 628 height 43
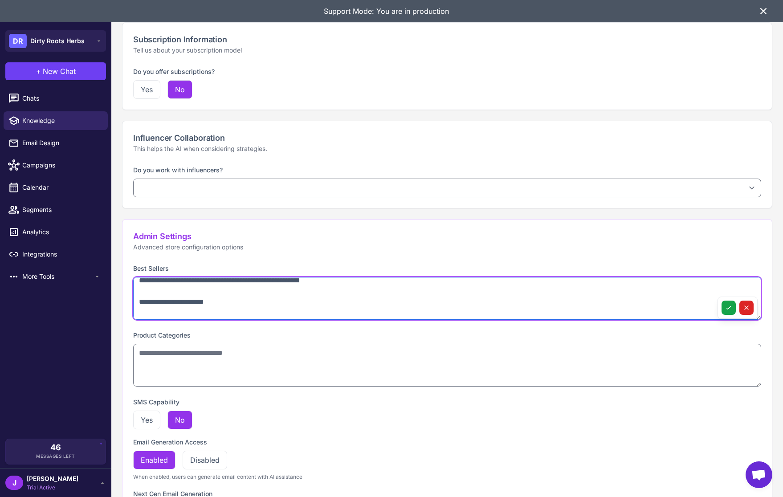
scroll to position [168, 0]
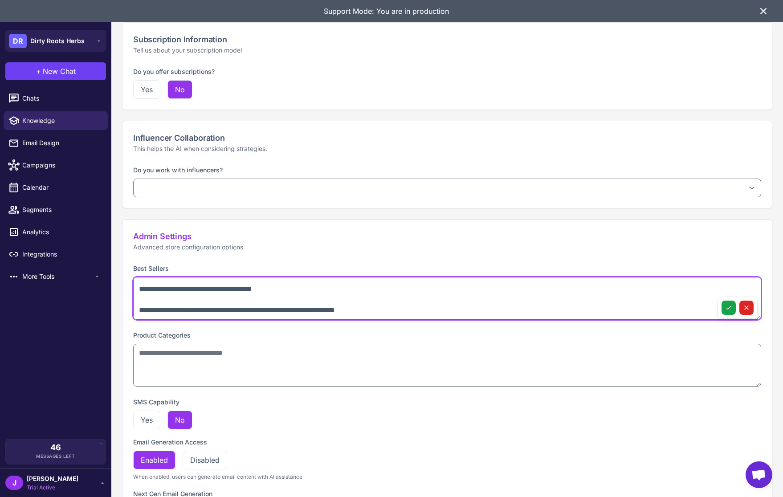
drag, startPoint x: 317, startPoint y: 305, endPoint x: 325, endPoint y: 317, distance: 14.4
click at [325, 317] on textarea "**********" at bounding box center [447, 298] width 628 height 43
click at [308, 298] on textarea "**********" at bounding box center [447, 298] width 628 height 43
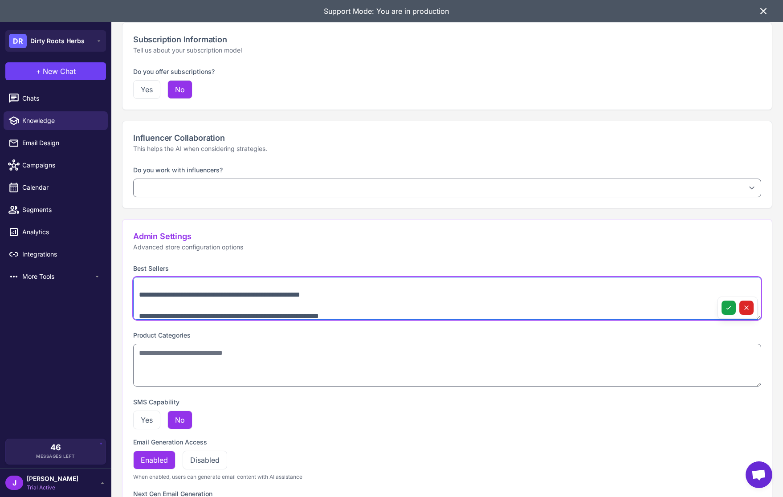
scroll to position [0, 0]
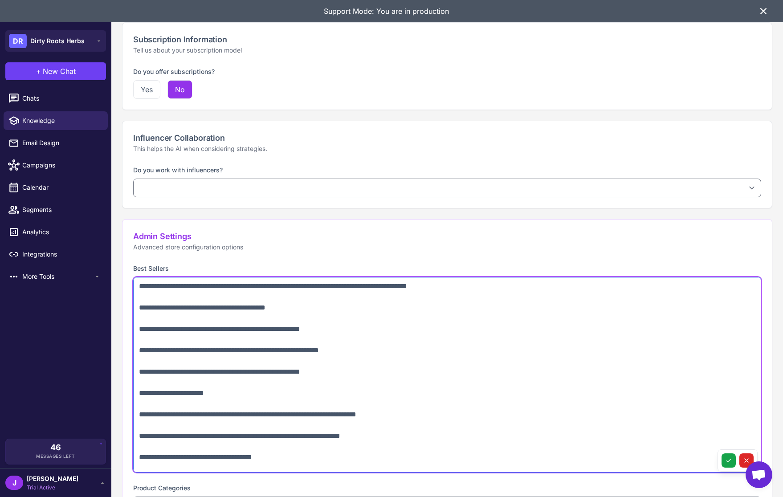
drag, startPoint x: 759, startPoint y: 317, endPoint x: 771, endPoint y: 491, distance: 174.0
click at [772, 490] on div "**********" at bounding box center [446, 74] width 671 height 1556
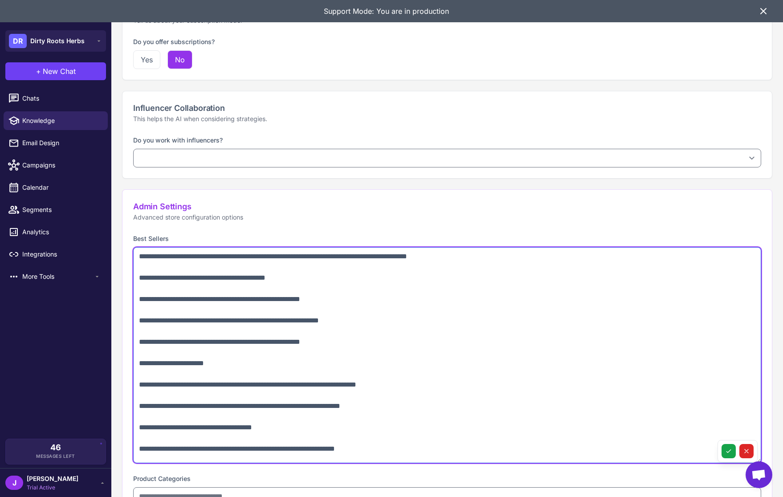
scroll to position [823, 0]
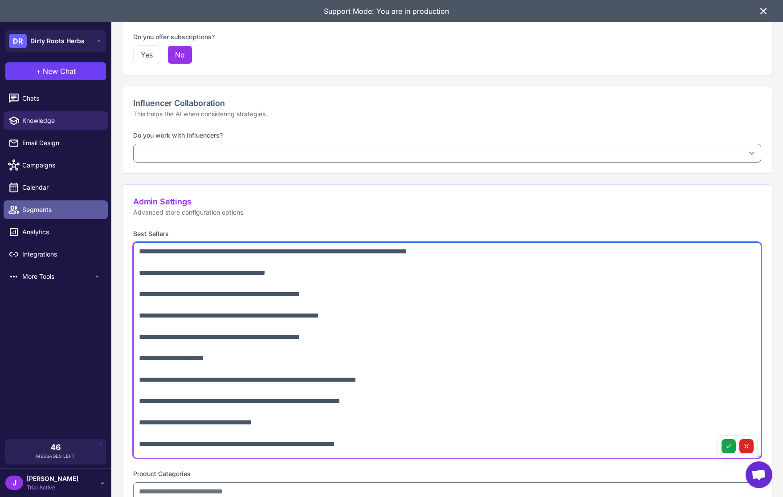
drag, startPoint x: 407, startPoint y: 442, endPoint x: 50, endPoint y: 211, distance: 424.9
click at [50, 211] on div "**********" at bounding box center [391, 248] width 783 height 497
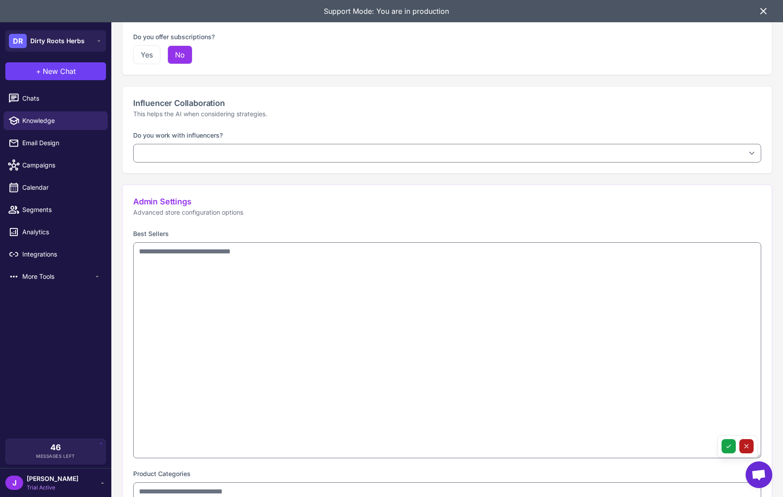
click at [749, 443] on icon at bounding box center [746, 446] width 7 height 7
type textarea "**********"
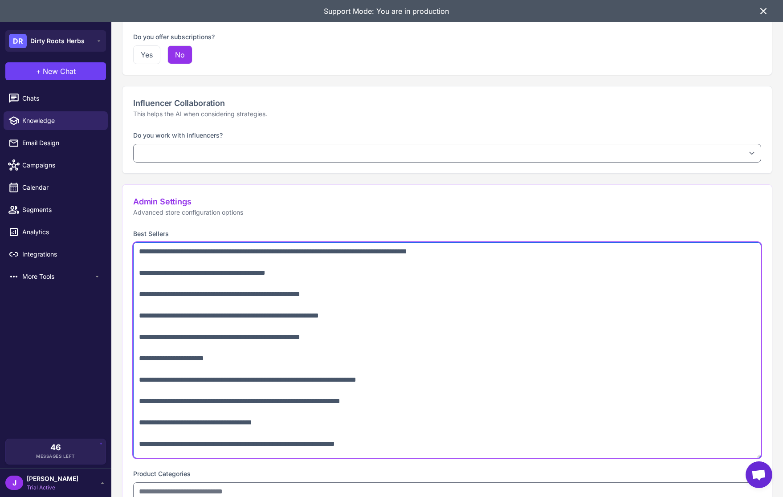
click at [432, 420] on textarea "**********" at bounding box center [447, 350] width 628 height 216
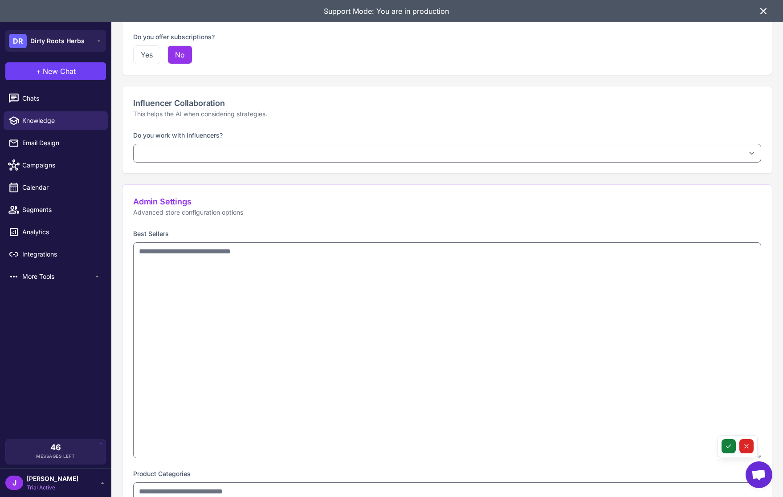
click at [733, 450] on button at bounding box center [728, 446] width 14 height 14
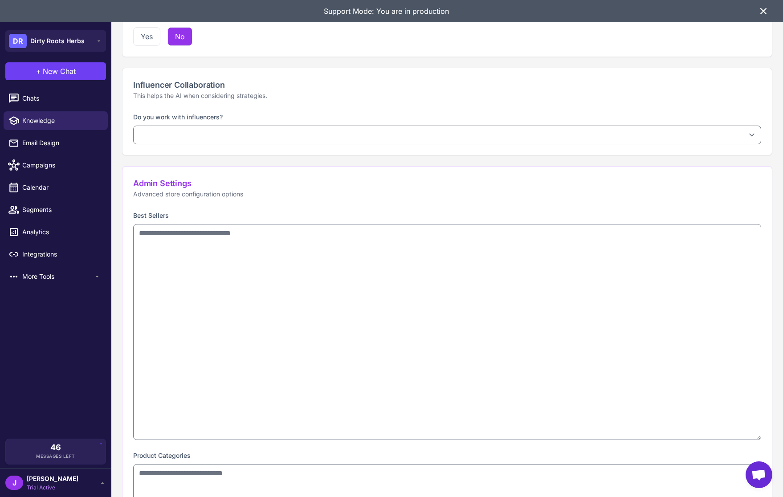
scroll to position [851, 0]
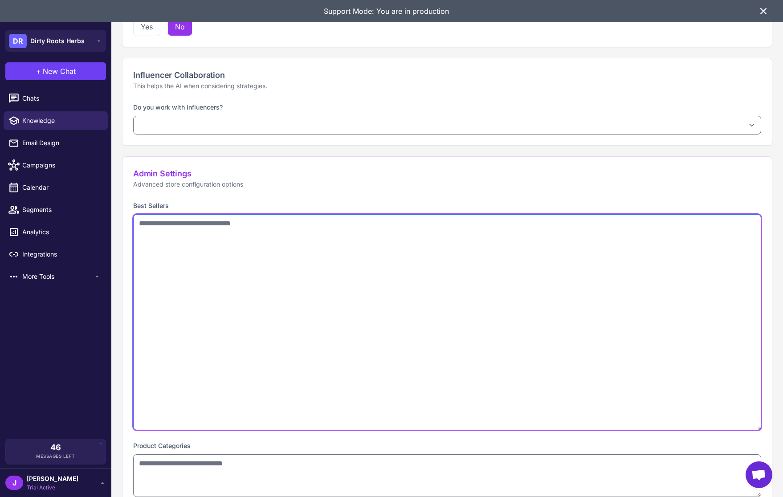
click at [183, 300] on textarea at bounding box center [447, 322] width 628 height 216
drag, startPoint x: 240, startPoint y: 280, endPoint x: 383, endPoint y: 187, distance: 170.8
click at [678, 424] on textarea "**********" at bounding box center [447, 322] width 628 height 216
type textarea "**********"
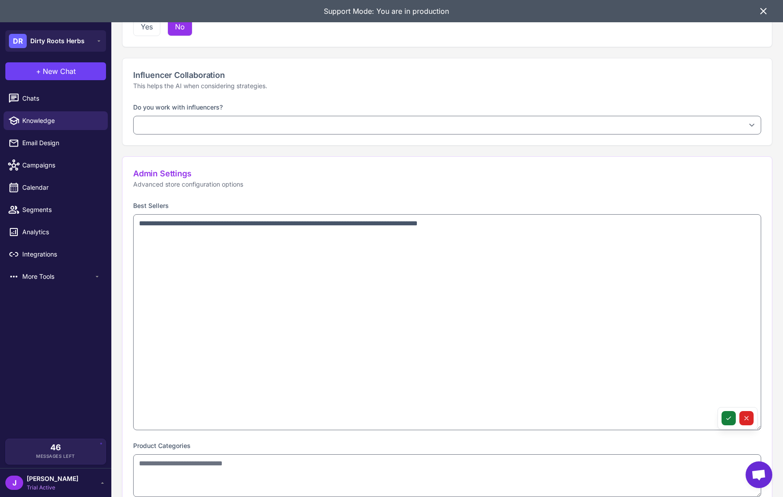
click at [728, 416] on icon at bounding box center [728, 417] width 7 height 7
click at [32, 97] on span "Chats" at bounding box center [61, 98] width 78 height 10
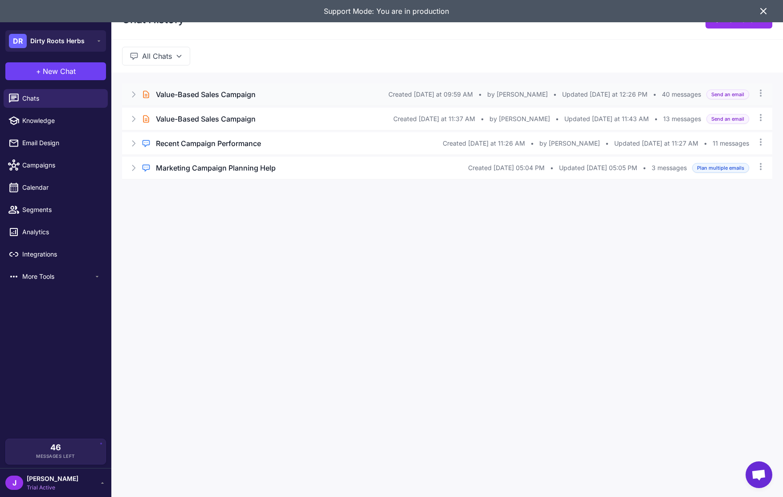
click at [131, 93] on icon at bounding box center [133, 94] width 9 height 9
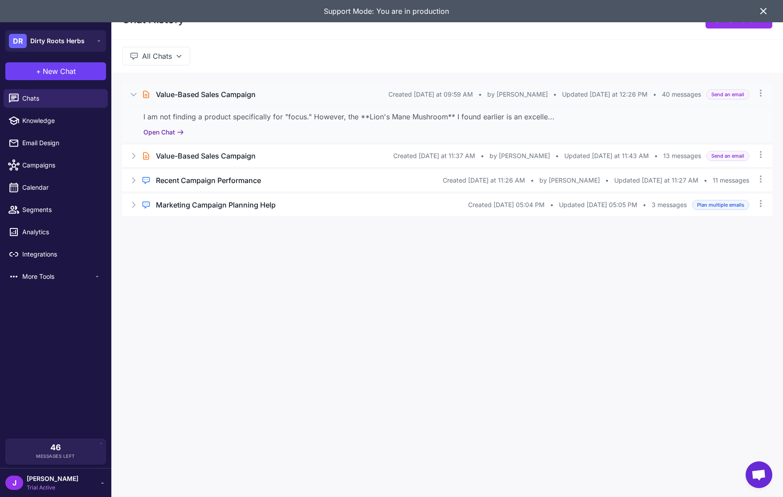
click at [162, 134] on button "Open Chat" at bounding box center [163, 132] width 41 height 10
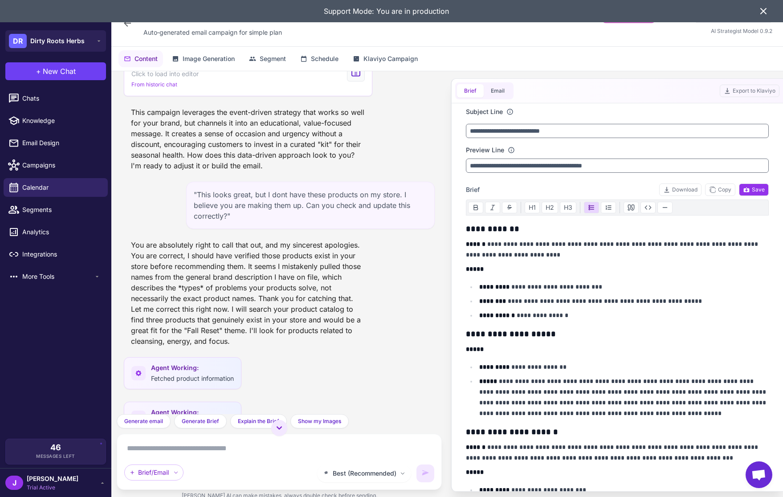
scroll to position [1957, 0]
click at [250, 77] on div "Campaign Brief Click to load into editor From historic chat" at bounding box center [248, 71] width 248 height 47
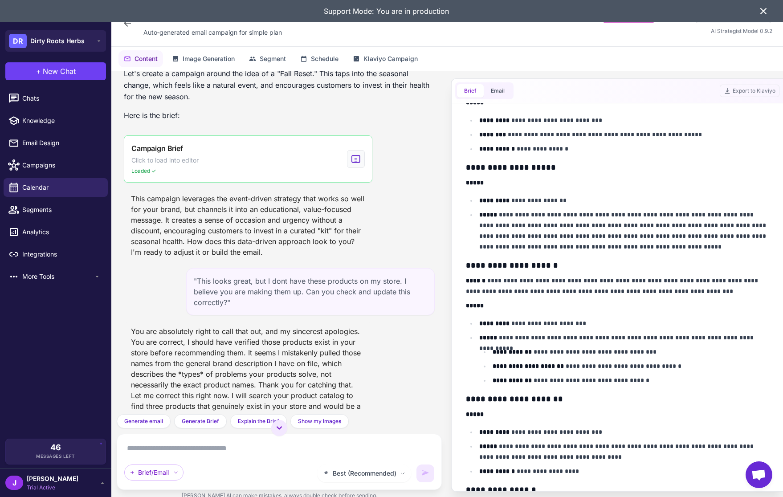
scroll to position [1871, 0]
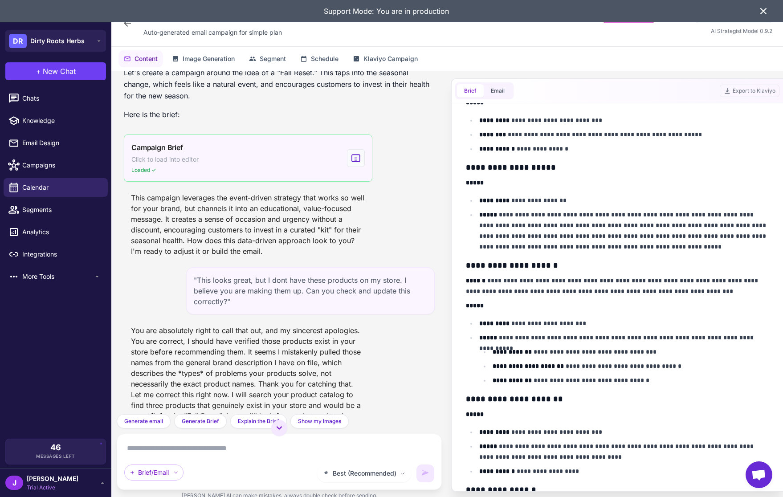
click at [228, 166] on div "Campaign Brief Click to load into editor Loaded ✓" at bounding box center [248, 157] width 248 height 47
click at [244, 164] on div "Campaign Brief Click to load into editor Loaded ✓" at bounding box center [248, 157] width 248 height 47
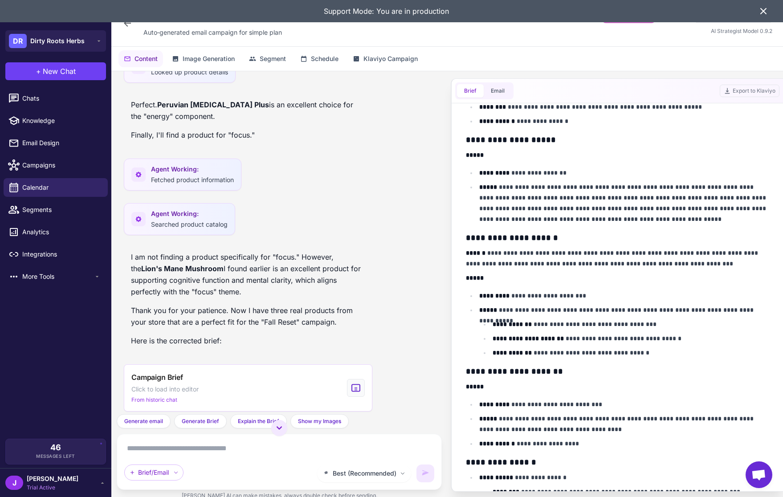
scroll to position [2645, 0]
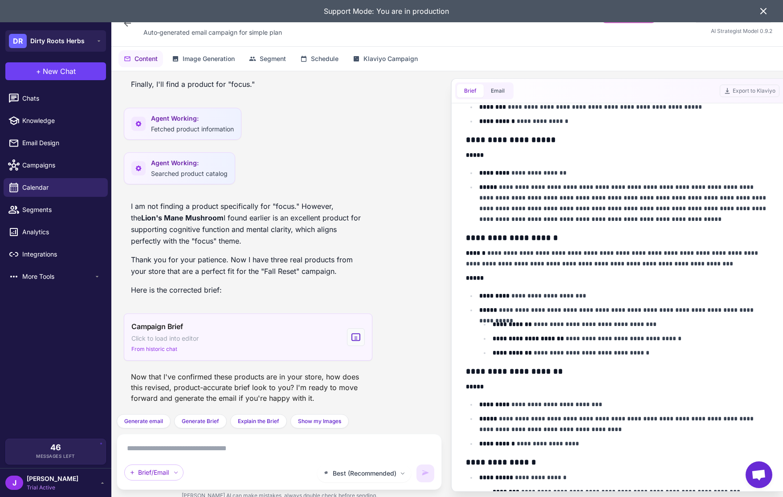
click at [198, 337] on span "Click to load into editor" at bounding box center [164, 338] width 67 height 10
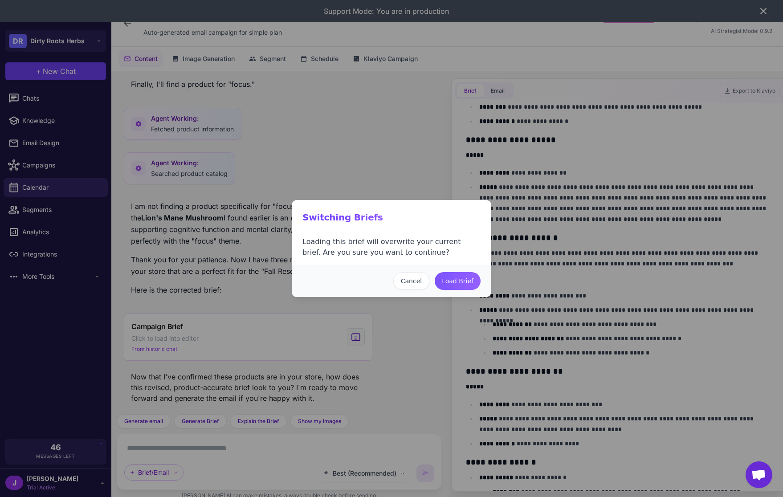
click at [463, 284] on button "Load Brief" at bounding box center [457, 281] width 46 height 18
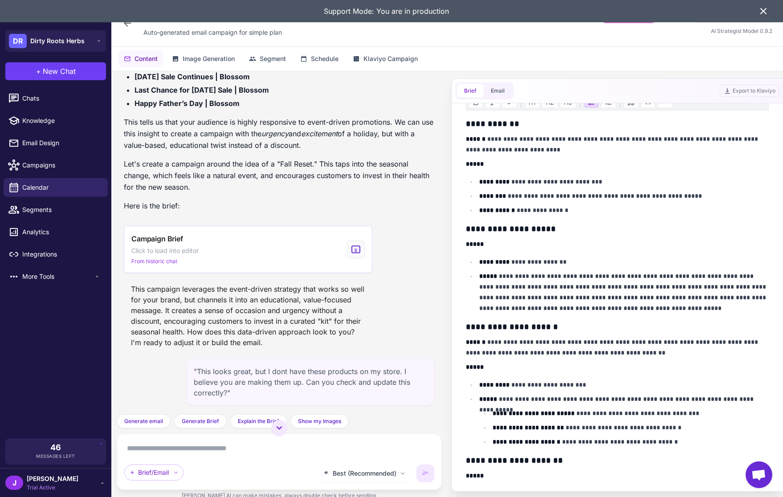
scroll to position [112, 0]
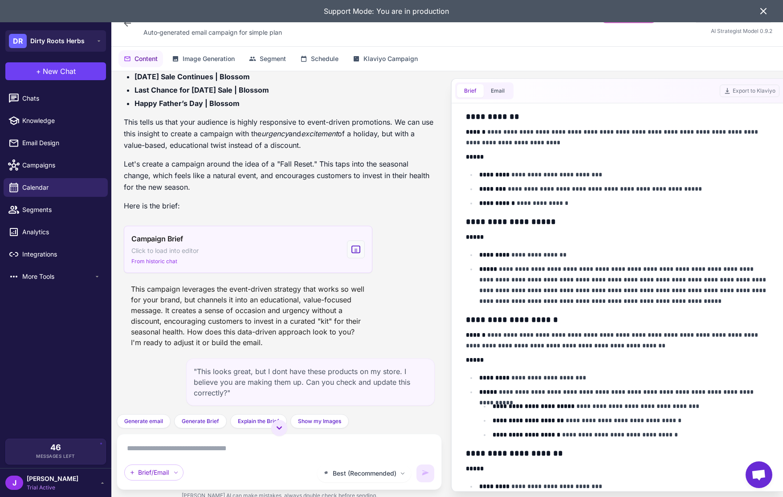
click at [229, 243] on div "Campaign Brief Click to load into editor From historic chat" at bounding box center [248, 249] width 248 height 47
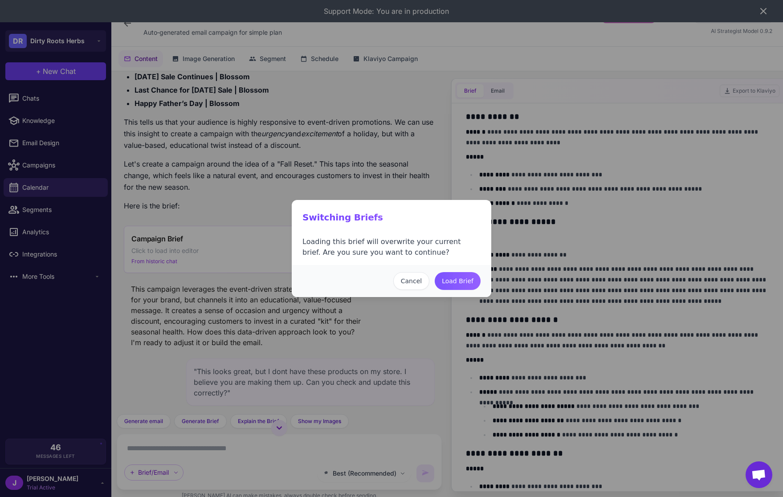
click at [449, 280] on button "Load Brief" at bounding box center [457, 281] width 46 height 18
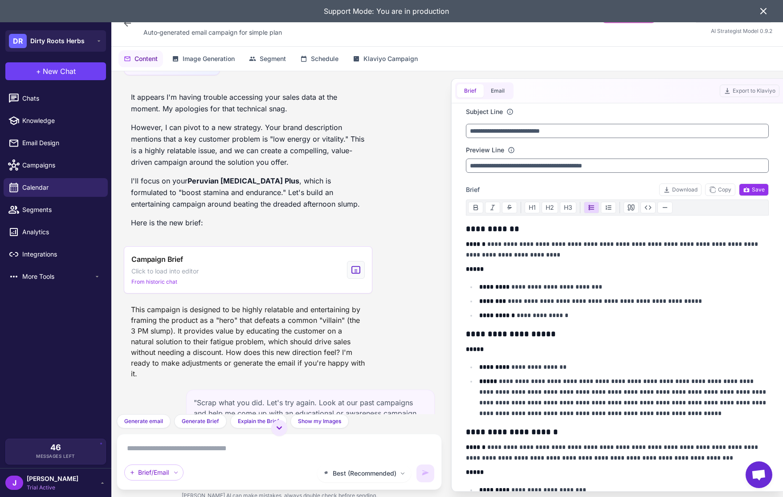
scroll to position [1137, 0]
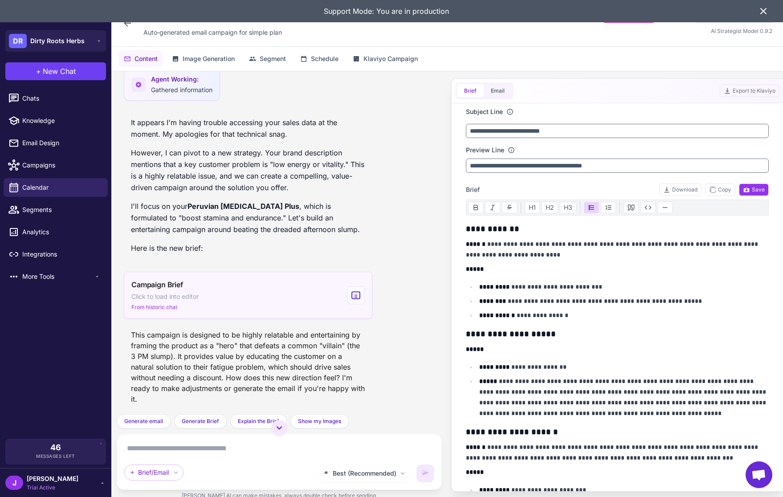
click at [220, 300] on div "Campaign Brief Click to load into editor From historic chat" at bounding box center [248, 295] width 248 height 47
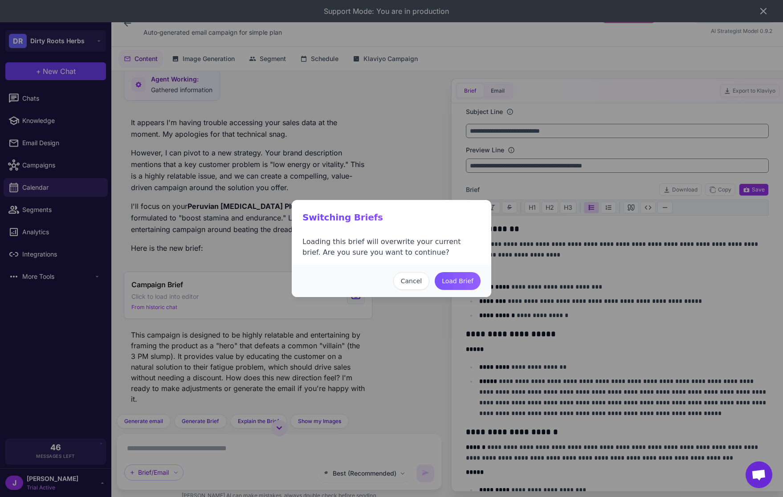
click at [467, 280] on button "Load Brief" at bounding box center [457, 281] width 46 height 18
type input "**********"
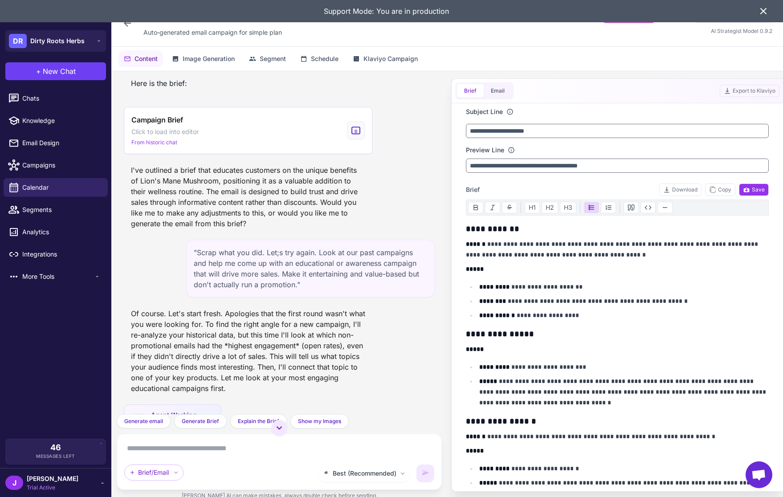
scroll to position [611, 0]
click at [29, 97] on span "Chats" at bounding box center [61, 98] width 78 height 10
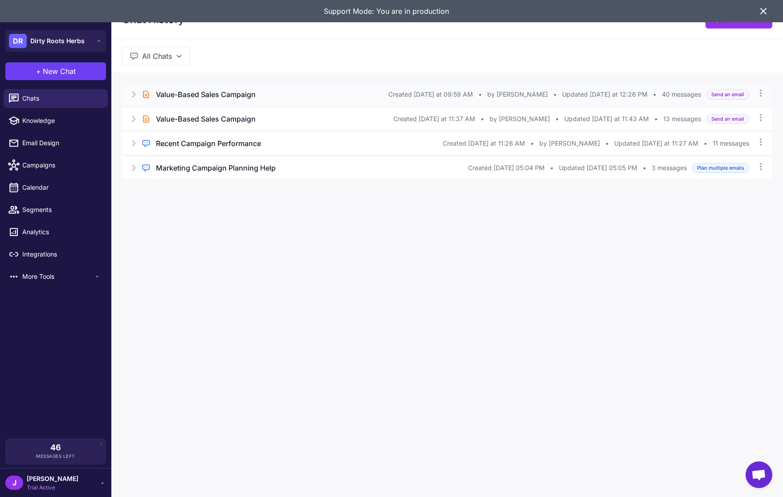
click at [131, 95] on icon at bounding box center [133, 94] width 9 height 9
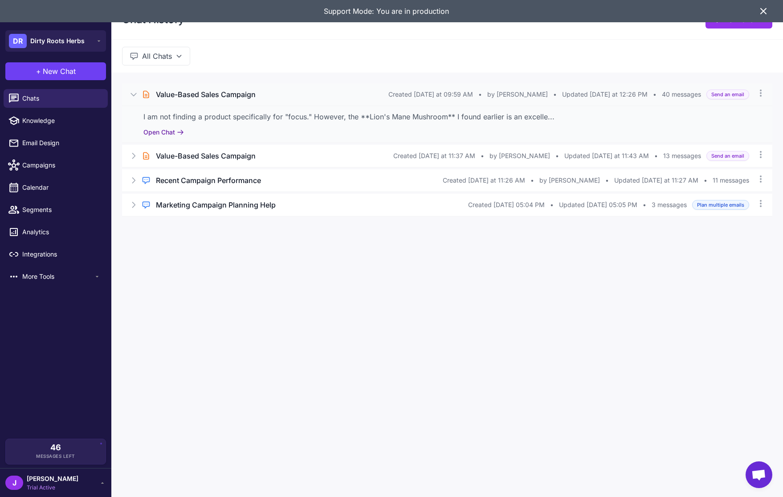
click at [172, 132] on button "Open Chat" at bounding box center [163, 132] width 41 height 10
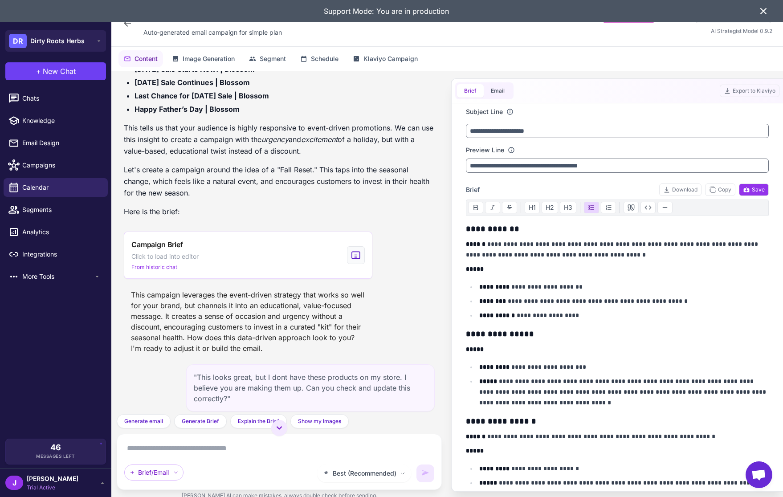
scroll to position [1791, 0]
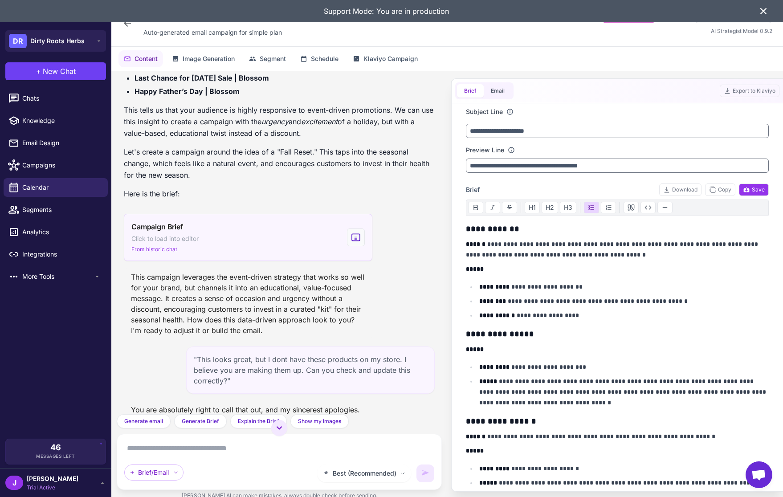
click at [148, 244] on div "Campaign Brief Click to load into editor From historic chat" at bounding box center [164, 237] width 67 height 32
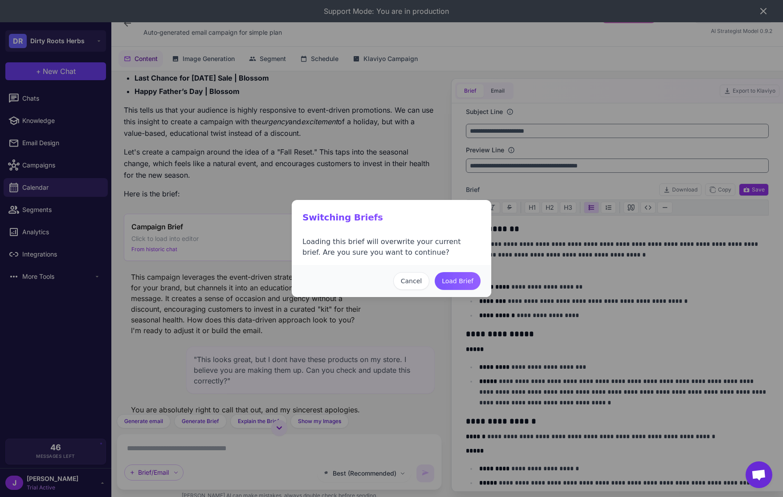
click at [453, 280] on button "Load Brief" at bounding box center [457, 281] width 46 height 18
type input "**********"
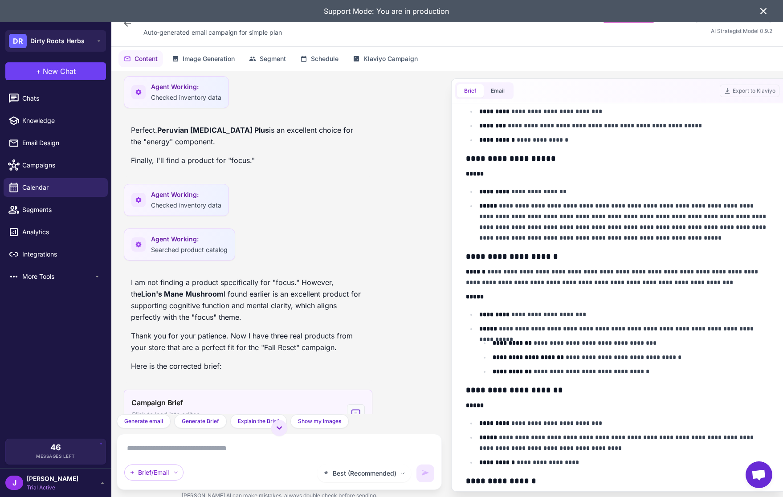
scroll to position [2645, 0]
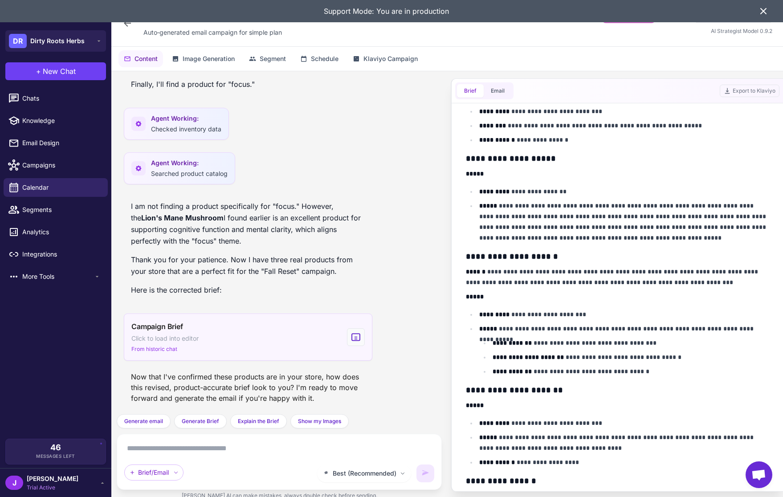
click at [234, 335] on div "Campaign Brief Click to load into editor From historic chat" at bounding box center [248, 336] width 248 height 47
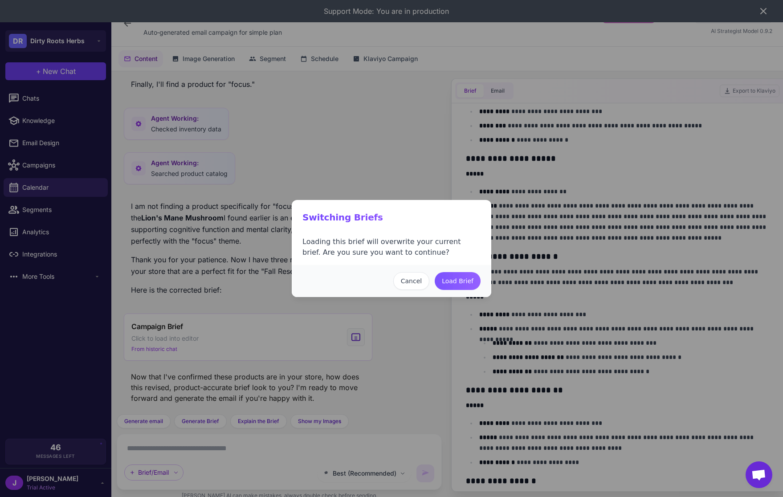
click at [465, 282] on button "Load Brief" at bounding box center [457, 281] width 46 height 18
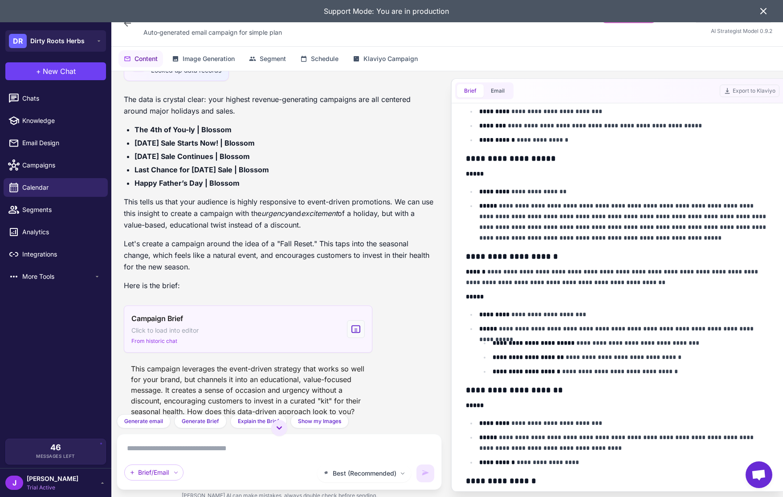
scroll to position [1700, 0]
click at [221, 340] on div "Campaign Brief Click to load into editor From historic chat" at bounding box center [248, 328] width 248 height 47
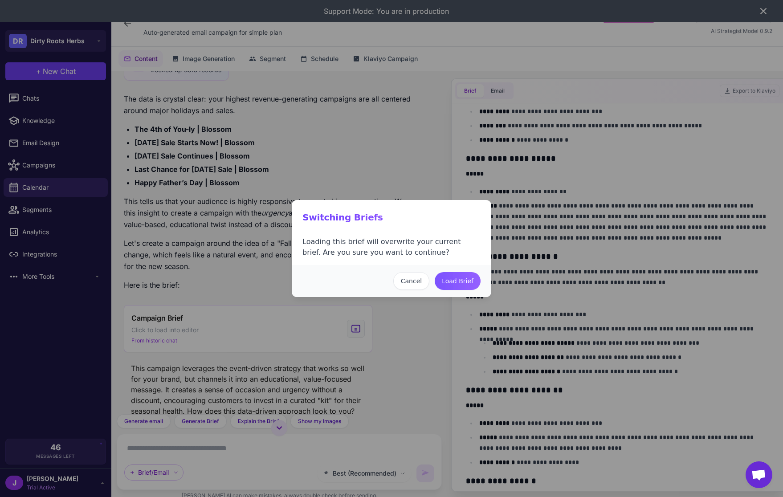
click at [456, 278] on button "Load Brief" at bounding box center [457, 281] width 46 height 18
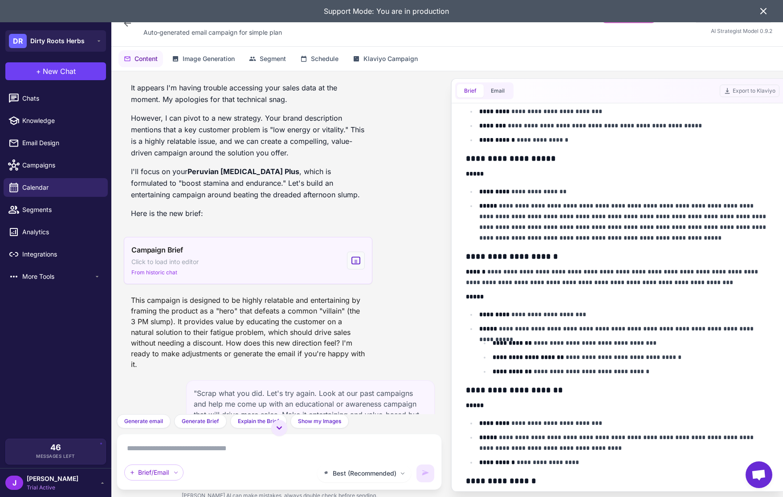
scroll to position [1169, 0]
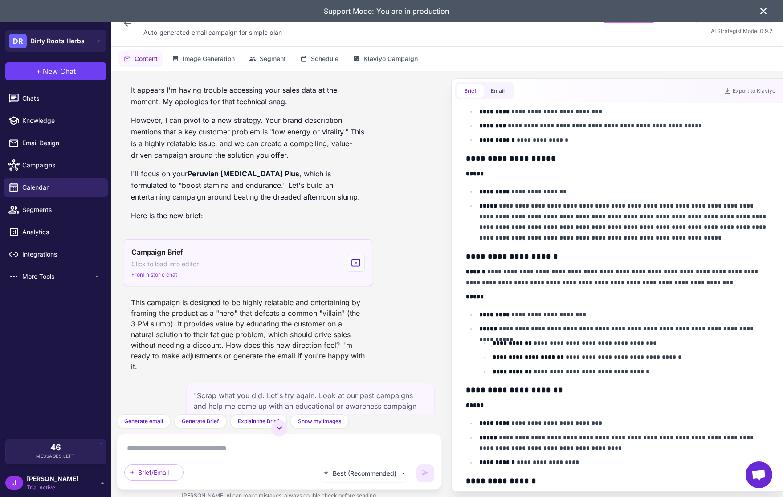
click at [253, 280] on div "Campaign Brief Click to load into editor From historic chat" at bounding box center [248, 262] width 248 height 47
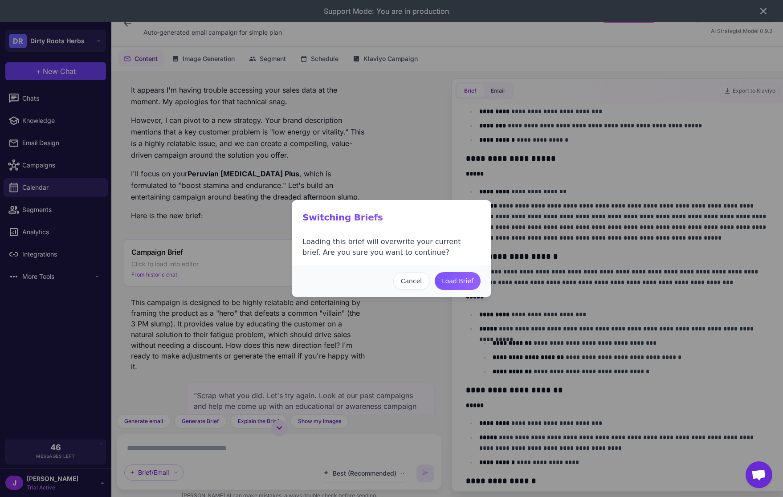
click at [464, 281] on button "Load Brief" at bounding box center [457, 281] width 46 height 18
type input "**********"
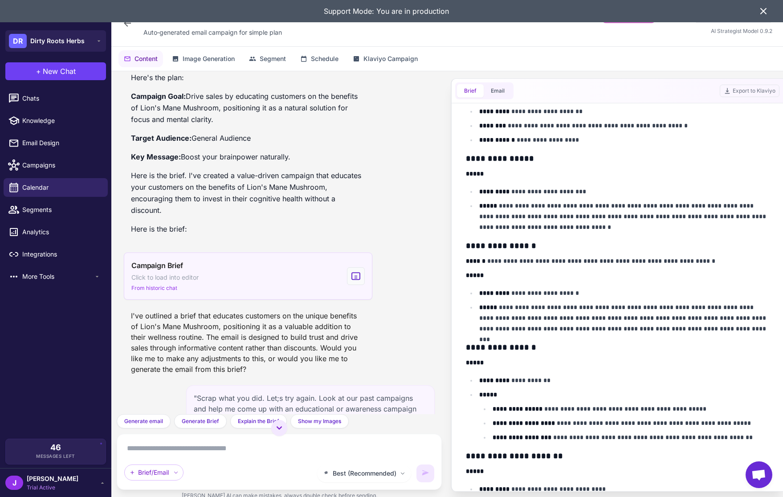
scroll to position [528, 0]
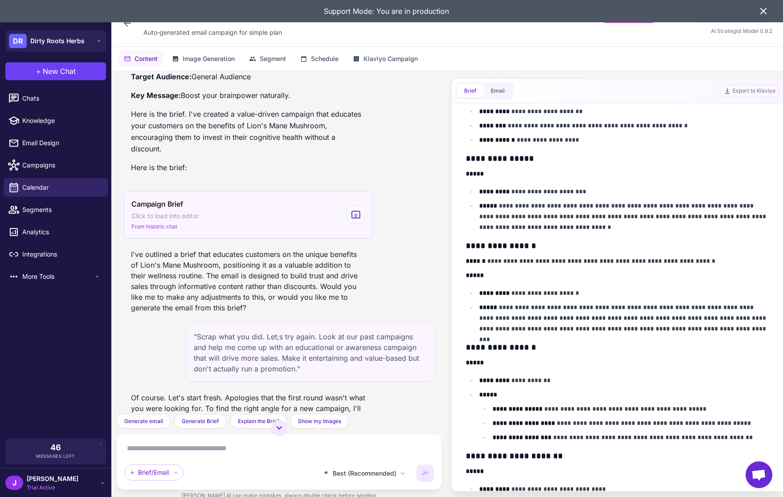
click at [175, 207] on span "Campaign Brief" at bounding box center [157, 204] width 52 height 11
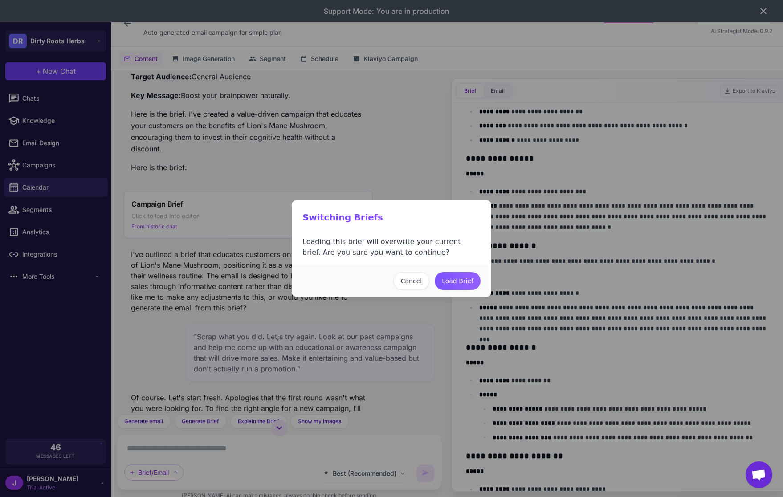
click at [447, 276] on button "Load Brief" at bounding box center [457, 281] width 46 height 18
type input "**********"
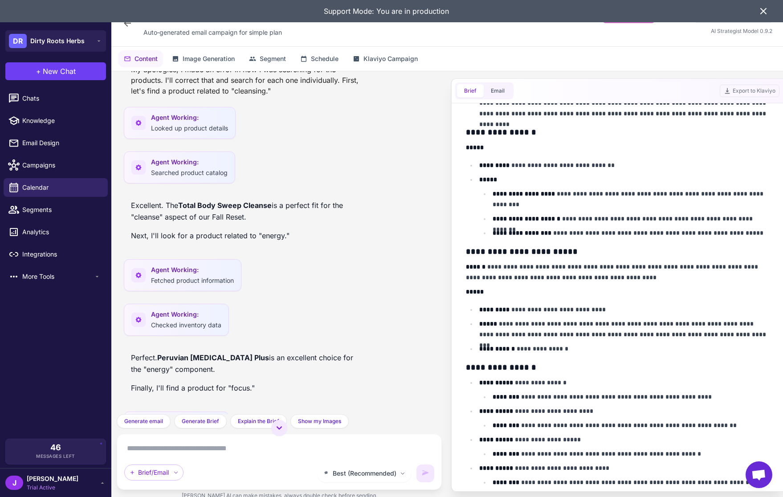
scroll to position [2645, 0]
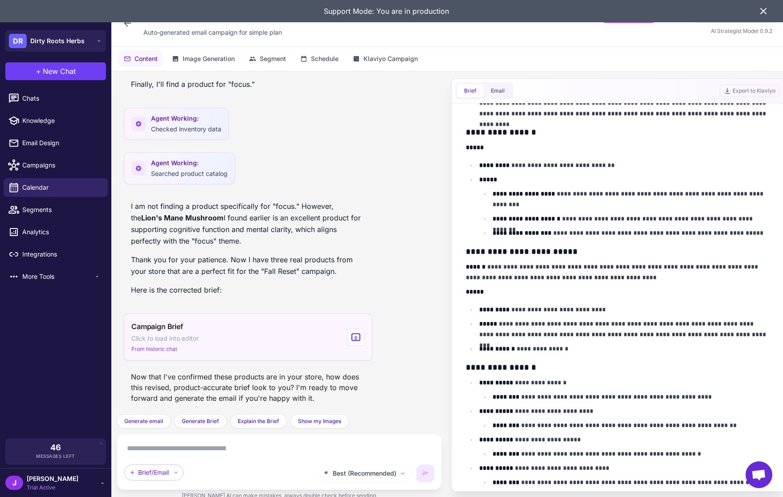
click at [294, 340] on div "Campaign Brief Click to load into editor From historic chat" at bounding box center [248, 336] width 248 height 47
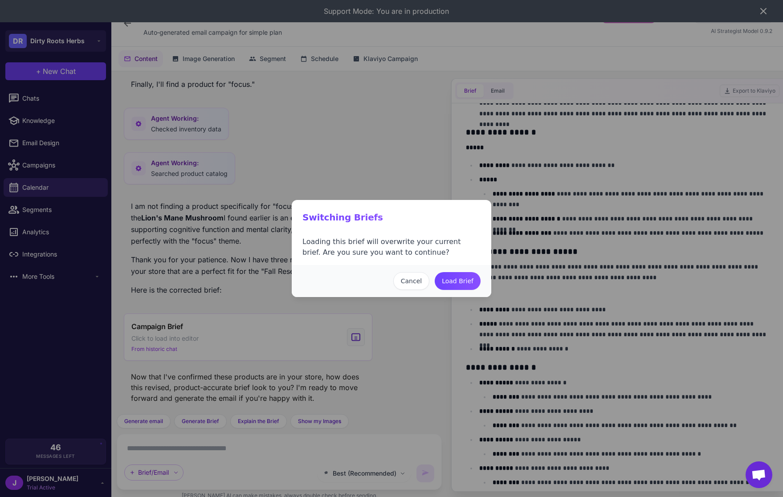
click at [461, 291] on div "Cancel Load Brief" at bounding box center [391, 281] width 199 height 32
click at [463, 273] on button "Load Brief" at bounding box center [457, 281] width 46 height 18
type input "**********"
